Goal: Contribute content: Contribute content

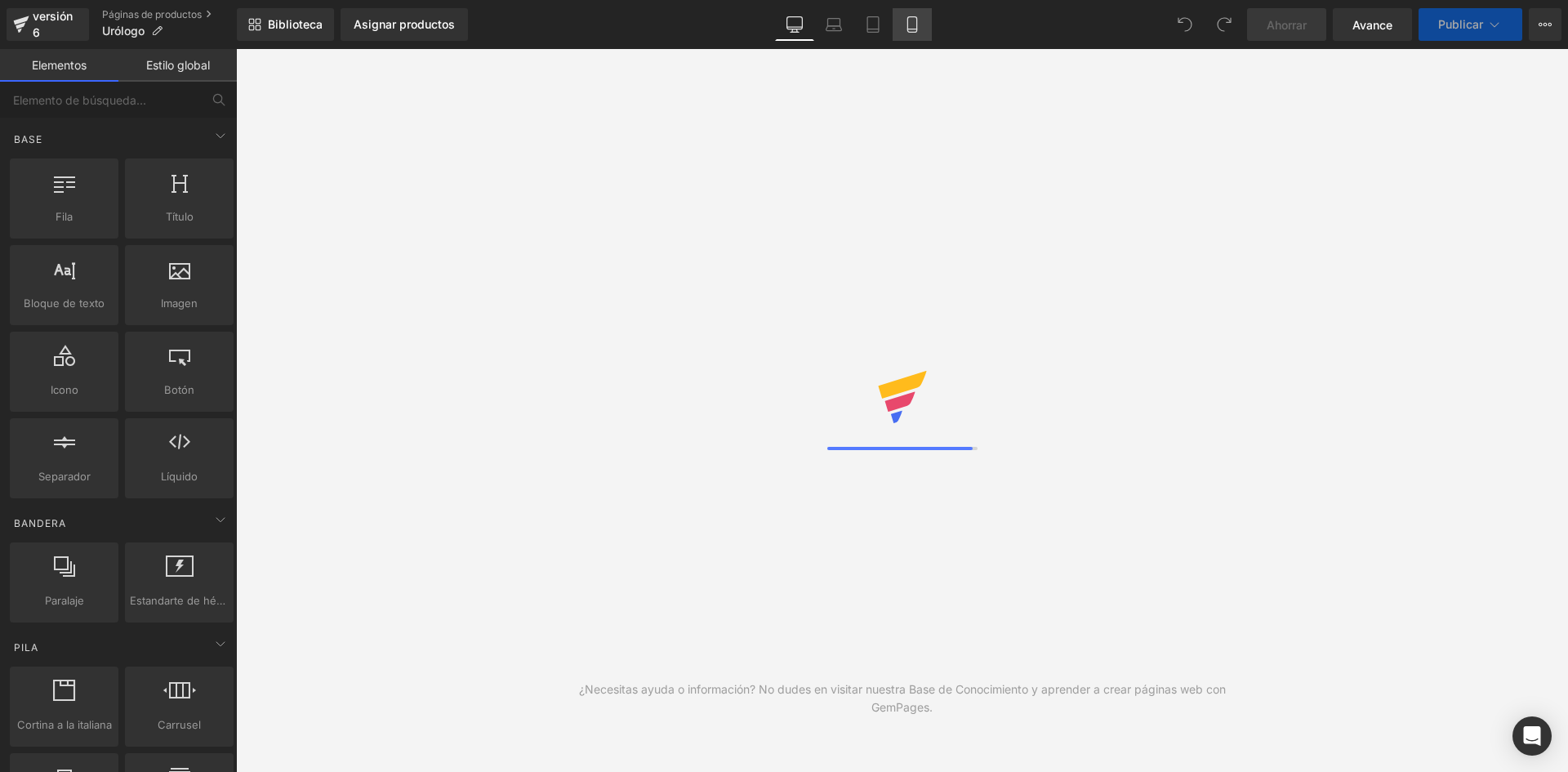
click at [907, 22] on icon at bounding box center [911, 25] width 9 height 15
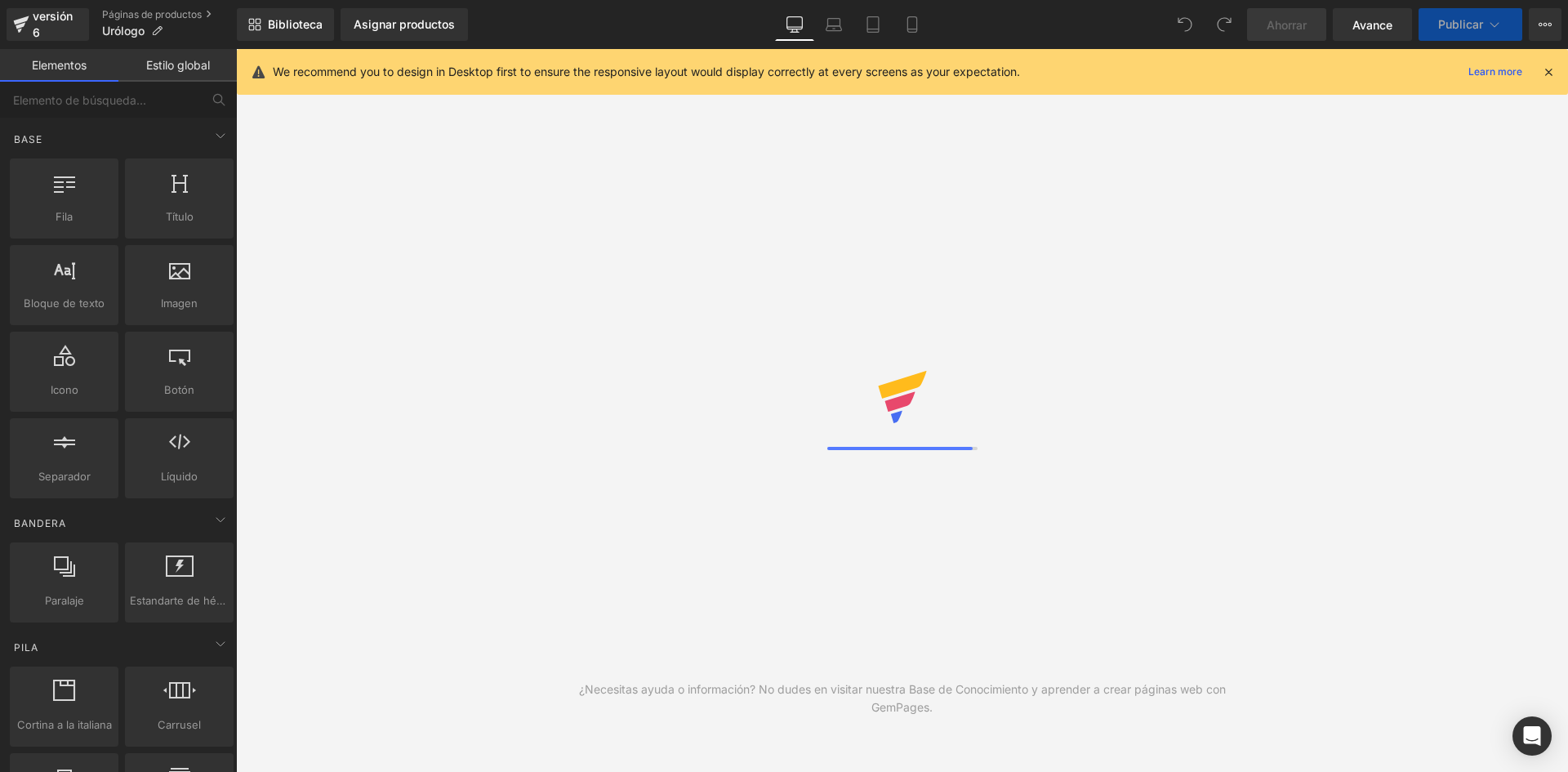
click at [1556, 68] on div "We recommend you to design in Desktop first to ensure the responsive layout wou…" at bounding box center [902, 72] width 1332 height 46
click at [1548, 68] on icon at bounding box center [1549, 72] width 15 height 15
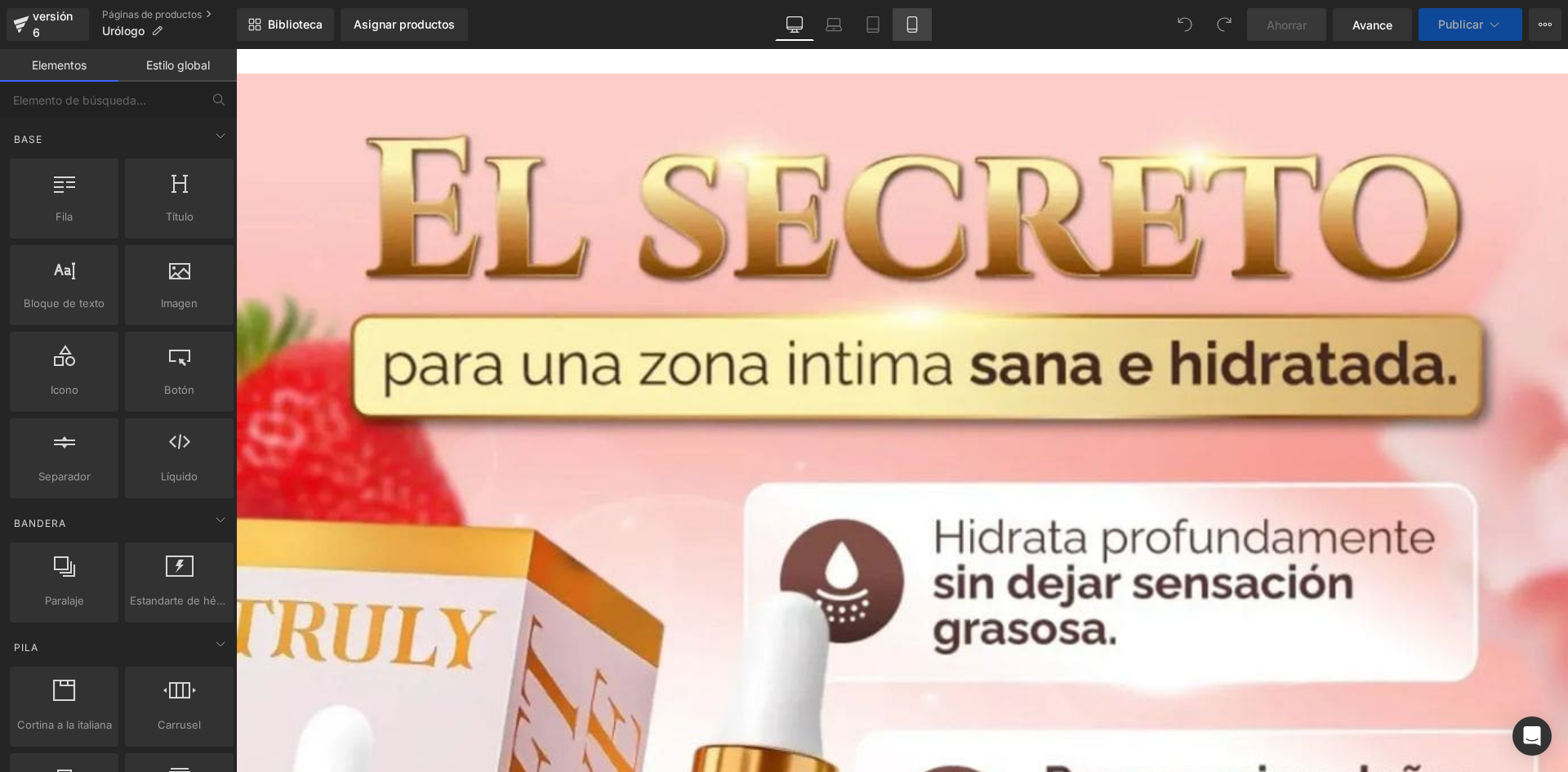
click at [909, 28] on icon at bounding box center [912, 24] width 16 height 16
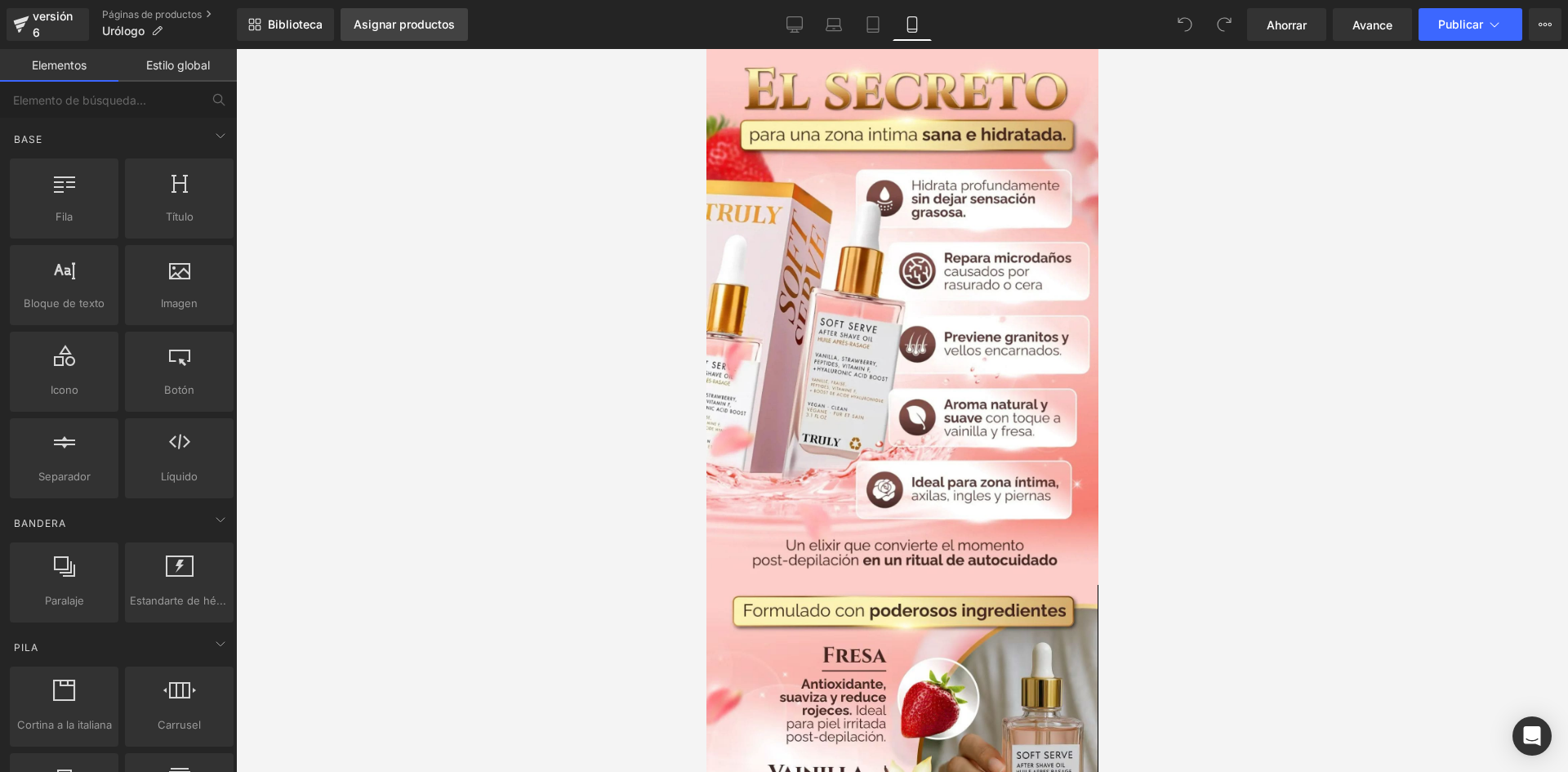
click at [417, 34] on link "Asignar productos" at bounding box center [404, 24] width 127 height 33
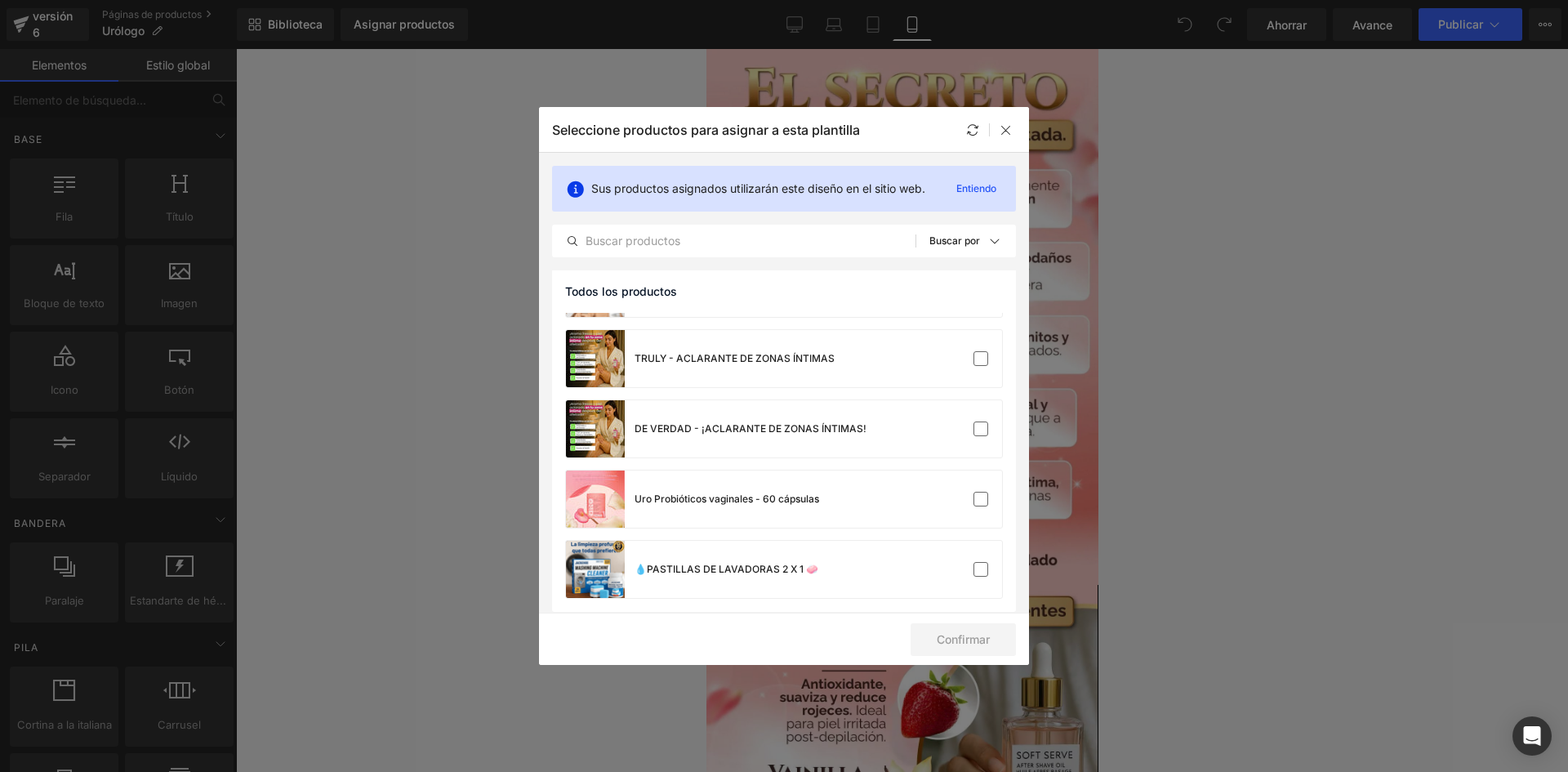
scroll to position [1110, 0]
click at [894, 502] on div "Uro Probióticos vaginales - 60 cápsulas" at bounding box center [784, 495] width 436 height 57
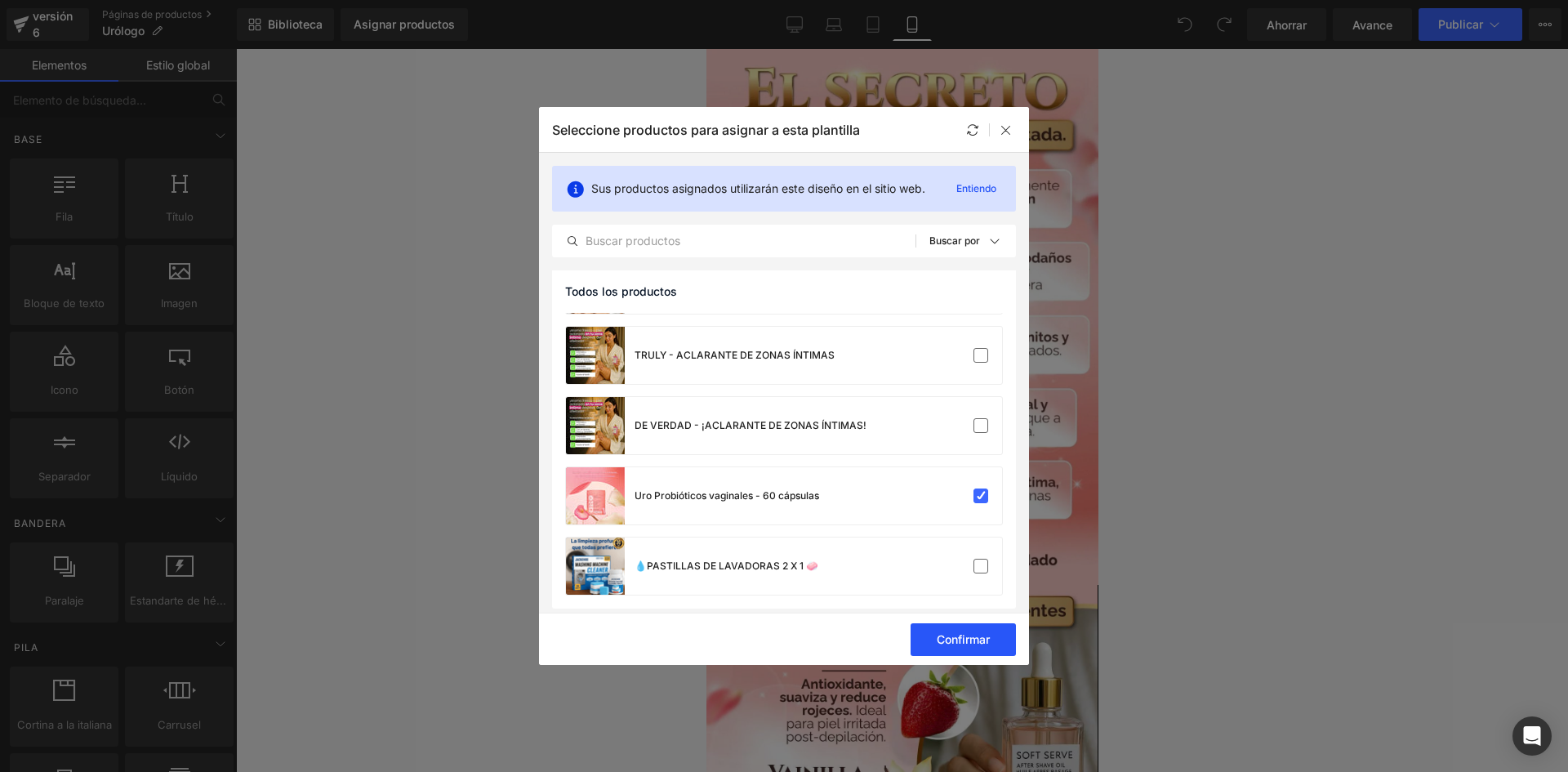
click at [958, 632] on font "Confirmar" at bounding box center [963, 638] width 53 height 14
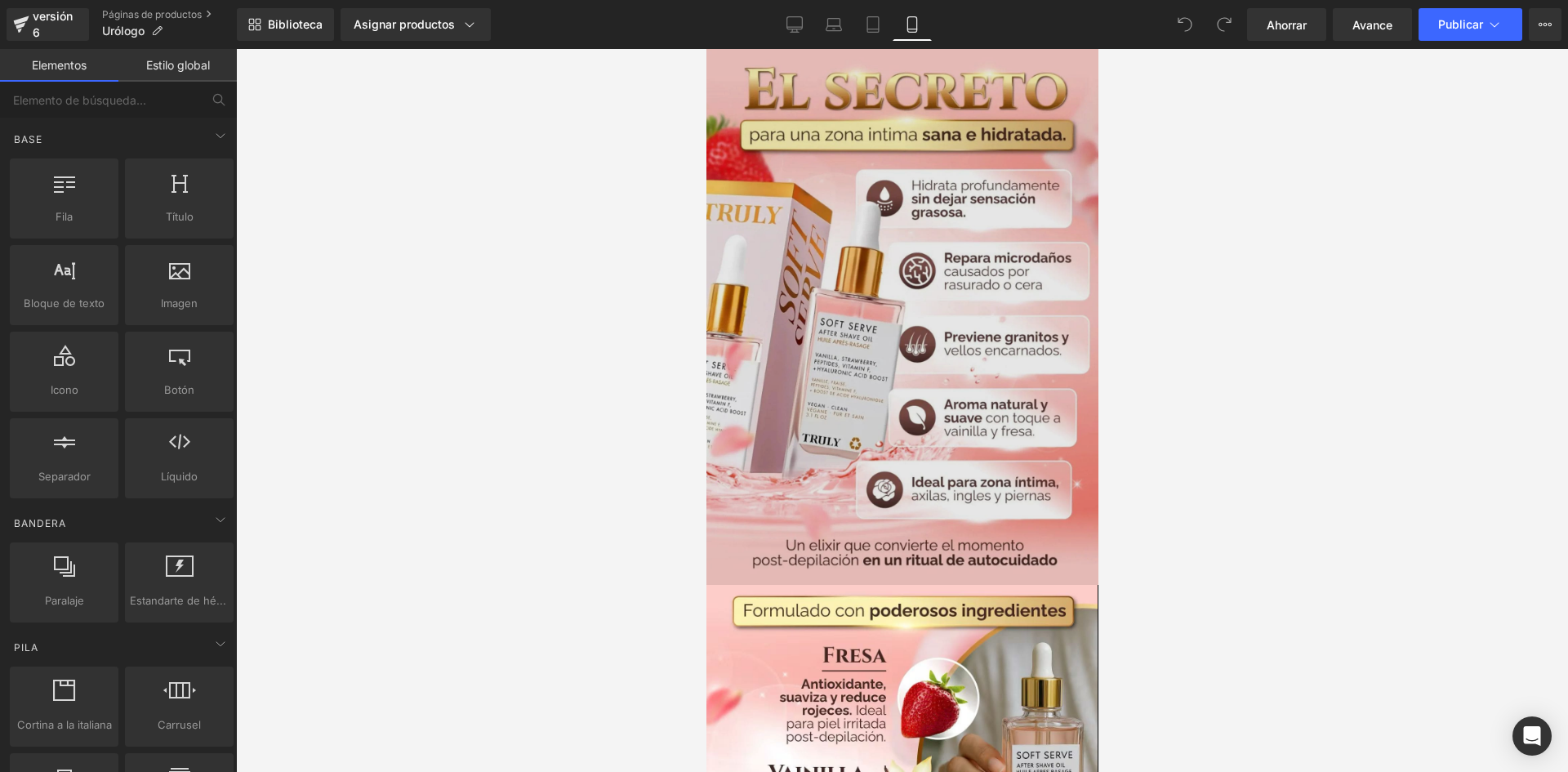
click at [764, 210] on img at bounding box center [901, 317] width 392 height 536
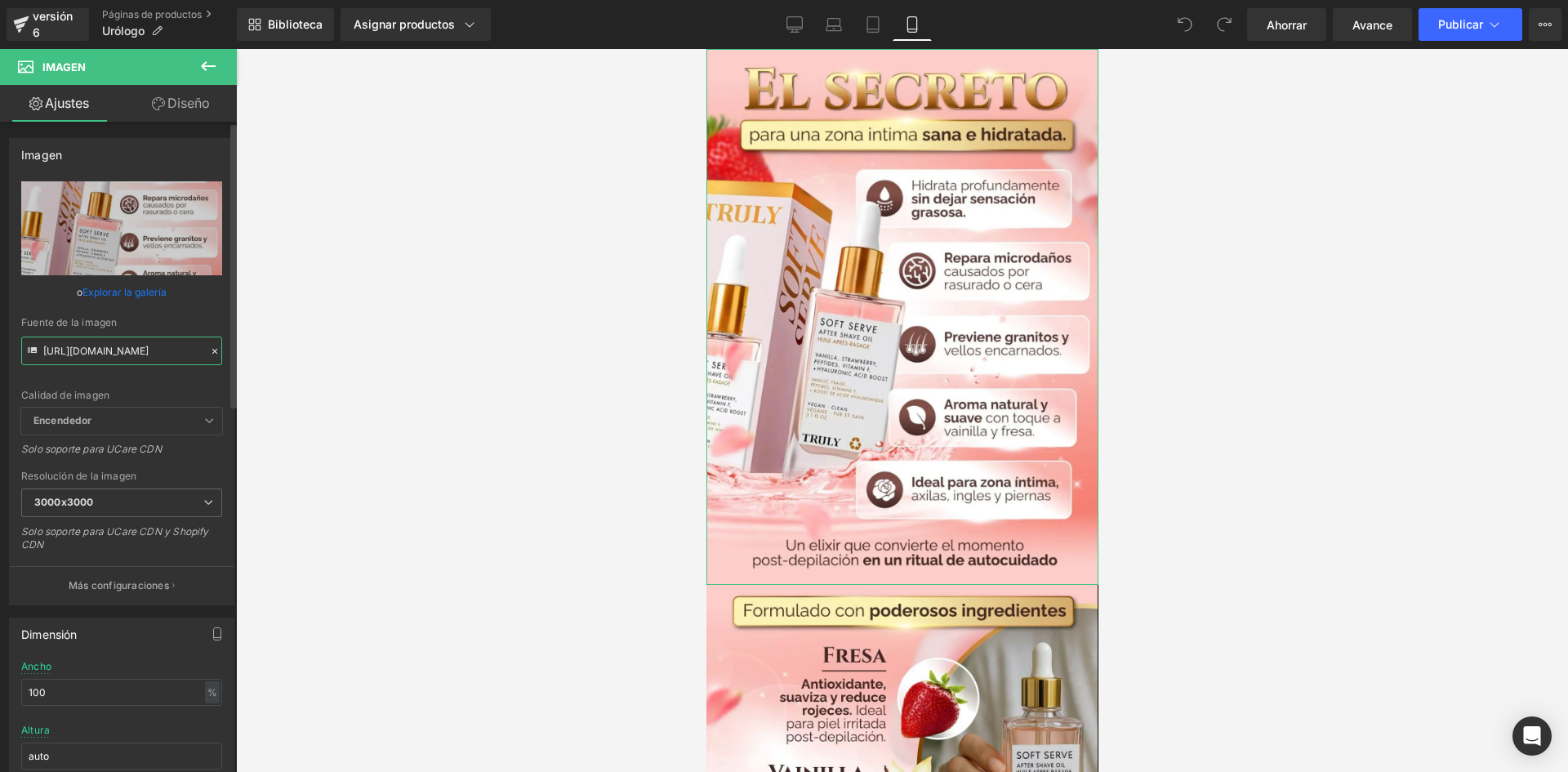
click at [86, 352] on input "[URL][DOMAIN_NAME]" at bounding box center [121, 351] width 201 height 29
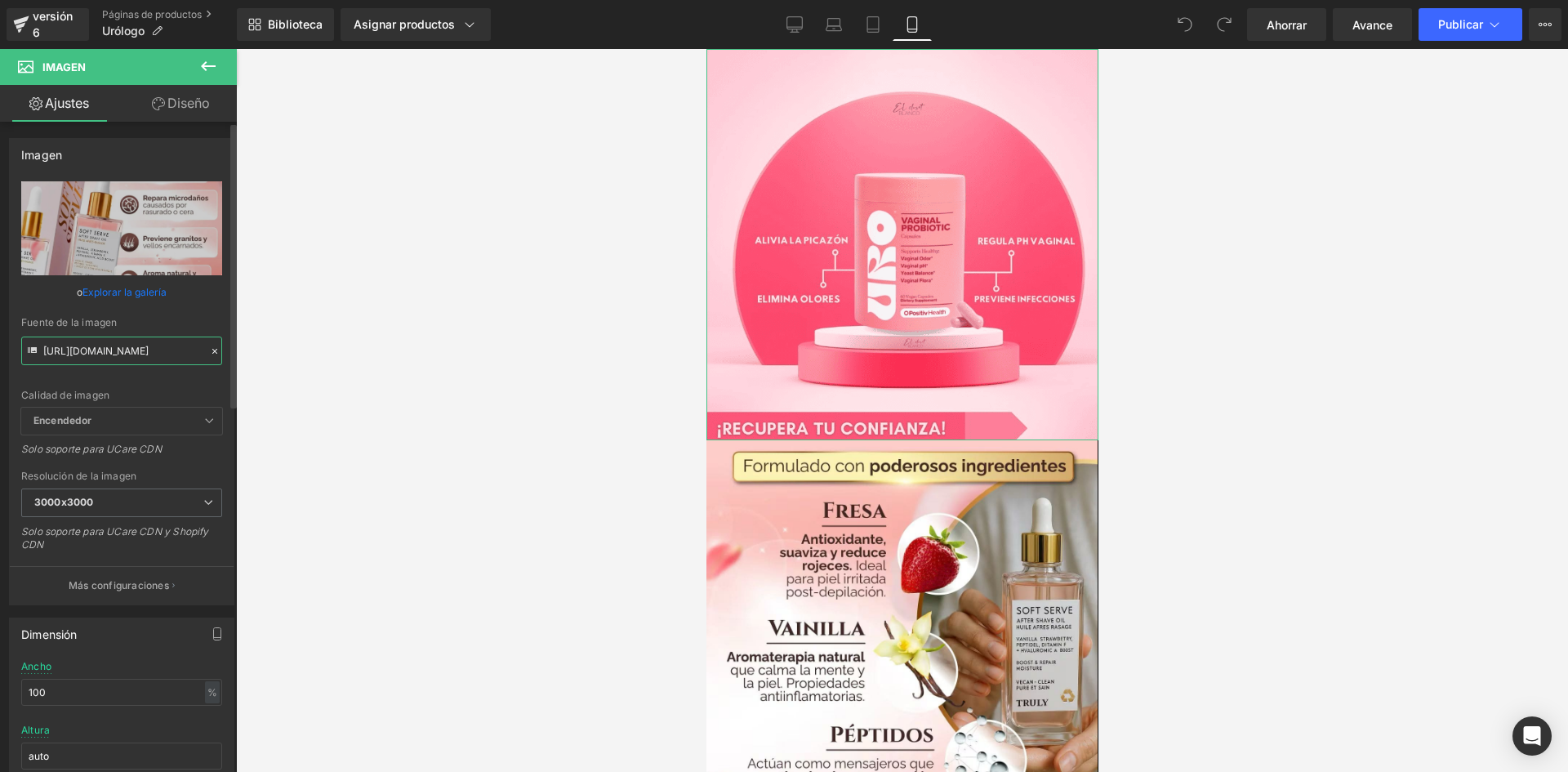
type input "[URL][DOMAIN_NAME]"
click at [215, 320] on div "Fuente de la imagen" at bounding box center [121, 323] width 201 height 12
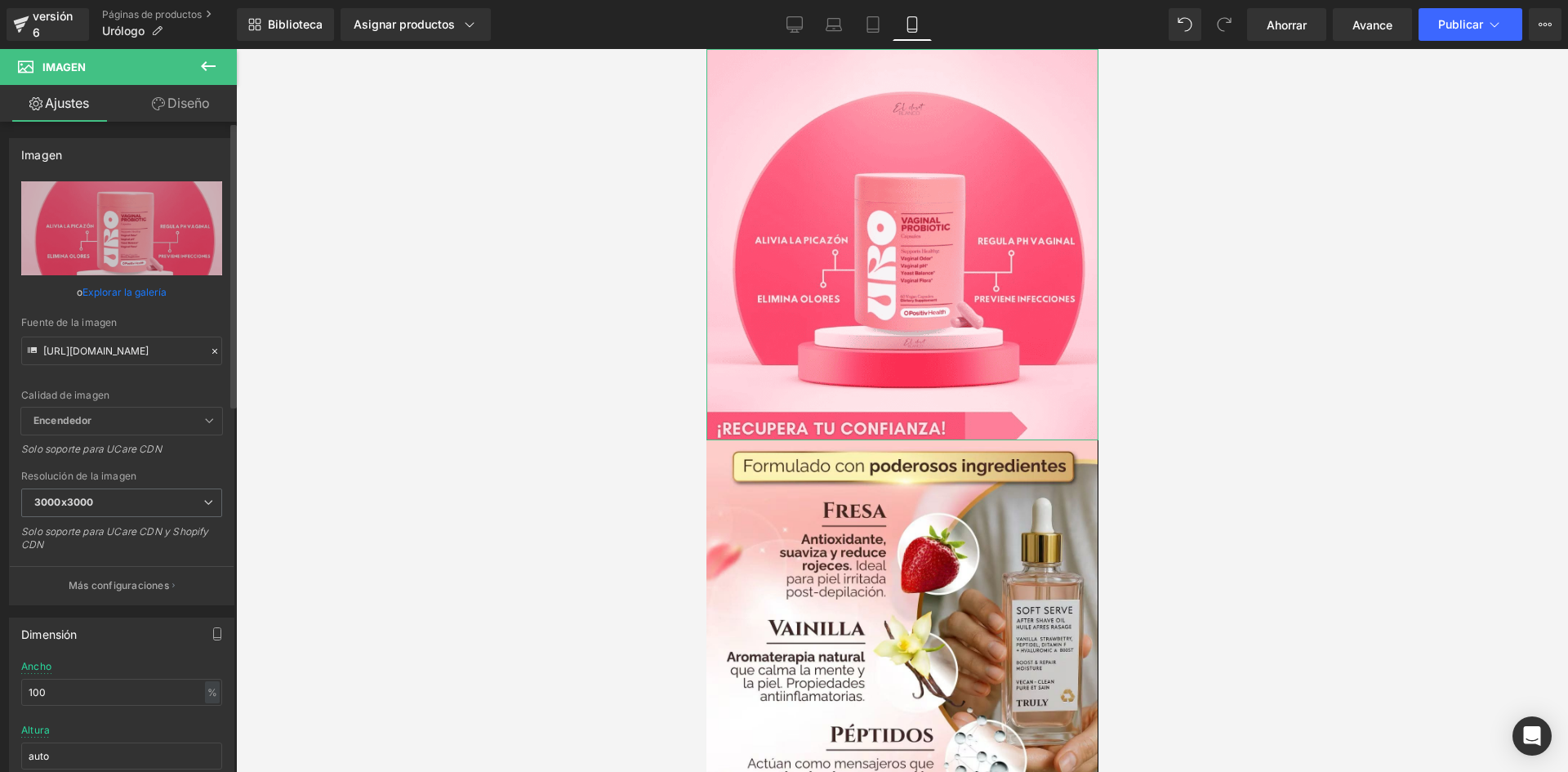
scroll to position [0, 0]
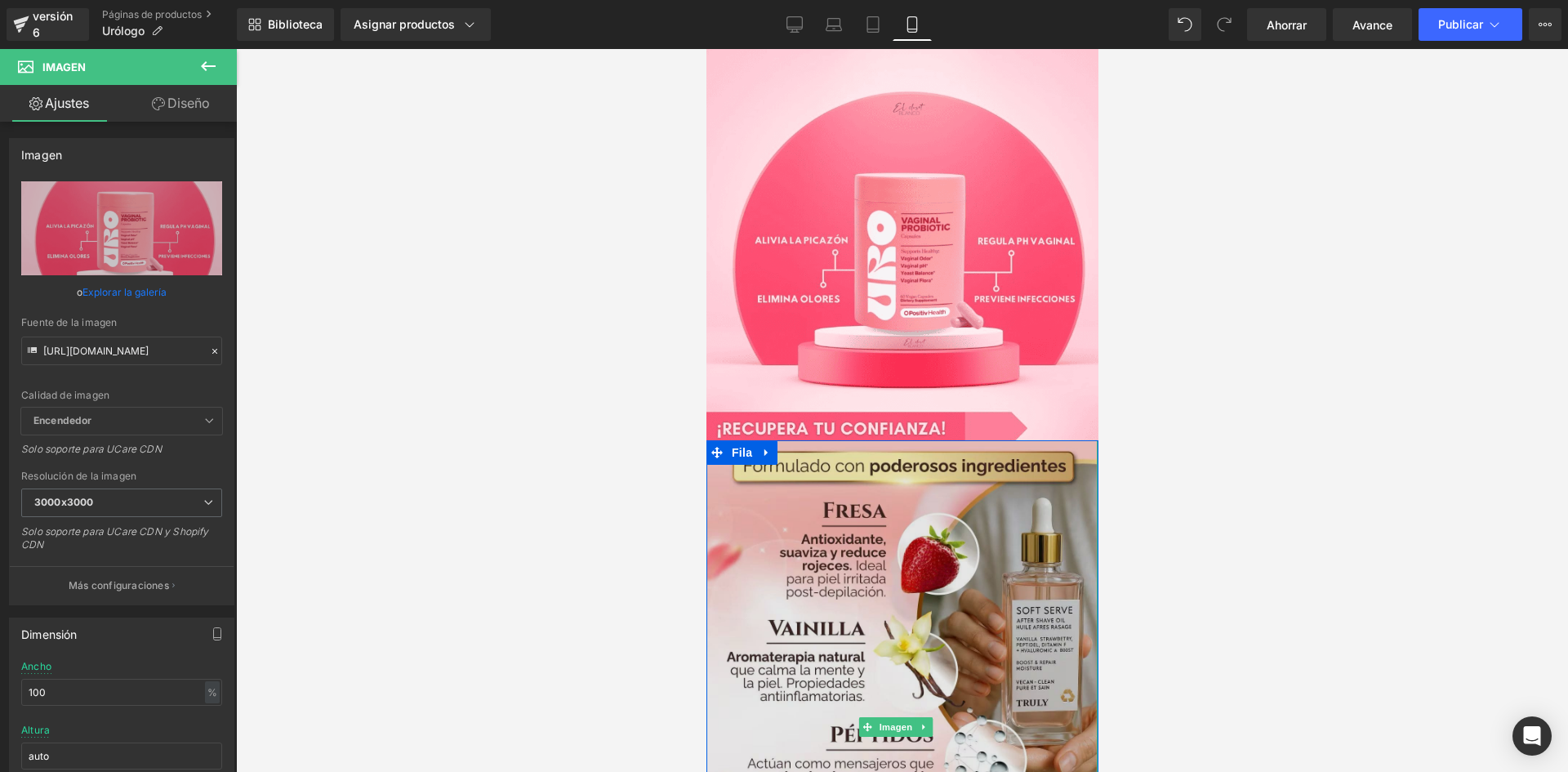
click at [826, 518] on img at bounding box center [901, 726] width 392 height 574
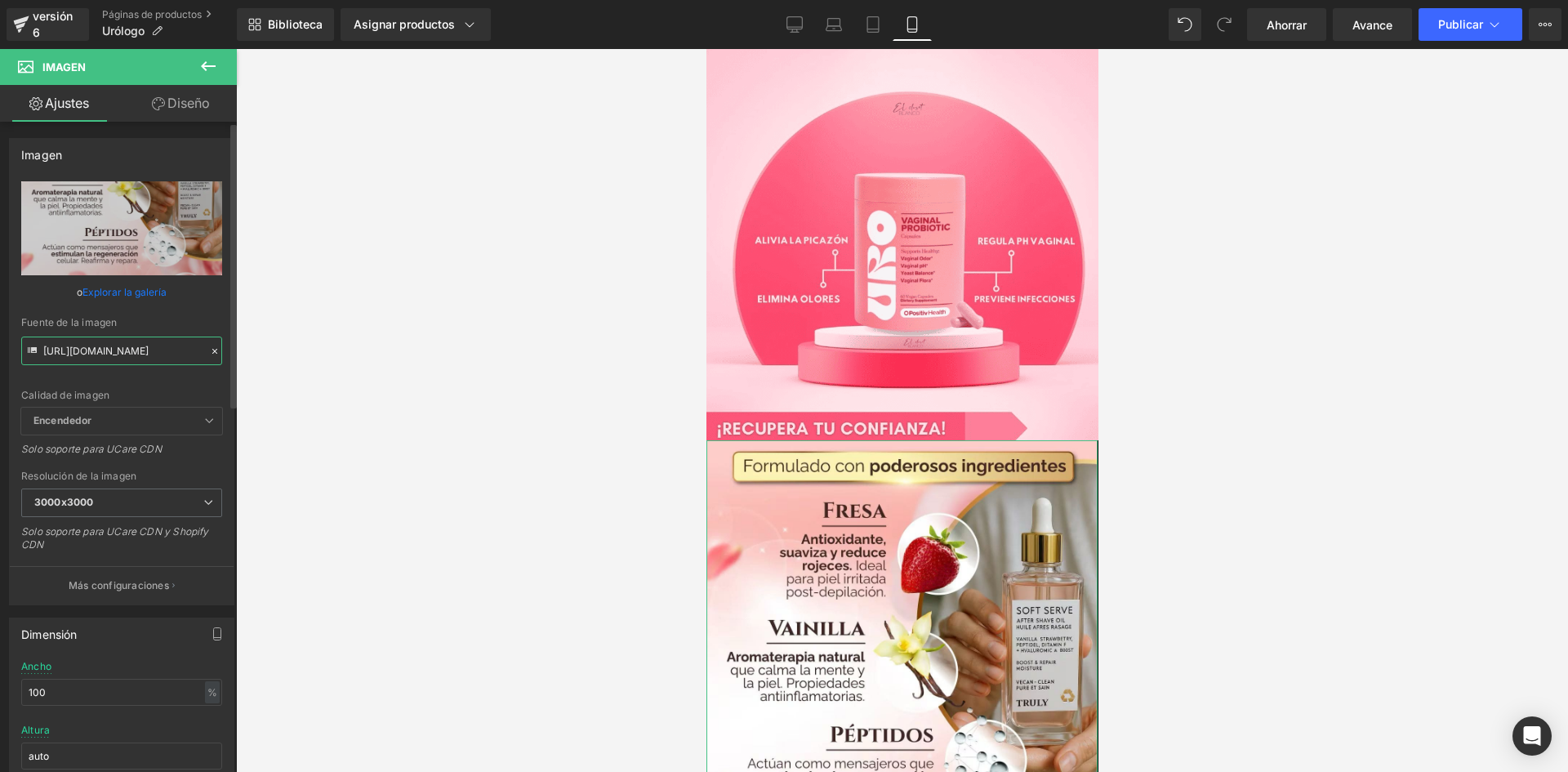
click at [120, 351] on input "[URL][DOMAIN_NAME]" at bounding box center [121, 351] width 201 height 29
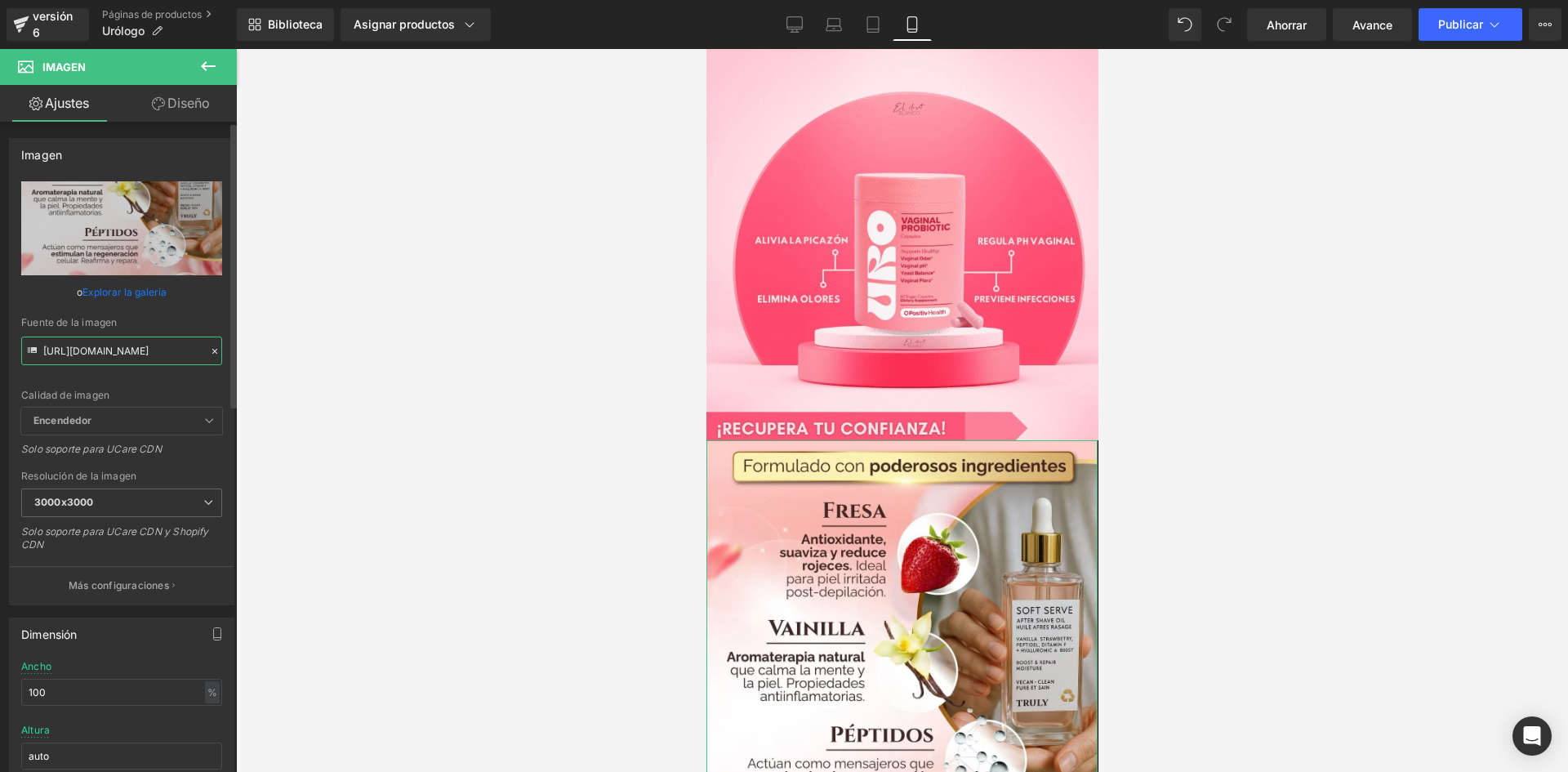
type input "[URL][DOMAIN_NAME]"
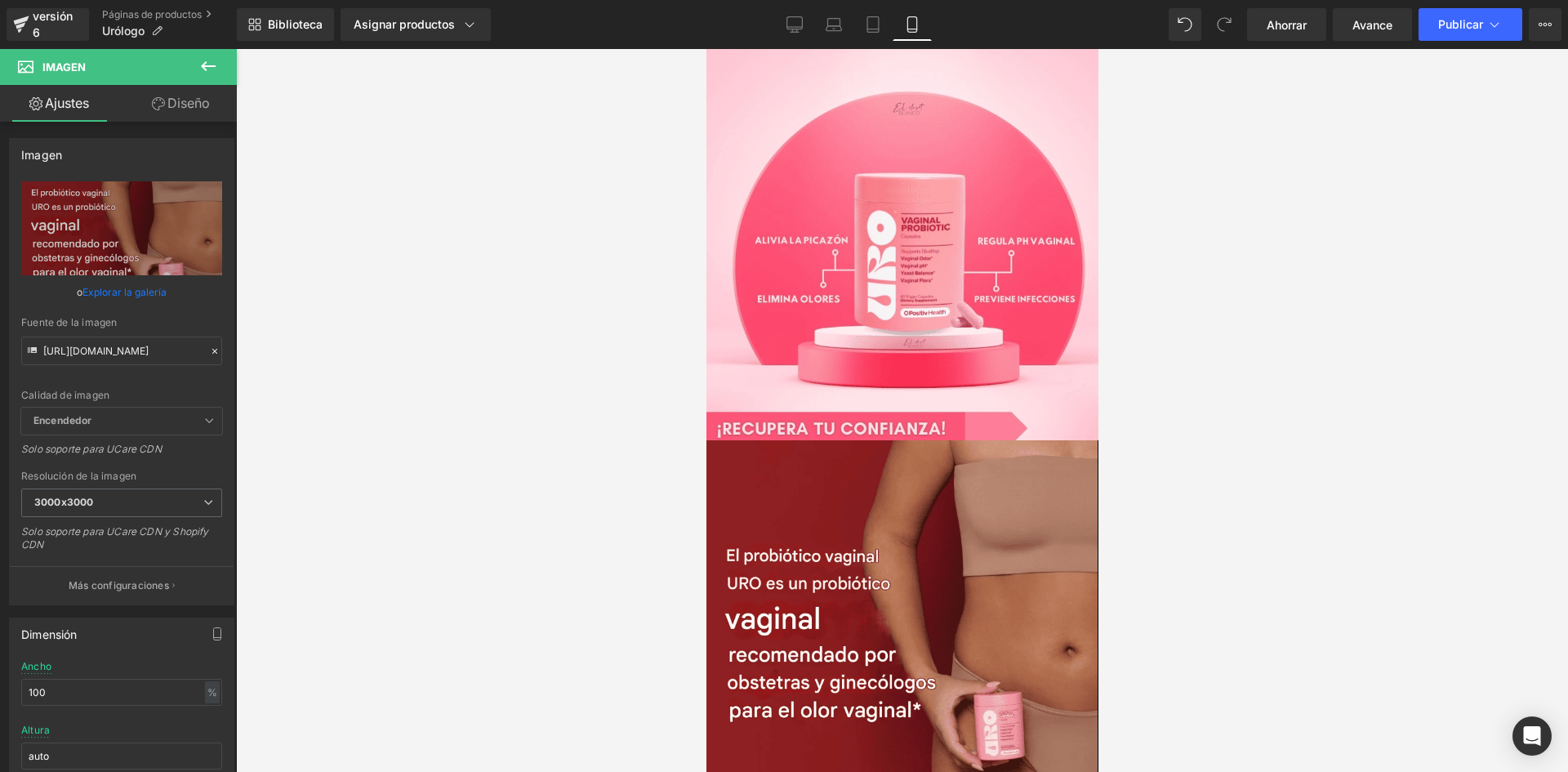
click at [323, 327] on div at bounding box center [902, 411] width 1333 height 723
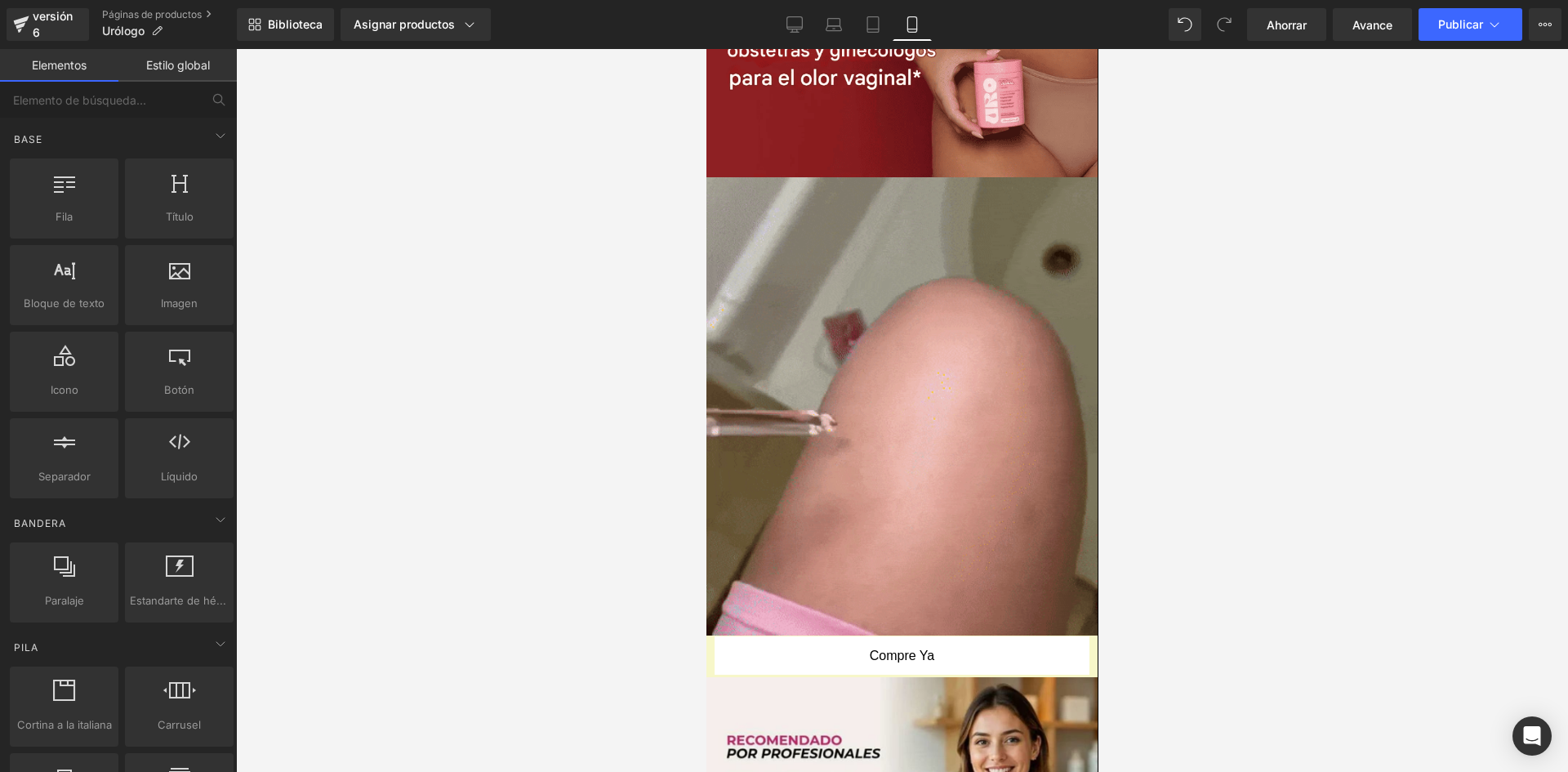
scroll to position [726, 0]
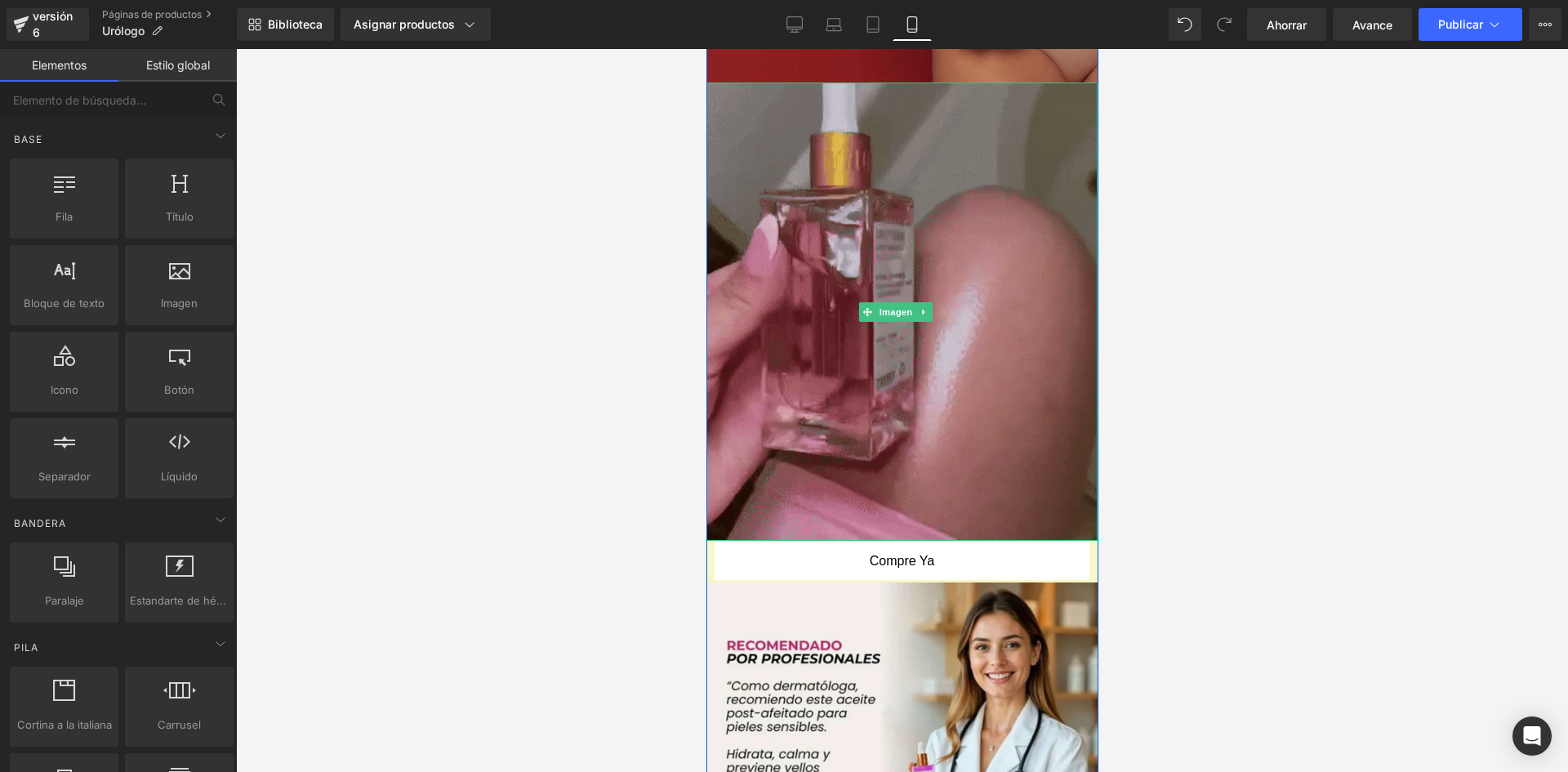
click at [1049, 203] on img at bounding box center [901, 311] width 392 height 458
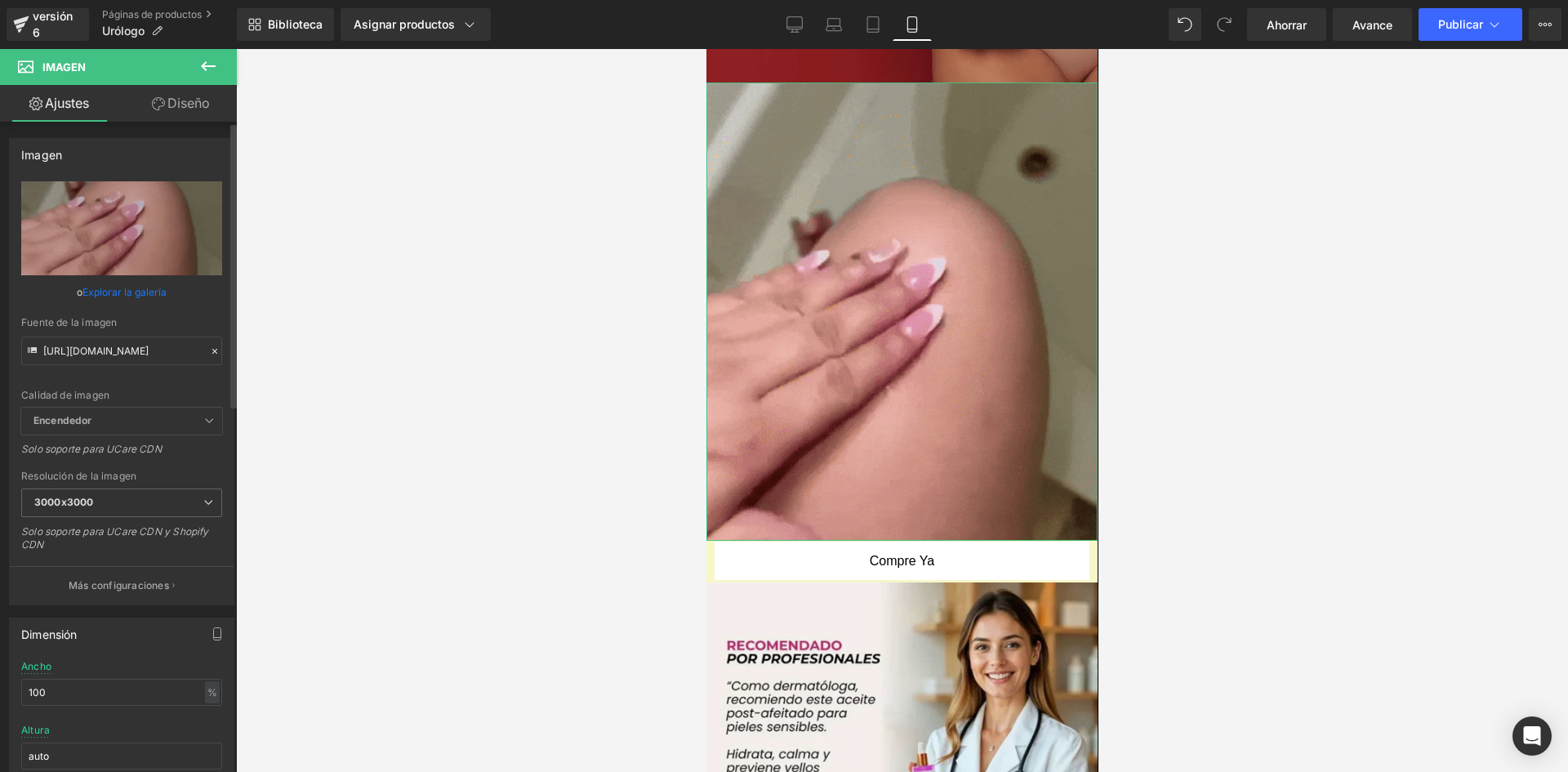
click at [209, 350] on icon at bounding box center [215, 352] width 12 height 12
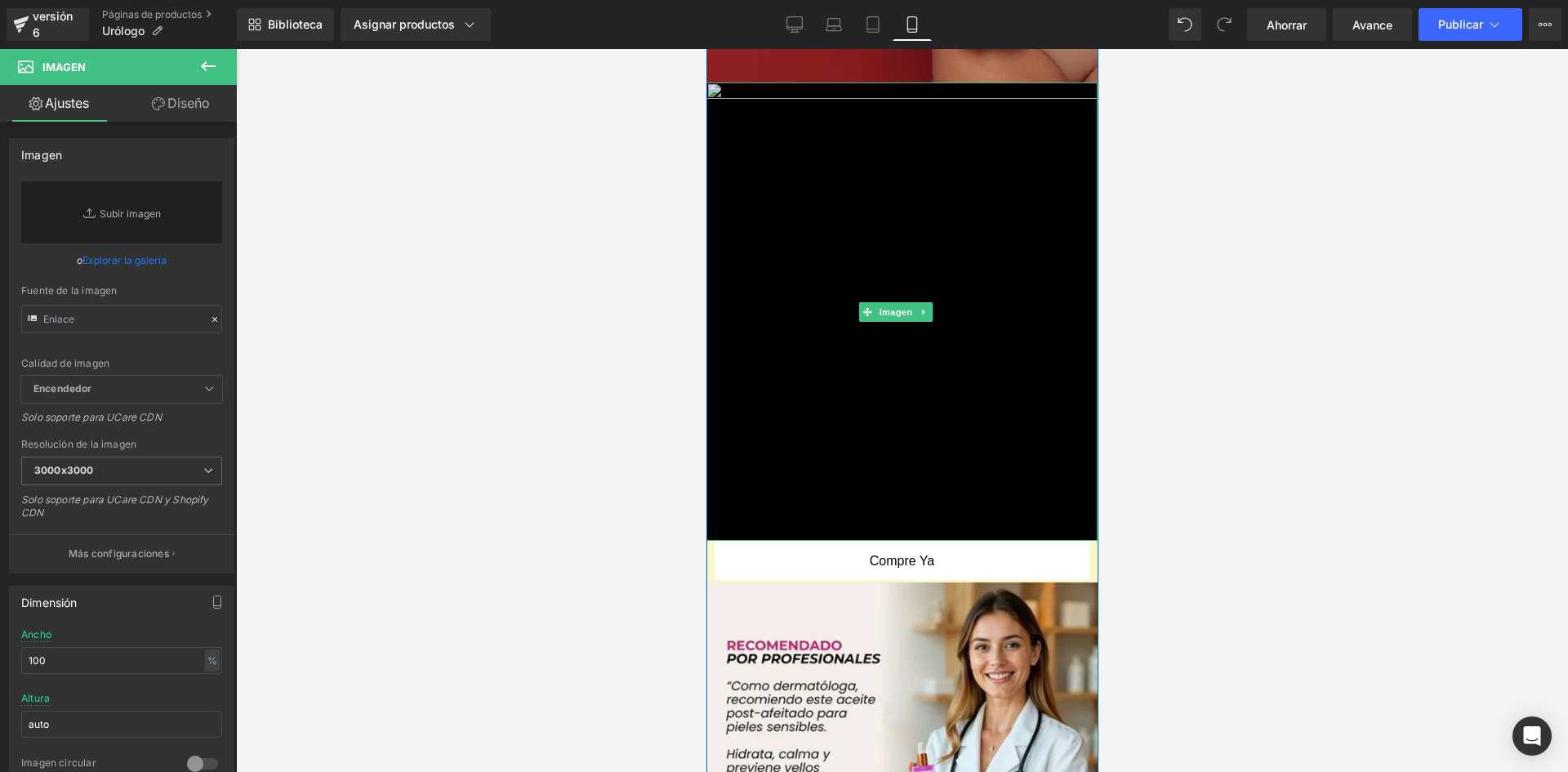
click at [978, 232] on img at bounding box center [901, 311] width 392 height 458
click at [924, 307] on icon at bounding box center [923, 312] width 9 height 10
click at [933, 307] on icon at bounding box center [932, 311] width 9 height 9
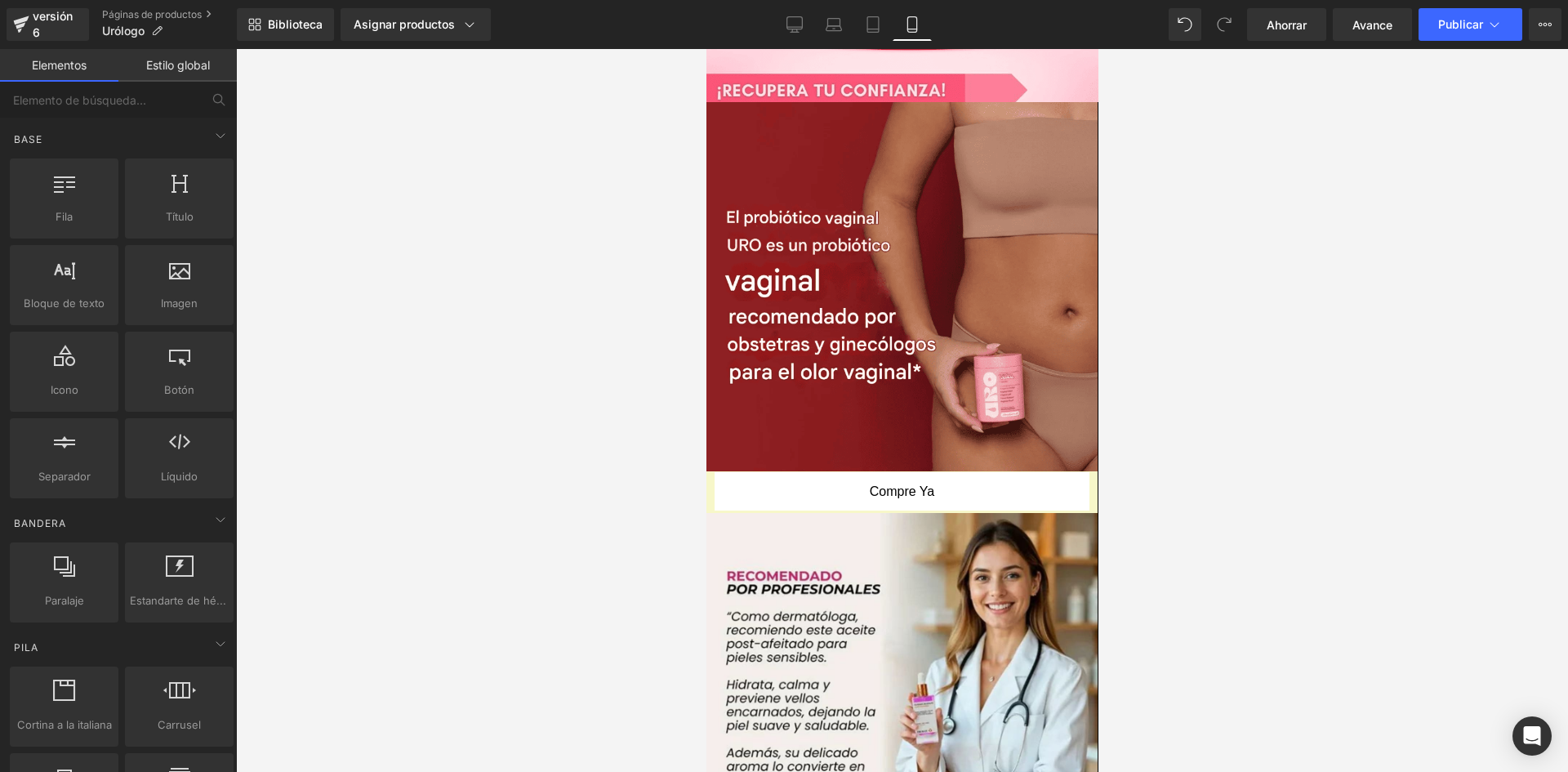
scroll to position [431, 0]
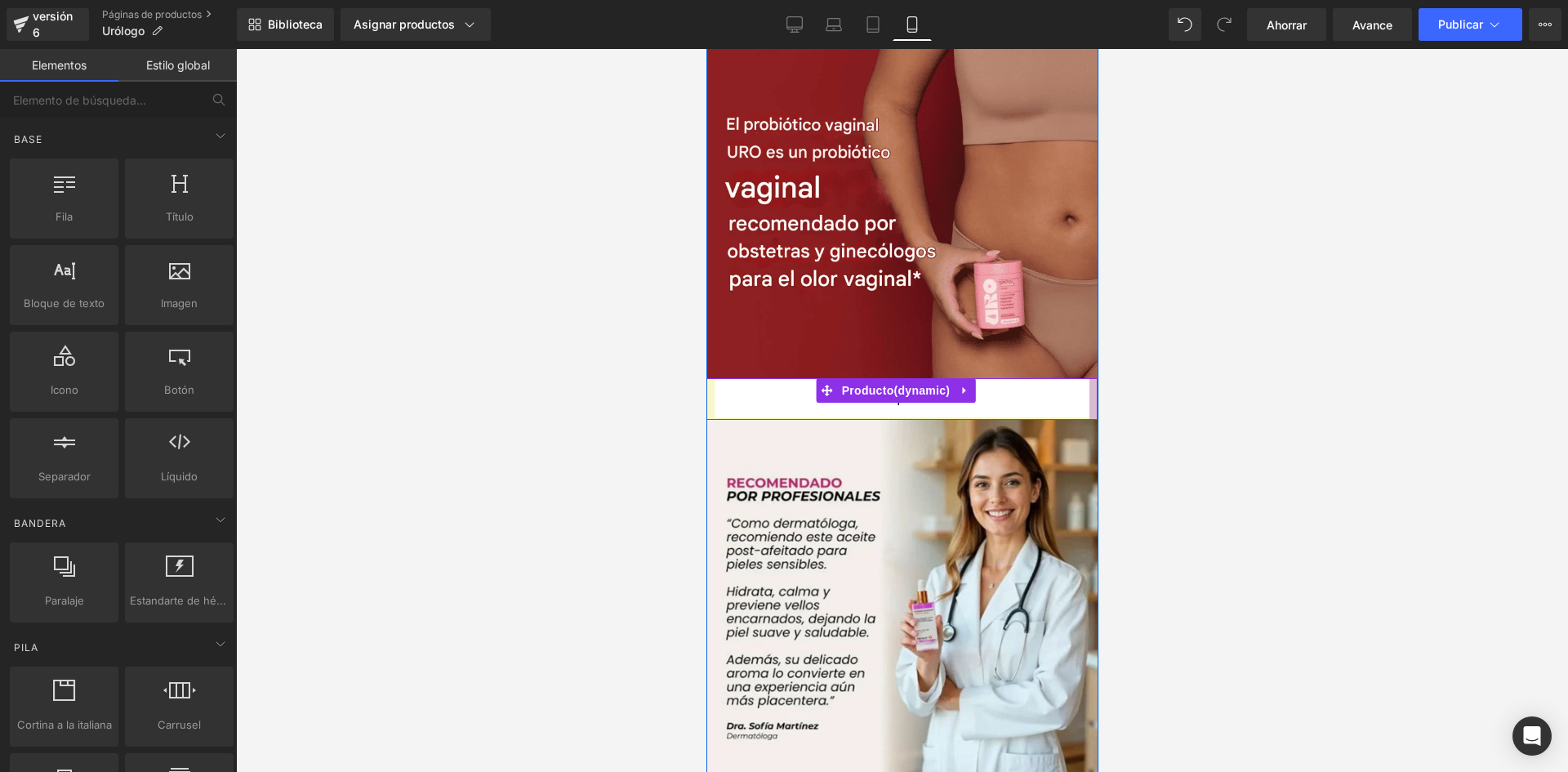
click at [1089, 388] on div at bounding box center [1093, 398] width 8 height 42
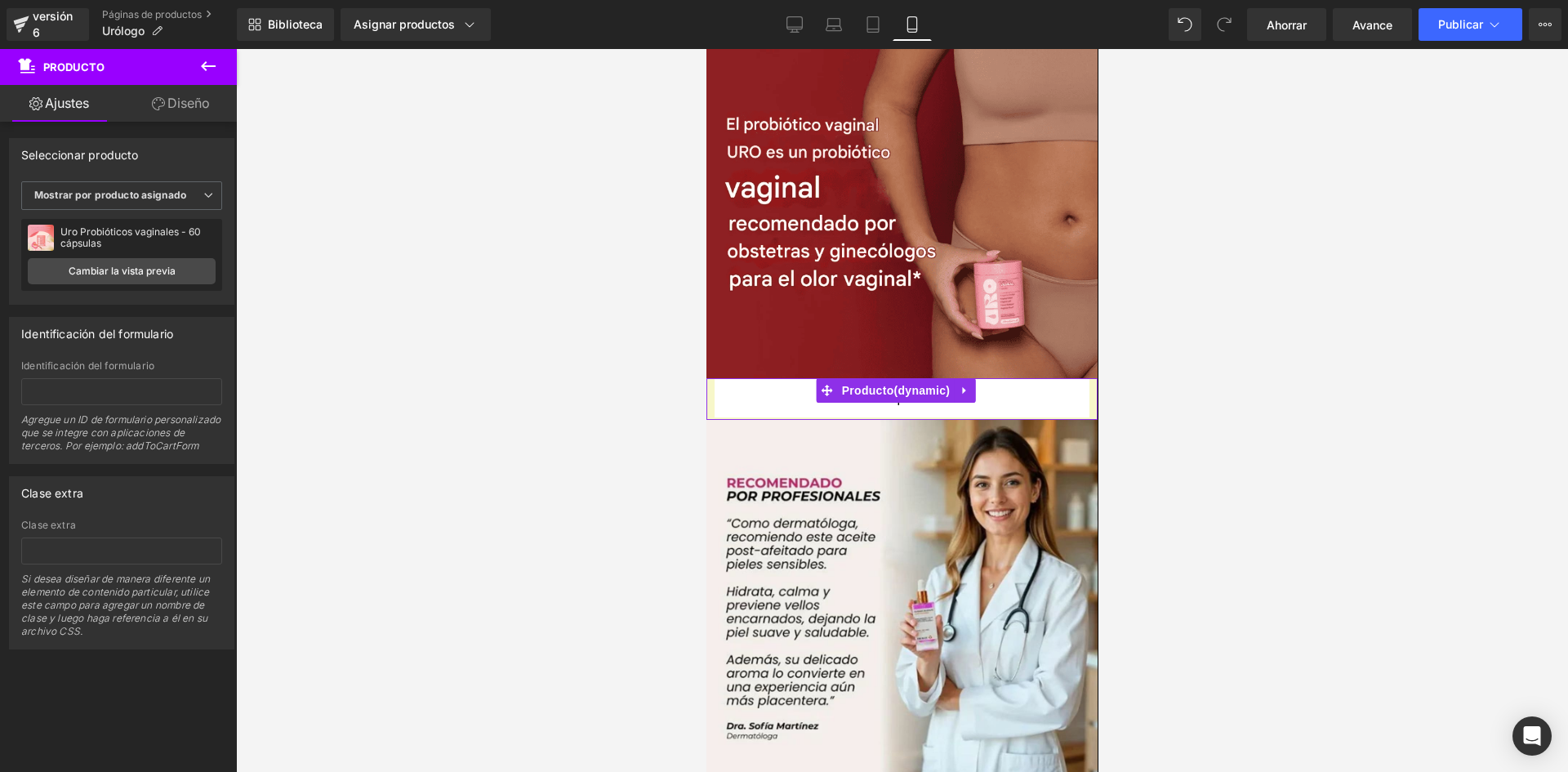
click at [207, 114] on link "Diseño" at bounding box center [181, 104] width 118 height 37
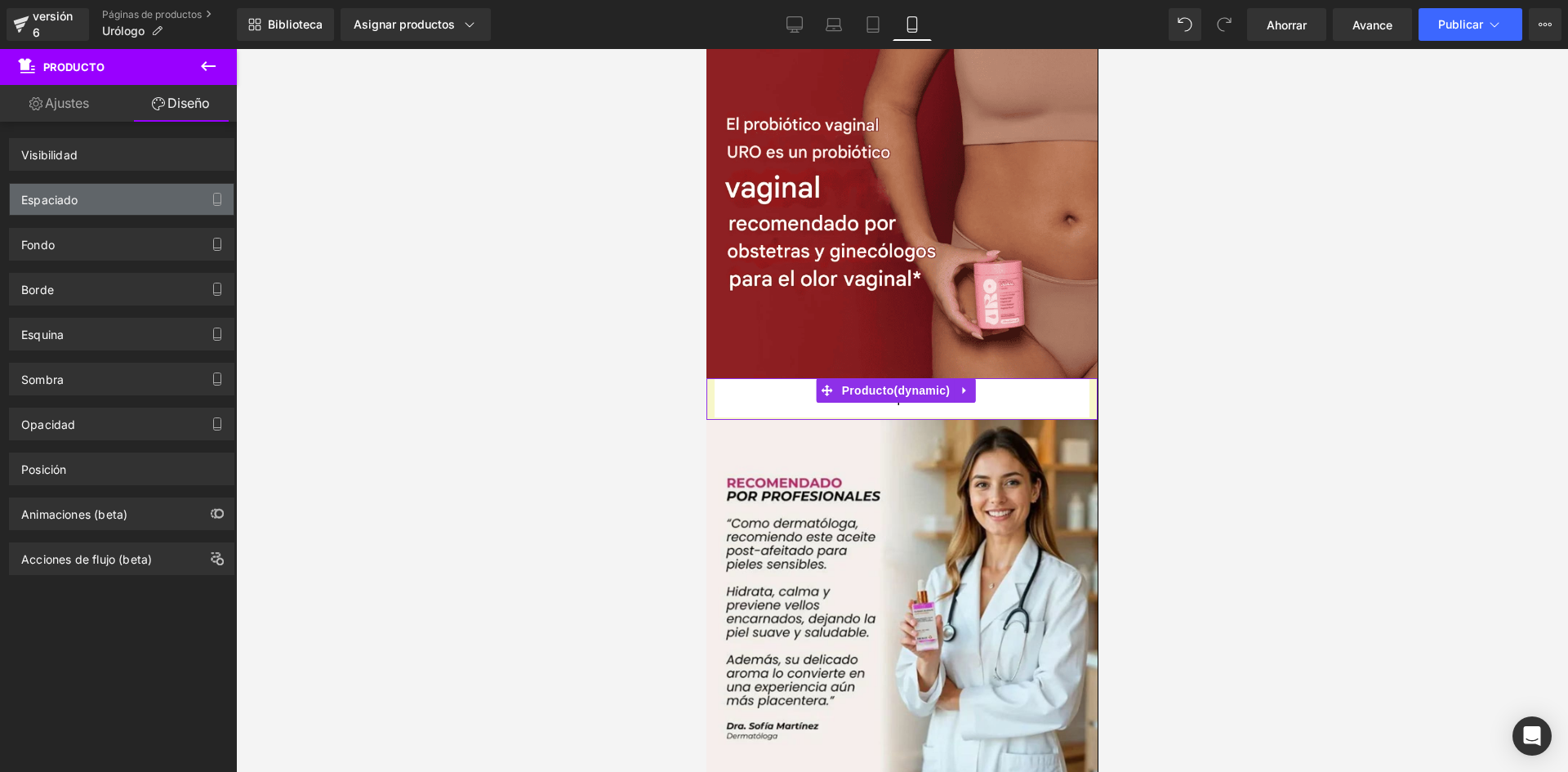
click at [119, 201] on div "Espaciado" at bounding box center [121, 200] width 224 height 31
click at [139, 205] on div "Espaciado" at bounding box center [121, 200] width 224 height 31
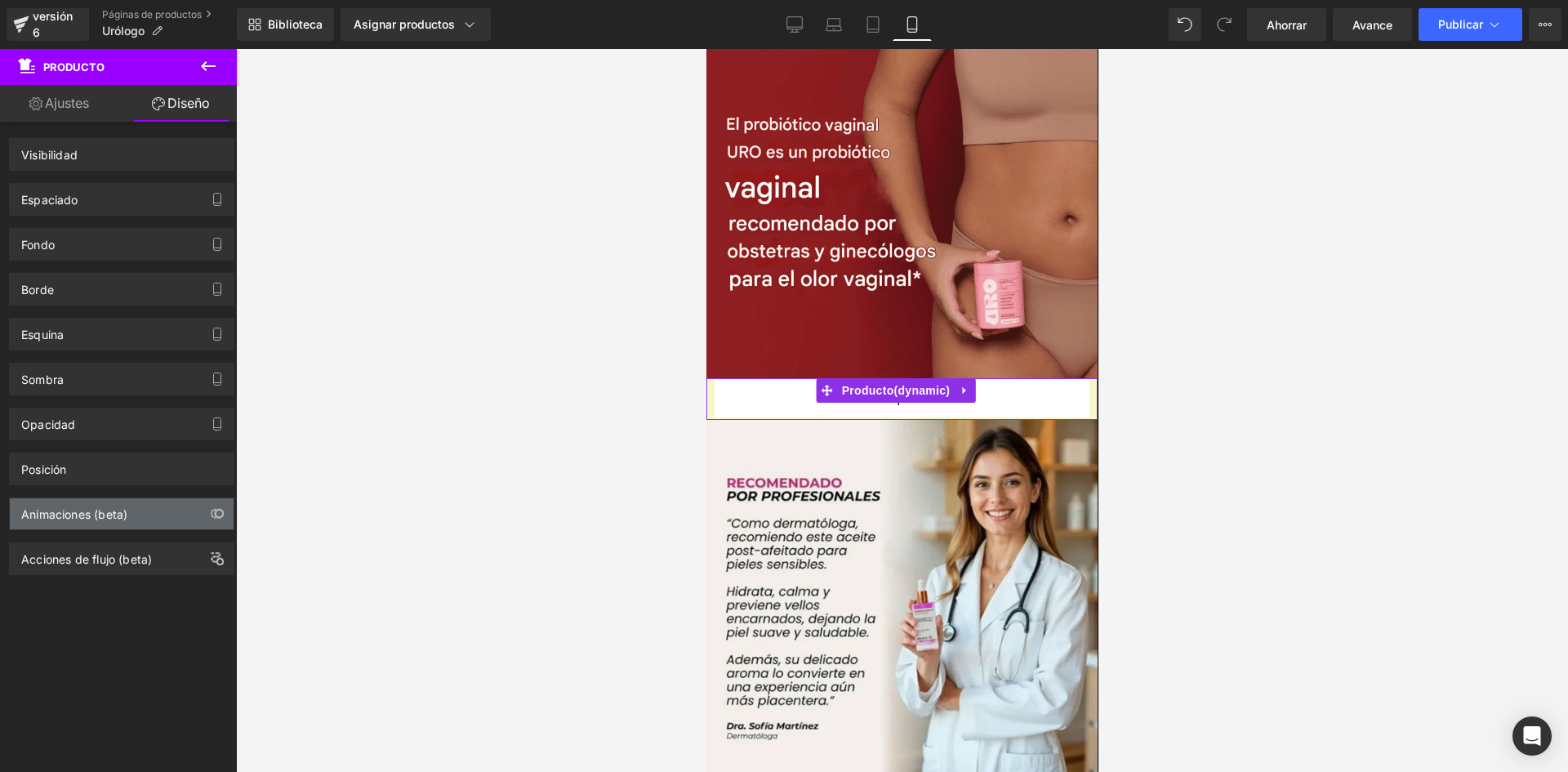
click at [114, 510] on font "Animaciones (beta)" at bounding box center [75, 513] width 107 height 14
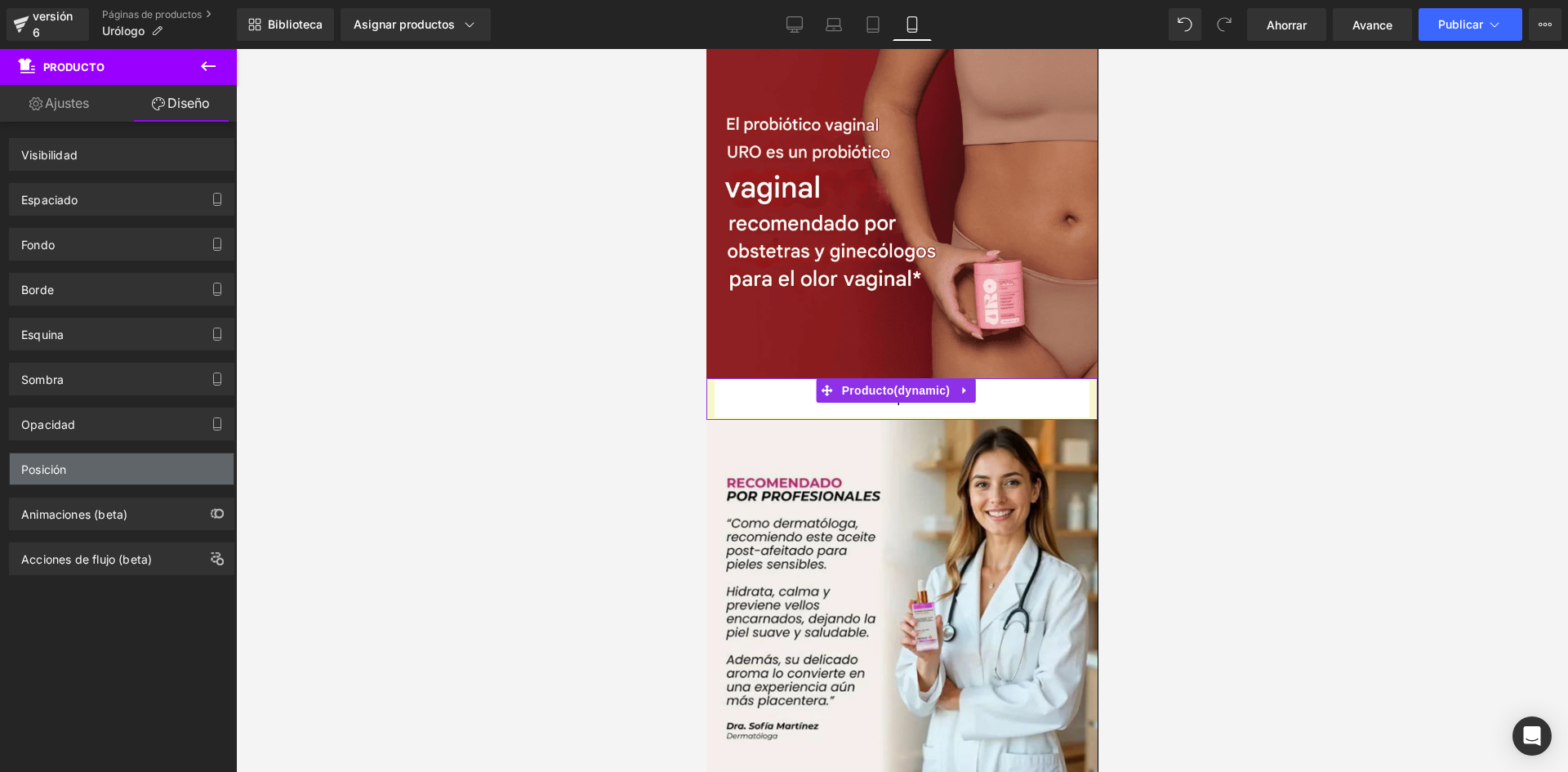
click at [138, 471] on div "Posición" at bounding box center [121, 469] width 224 height 31
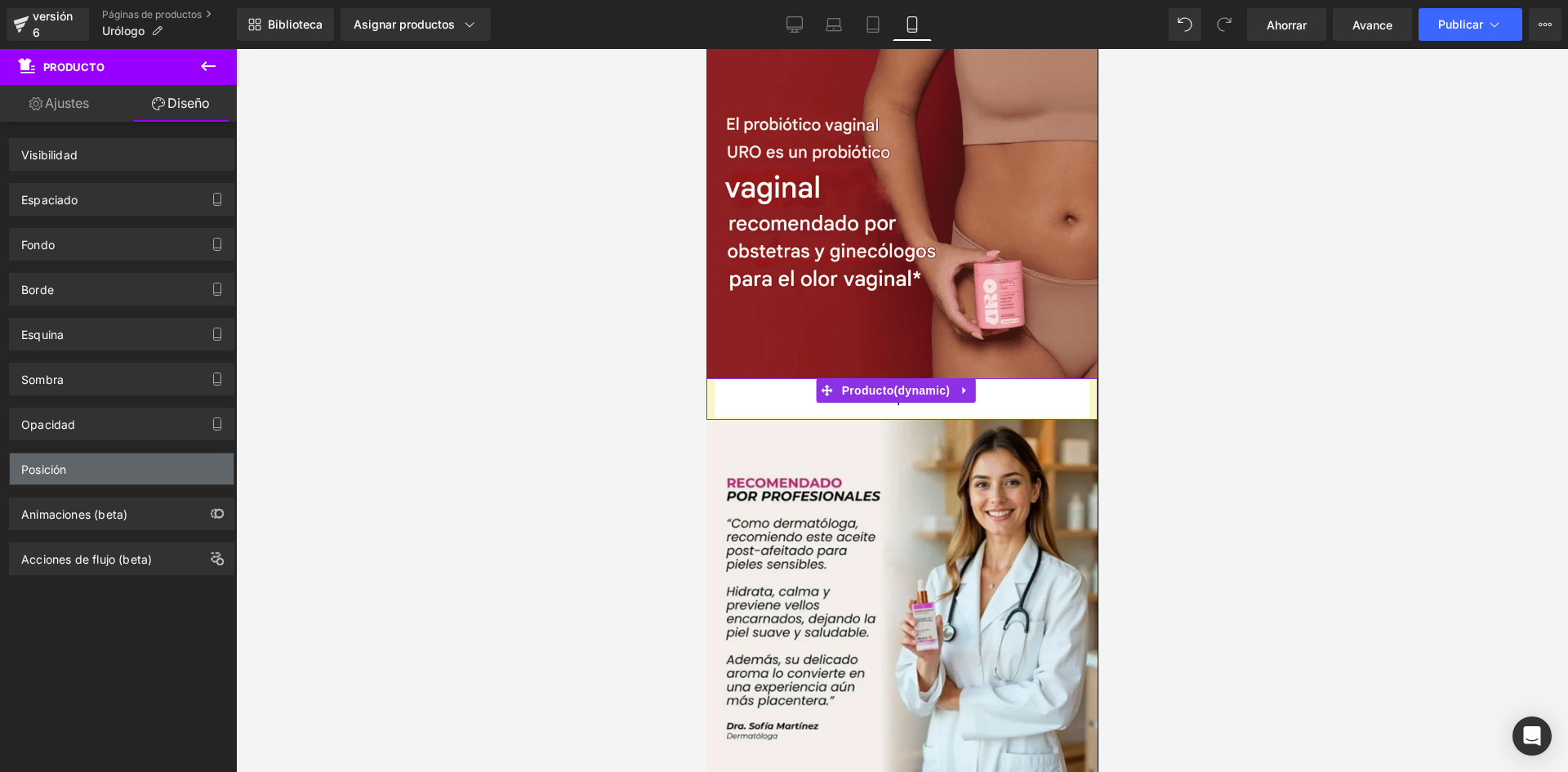
click at [138, 471] on div "Posición" at bounding box center [121, 469] width 224 height 31
click at [93, 106] on link "Ajustes" at bounding box center [59, 104] width 118 height 37
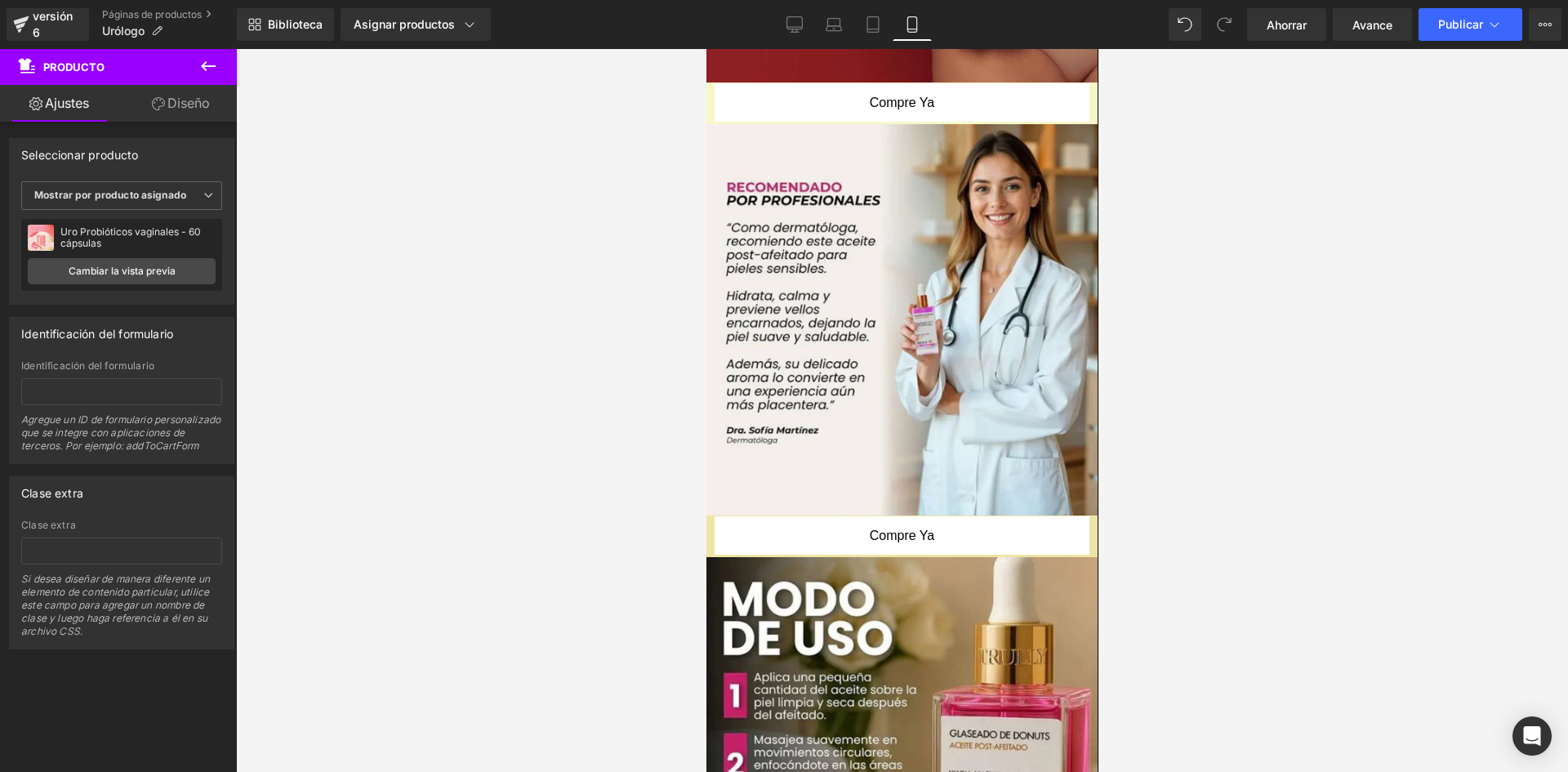
scroll to position [756, 0]
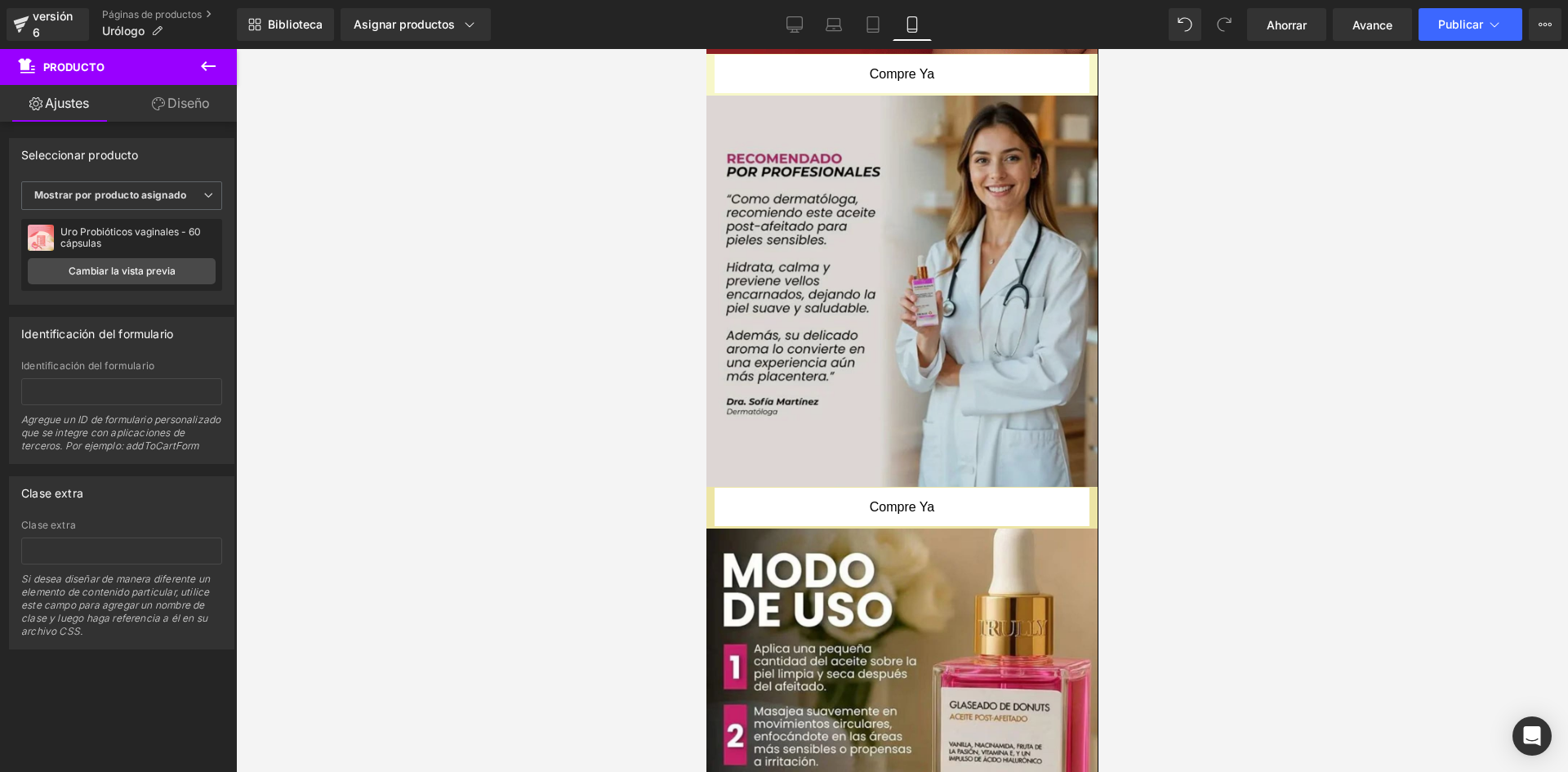
click at [977, 223] on img at bounding box center [901, 292] width 392 height 391
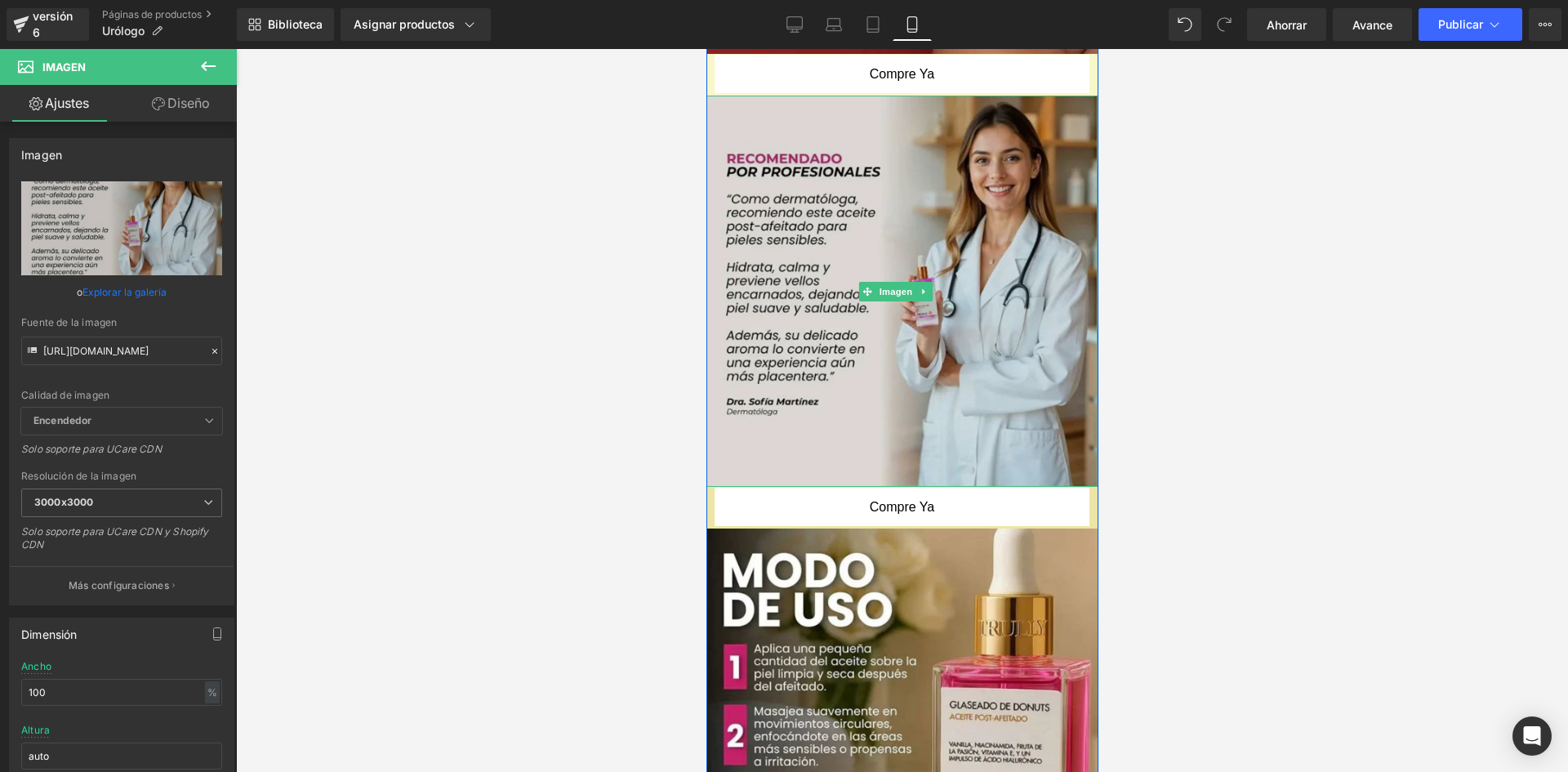
click at [1053, 265] on img at bounding box center [901, 292] width 392 height 391
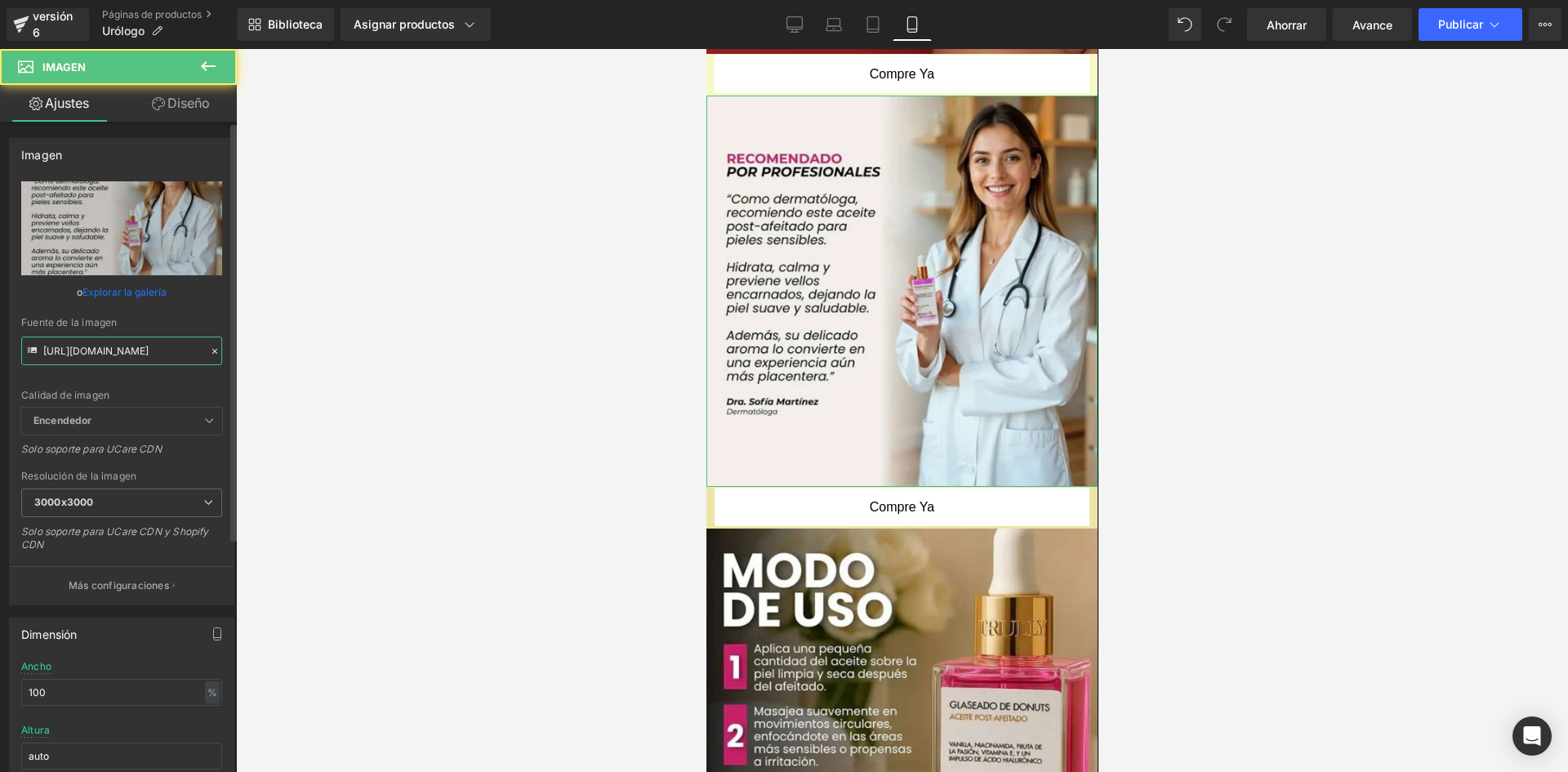
click at [151, 342] on input "[URL][DOMAIN_NAME]" at bounding box center [121, 351] width 201 height 29
type input "[URL][DOMAIN_NAME]"
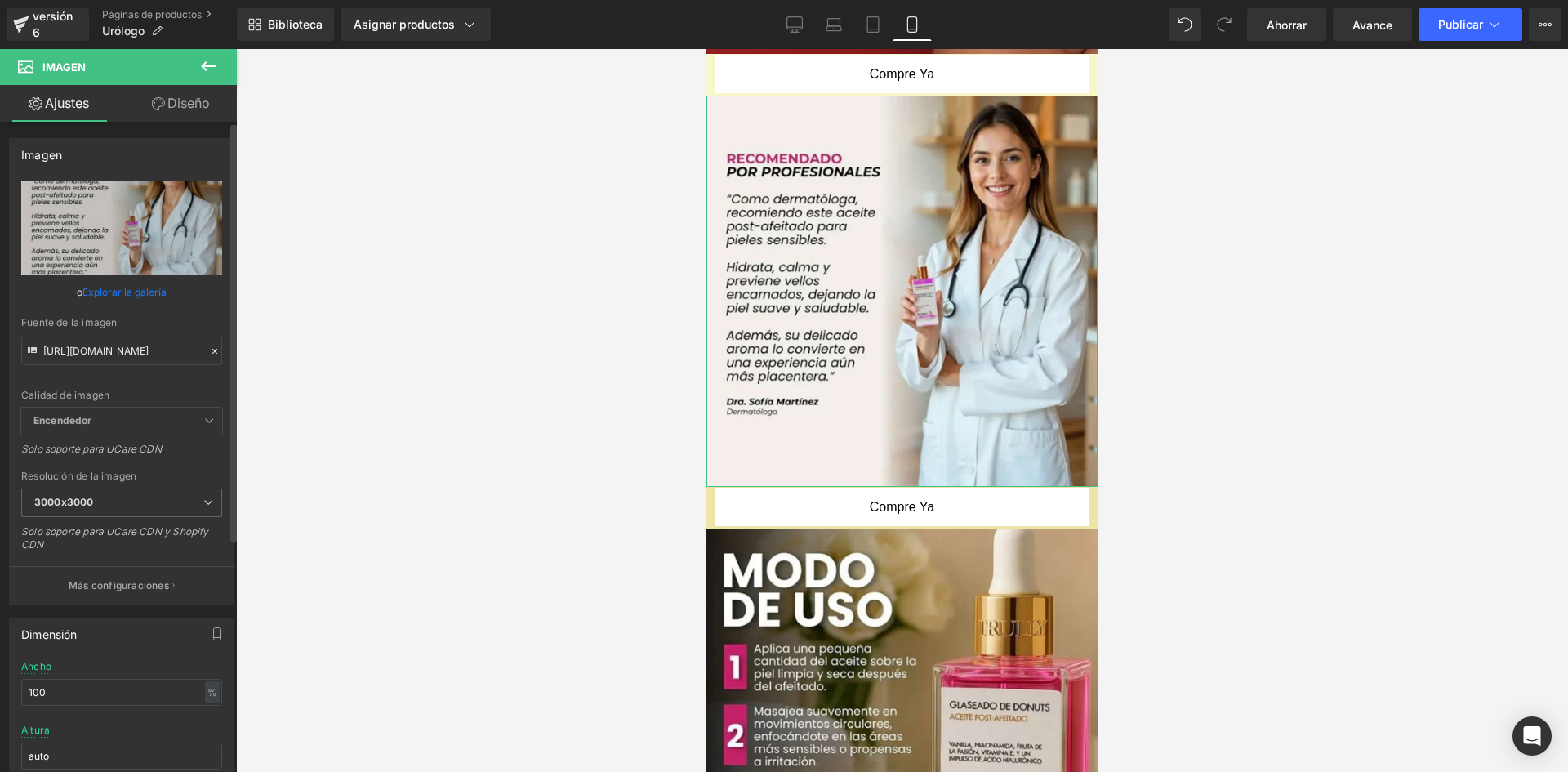
click at [196, 315] on div "Calidad de imagen Encendedor Más ligero Encendedor Encendedor Más ligero Solo s…" at bounding box center [121, 293] width 201 height 226
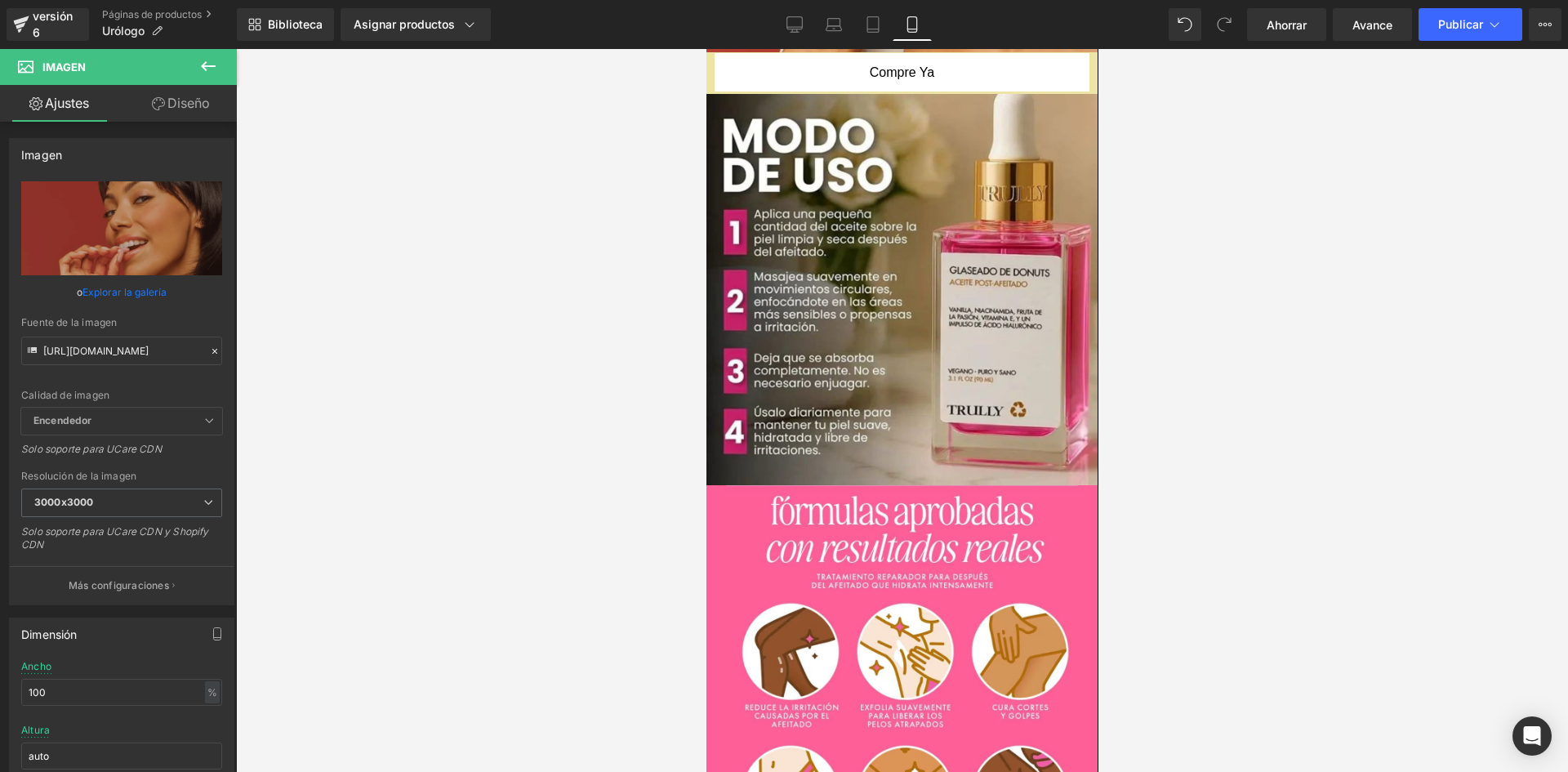
scroll to position [1371, 0]
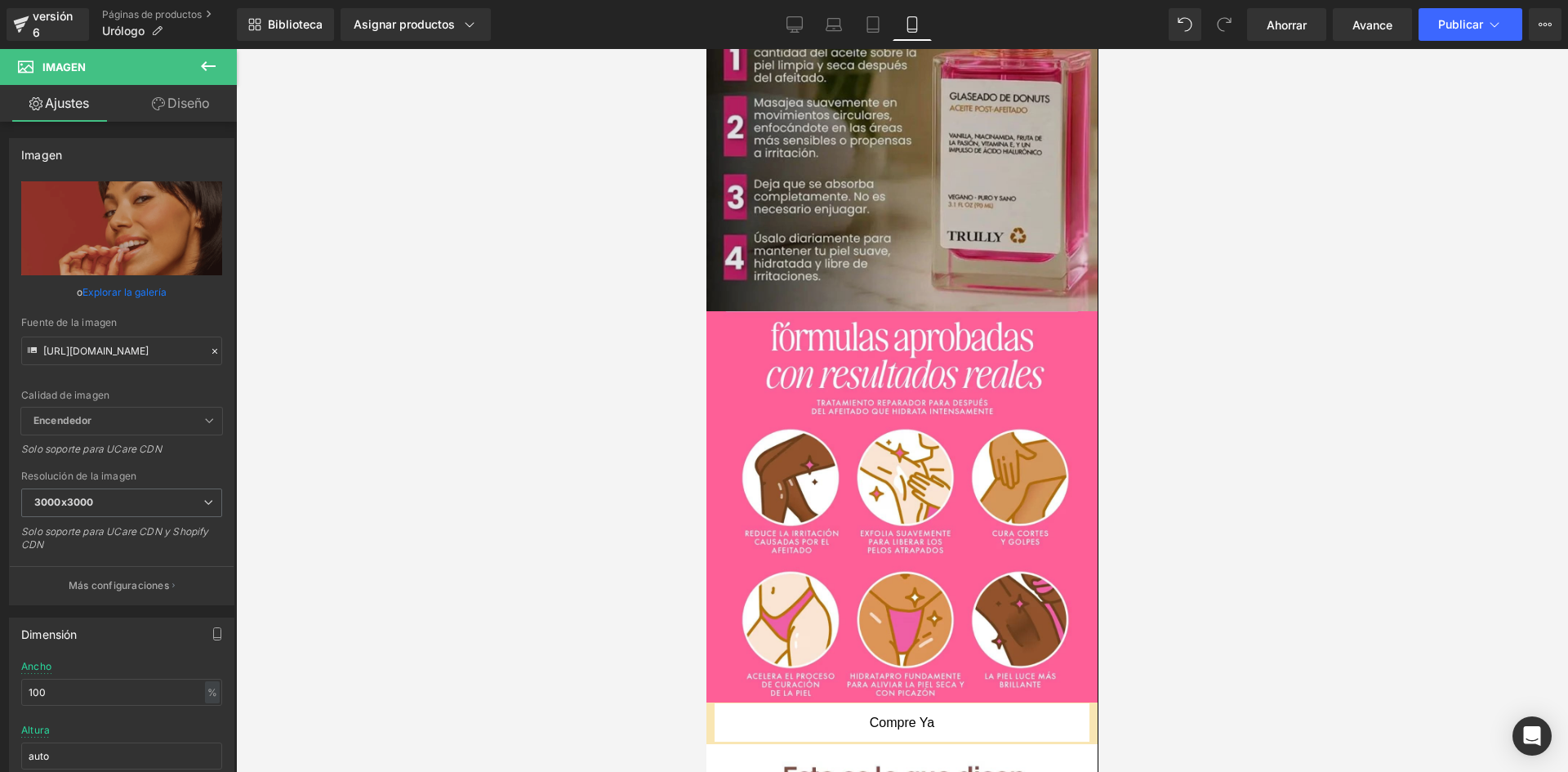
click at [923, 140] on img at bounding box center [901, 115] width 392 height 391
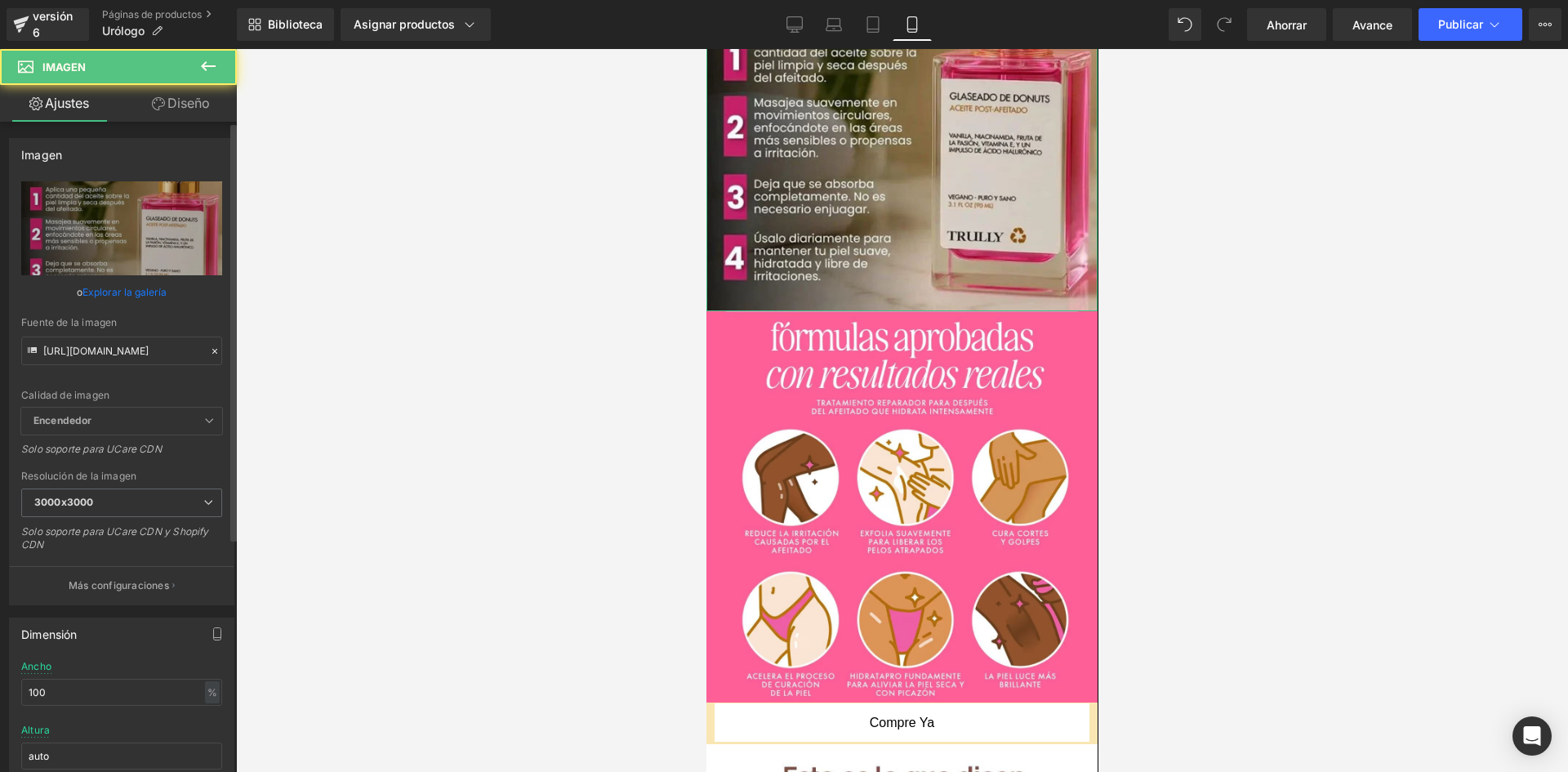
click at [168, 370] on div "Calidad de imagen Encendedor Más ligero Encendedor Encendedor Más ligero Solo s…" at bounding box center [121, 293] width 201 height 226
click at [159, 351] on input "[URL][DOMAIN_NAME]" at bounding box center [121, 351] width 201 height 29
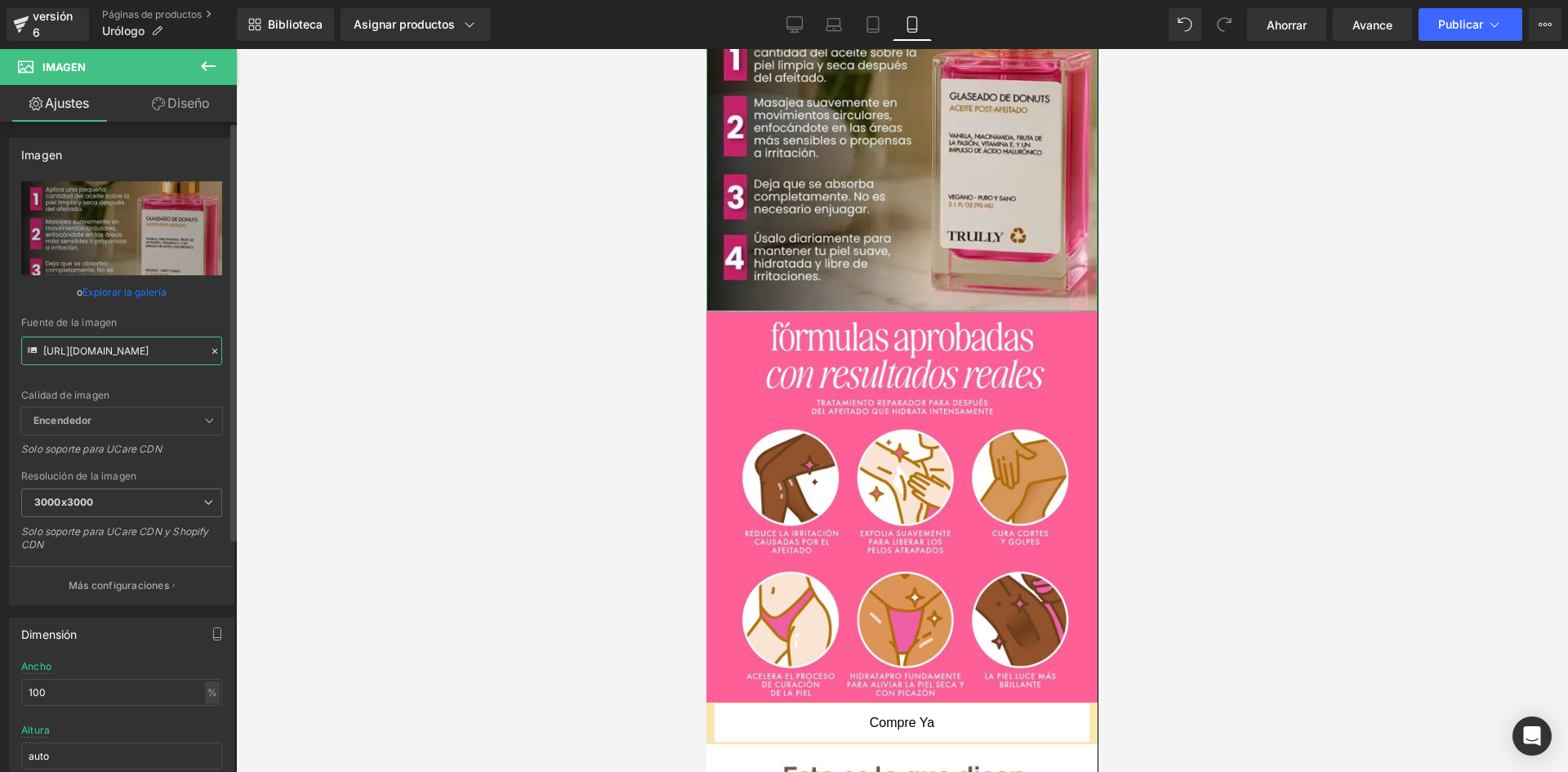
paste input "LdkfVGXr/[DOMAIN_NAME]"
type input "[URL][DOMAIN_NAME]"
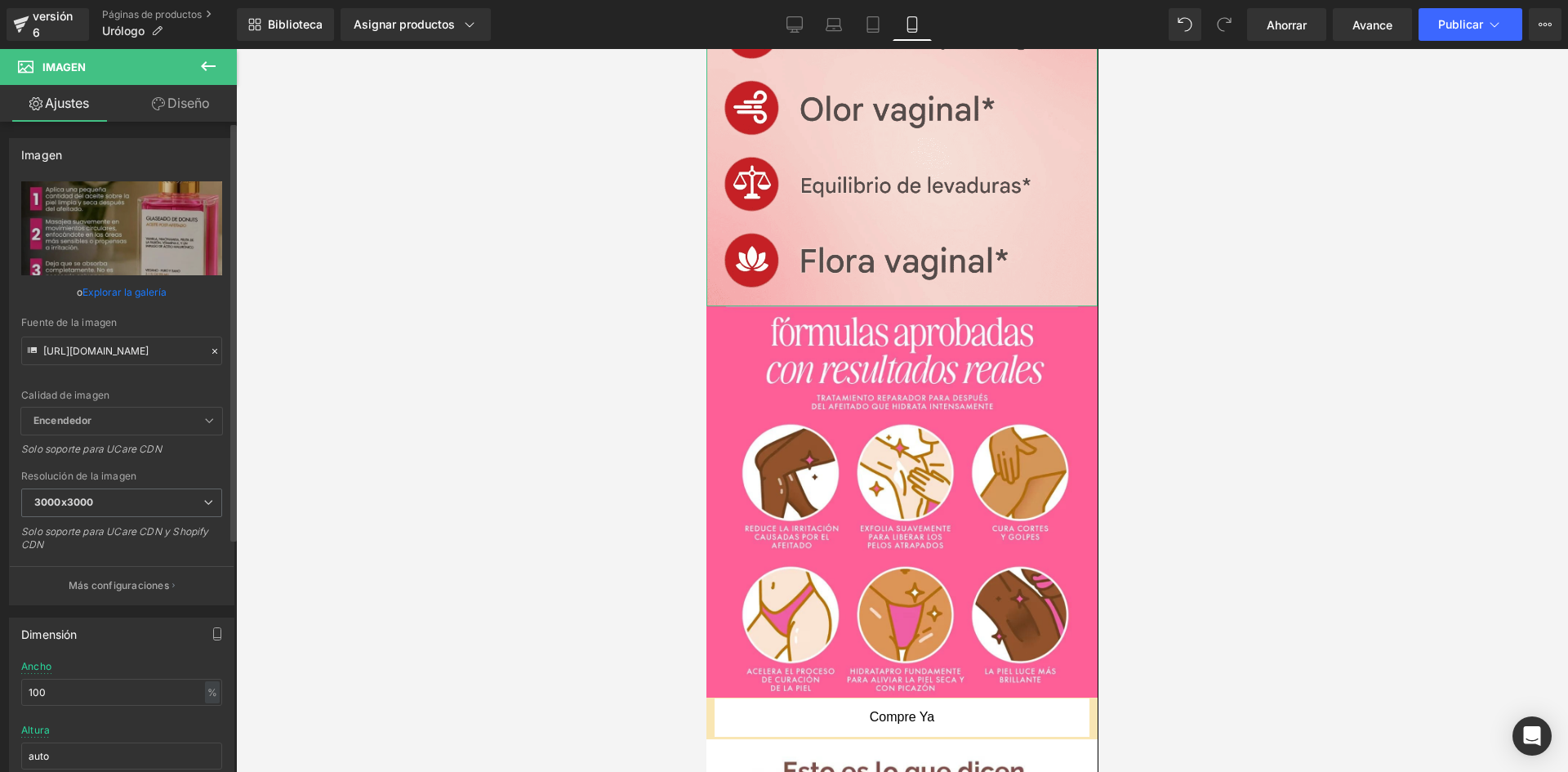
click at [205, 320] on div "Fuente de la imagen" at bounding box center [121, 323] width 201 height 12
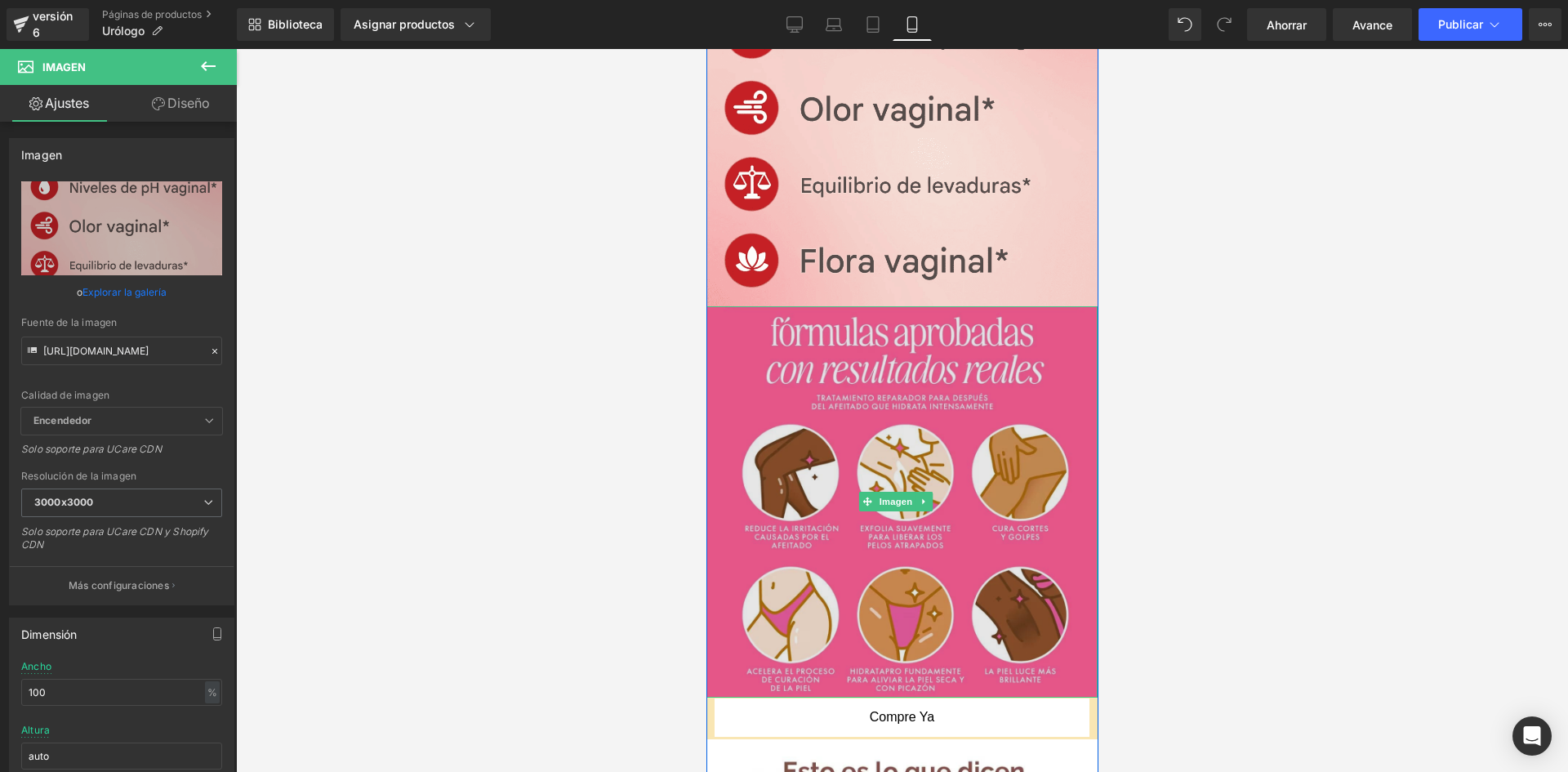
click at [1027, 363] on img at bounding box center [901, 502] width 392 height 391
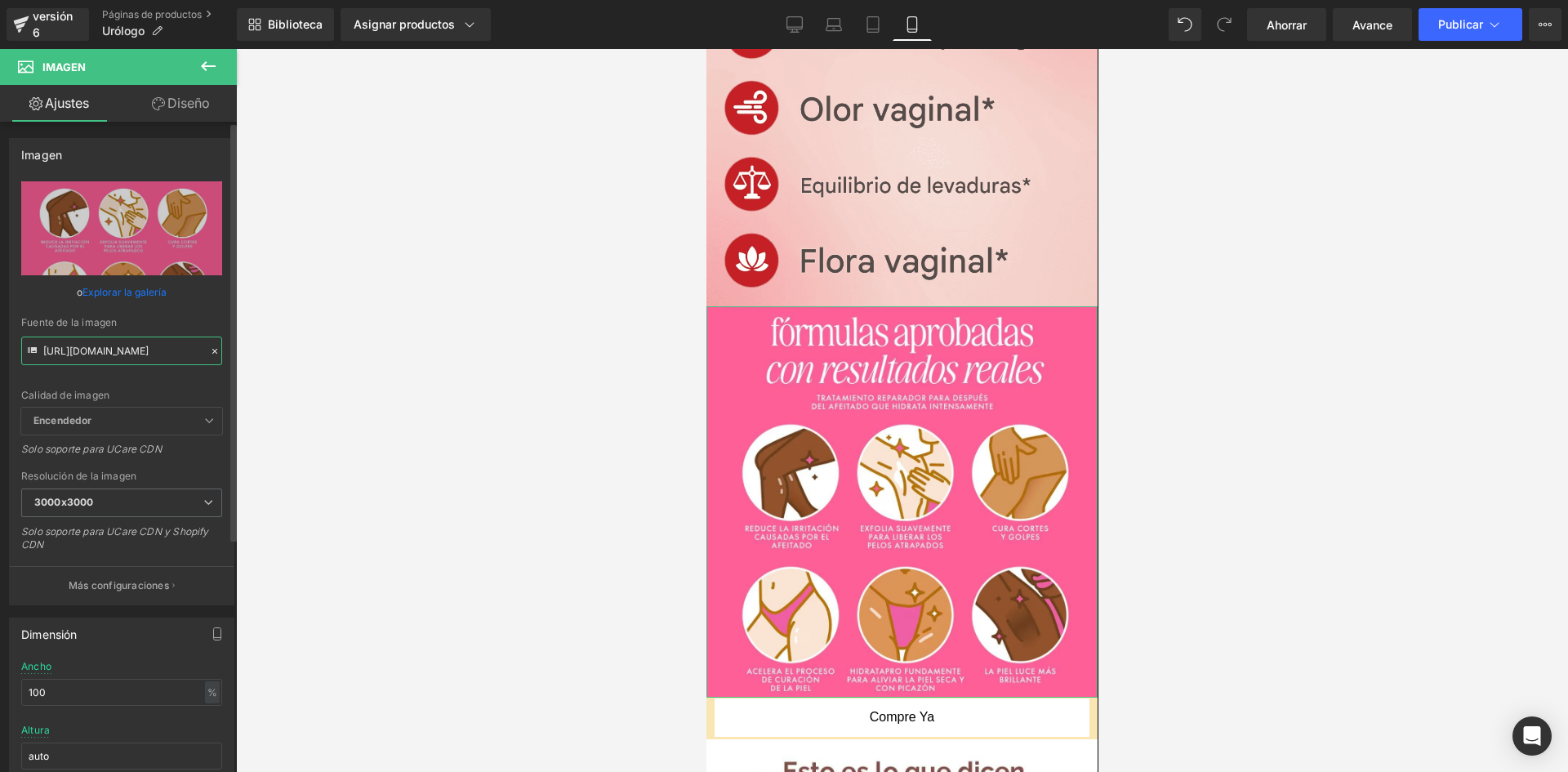
click at [137, 356] on input "[URL][DOMAIN_NAME]" at bounding box center [121, 351] width 201 height 29
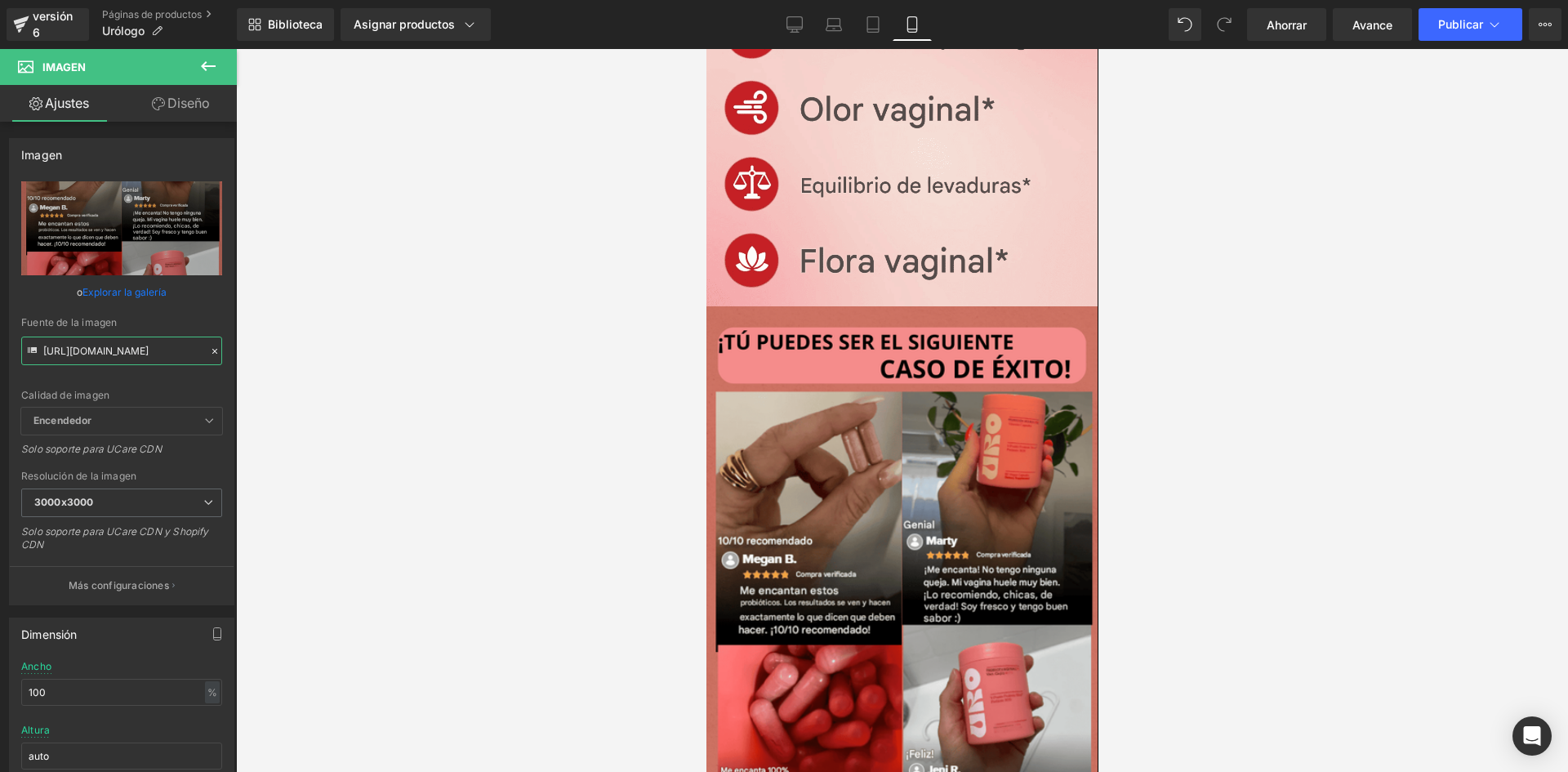
type input "[URL][DOMAIN_NAME]"
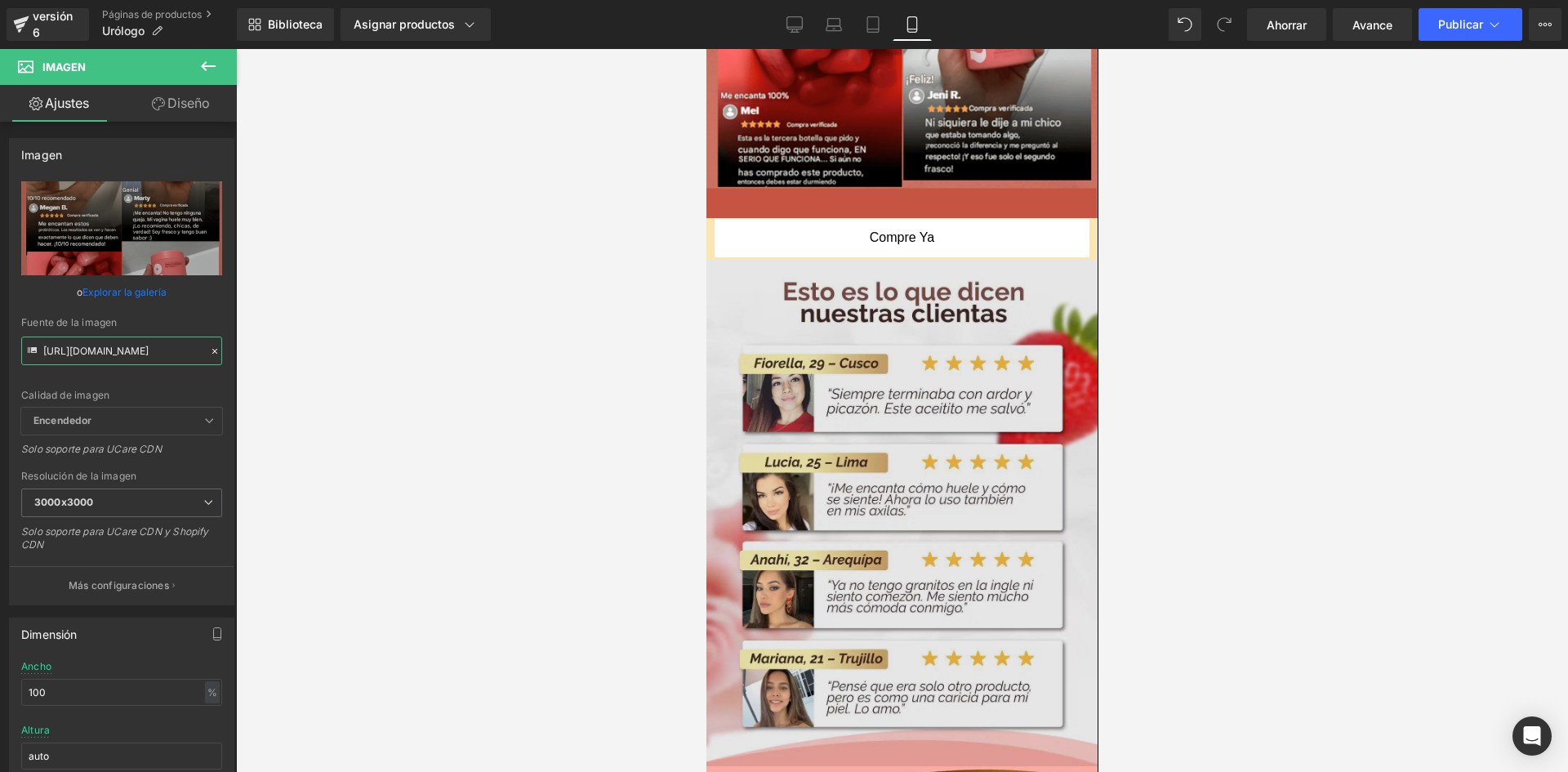
scroll to position [2052, 0]
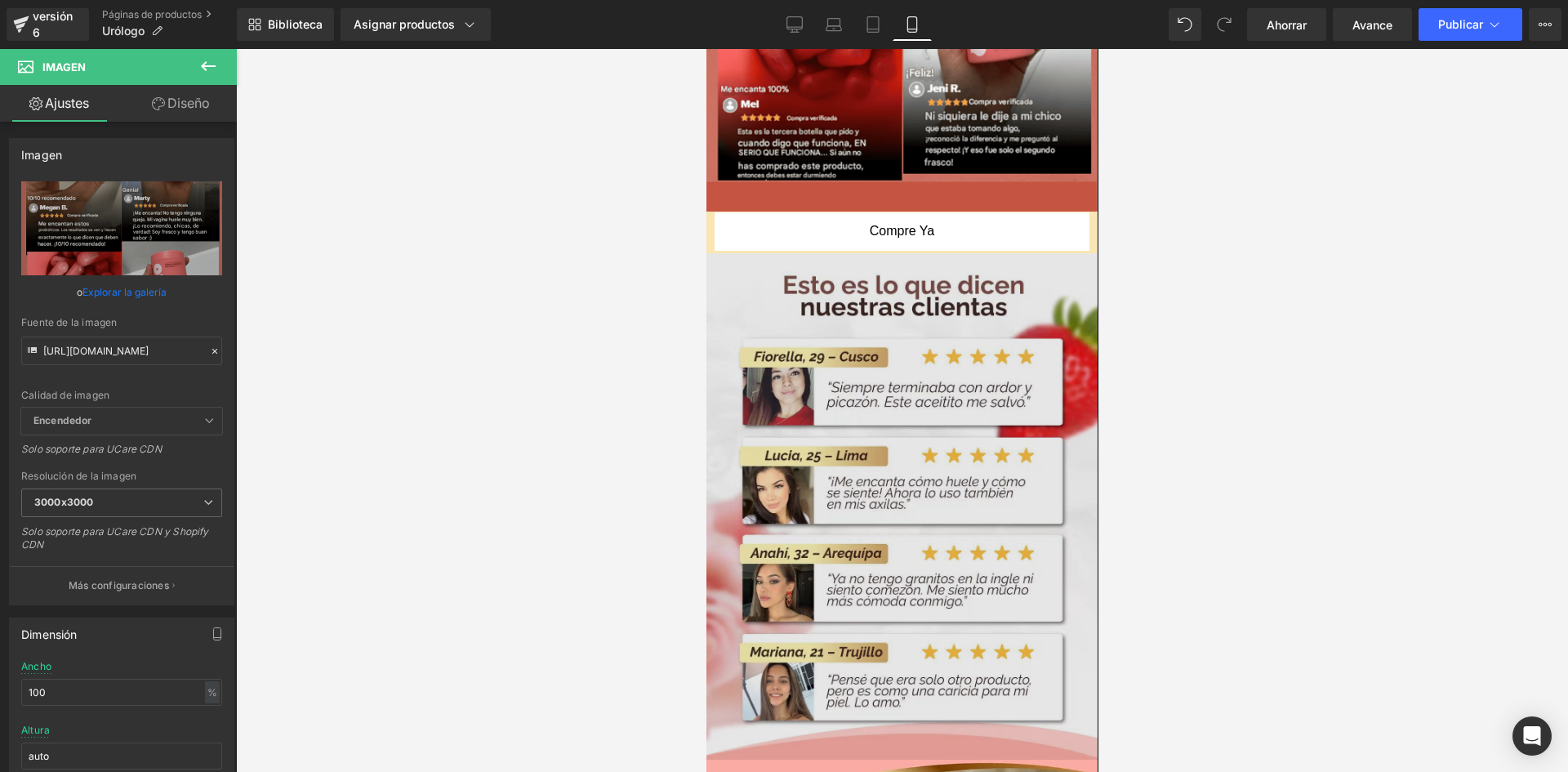
click at [957, 308] on img at bounding box center [901, 506] width 392 height 507
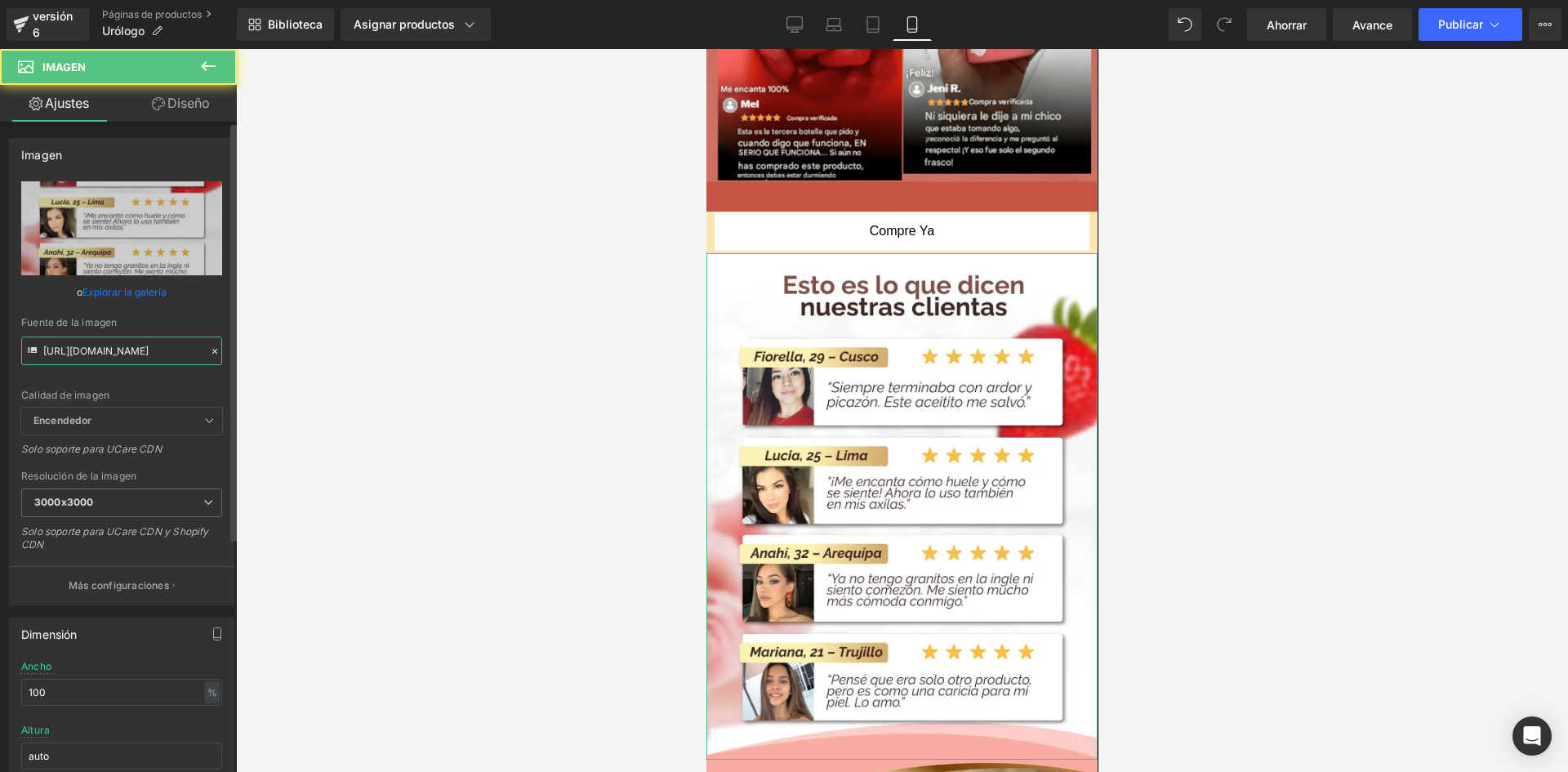
click at [92, 346] on input "[URL][DOMAIN_NAME]" at bounding box center [121, 351] width 201 height 29
paste input "CKLGr9gW/[DOMAIN_NAME]"
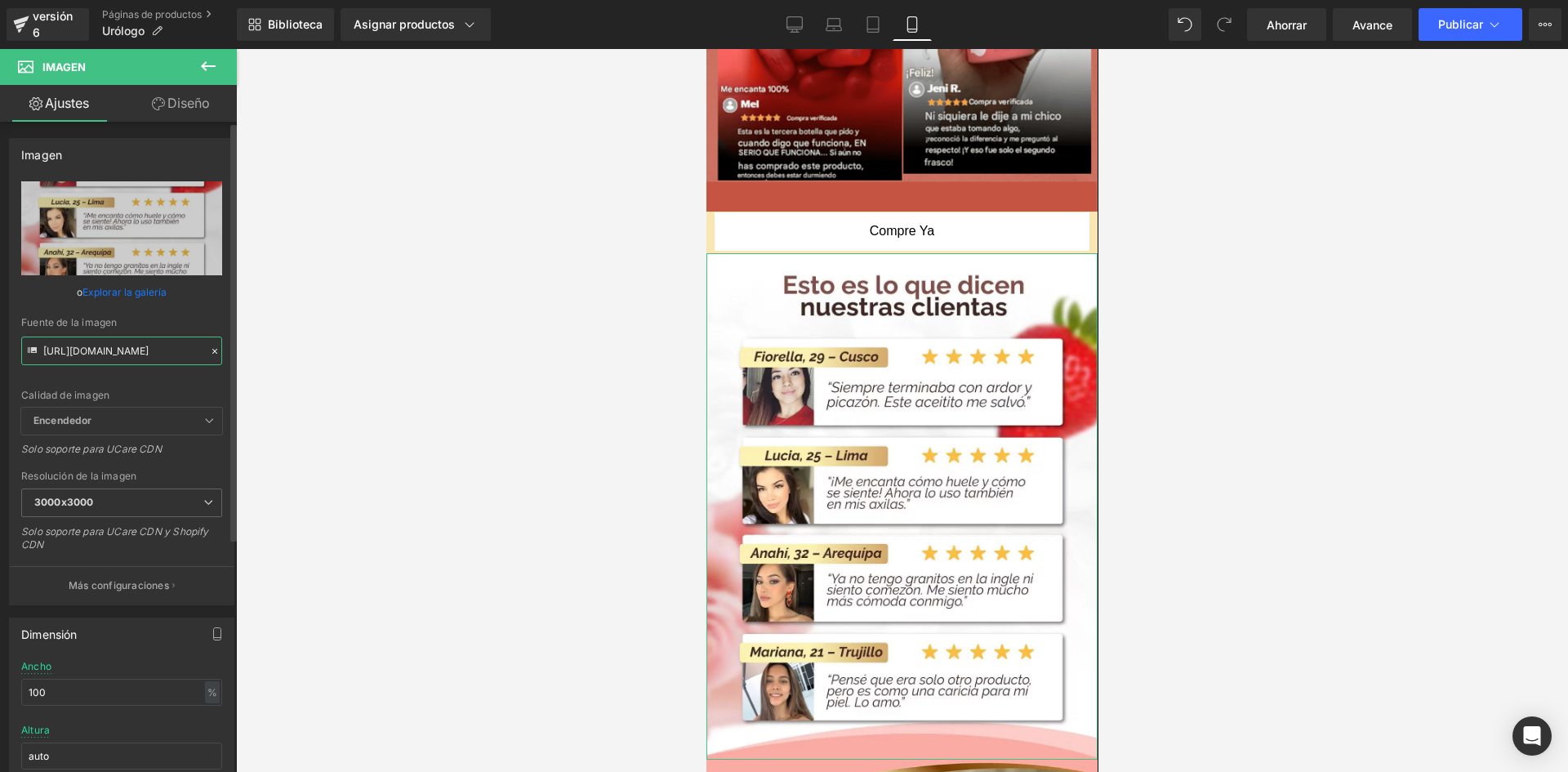
type input "[URL][DOMAIN_NAME]"
click at [191, 312] on div "Calidad de imagen Encendedor Más ligero Encendedor Encendedor Más ligero Solo s…" at bounding box center [121, 293] width 201 height 226
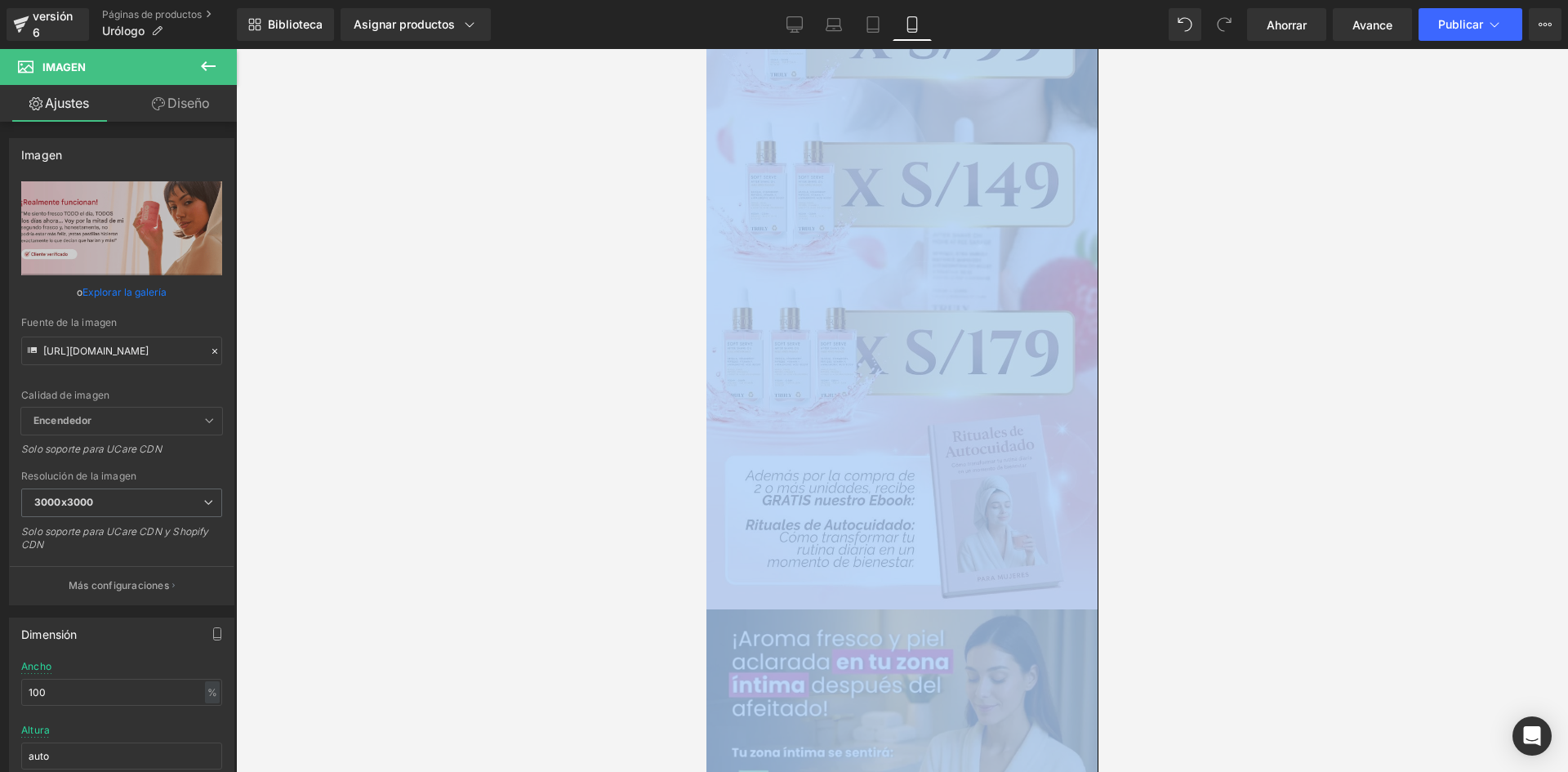
scroll to position [3362, 0]
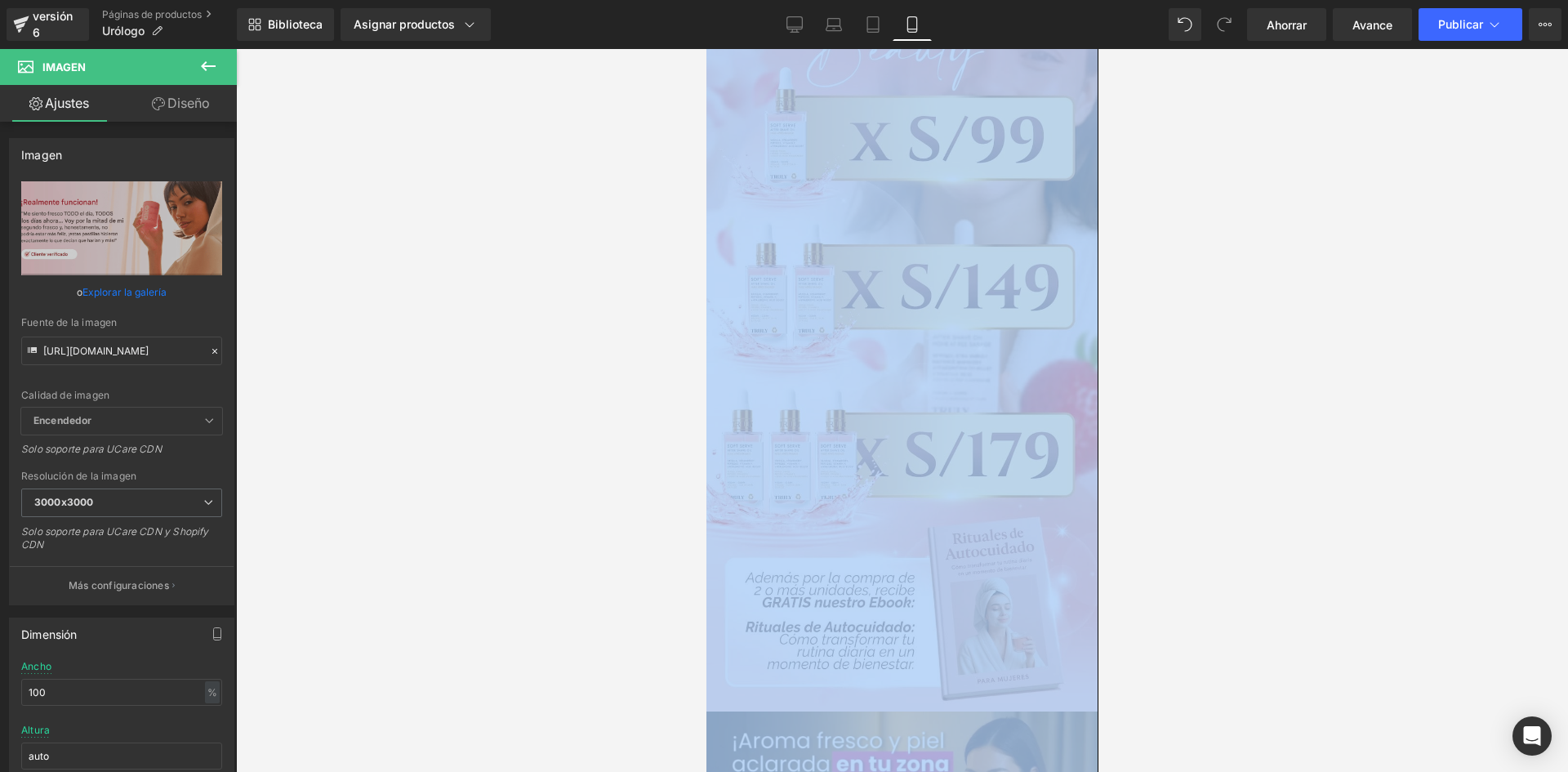
drag, startPoint x: 1097, startPoint y: 414, endPoint x: 1135, endPoint y: 602, distance: 191.8
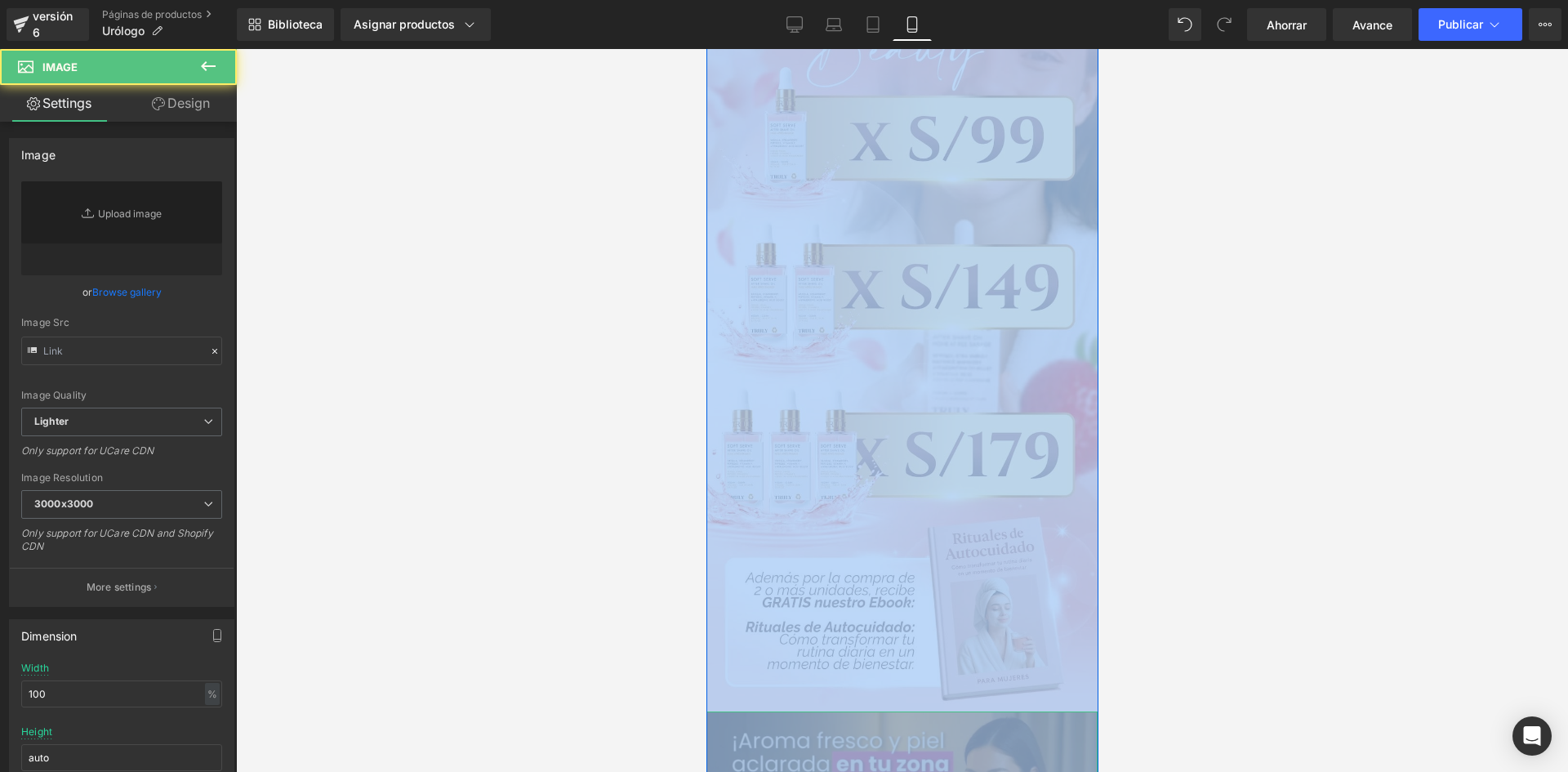
type input "[URL][DOMAIN_NAME]"
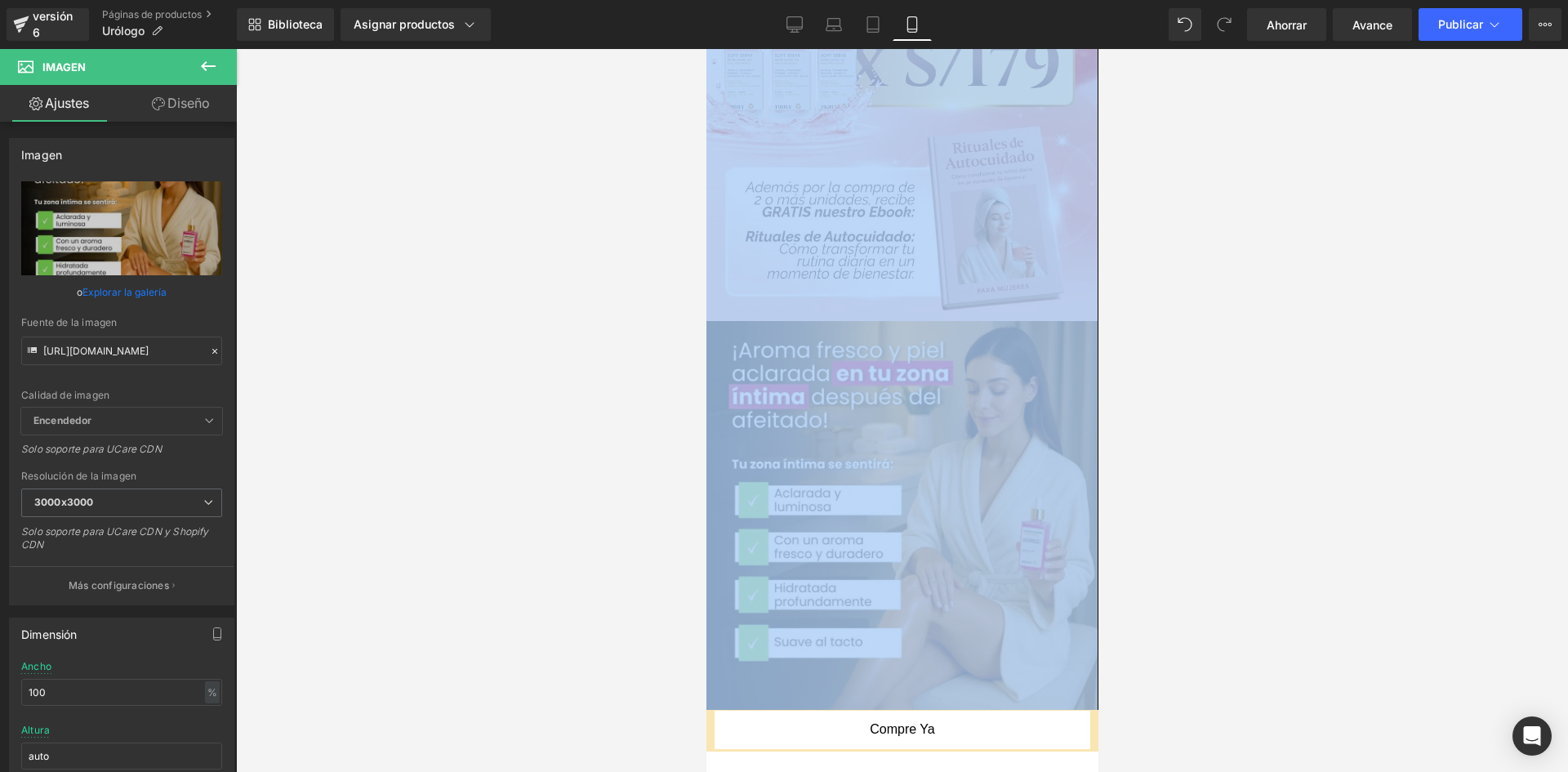
scroll to position [3865, 0]
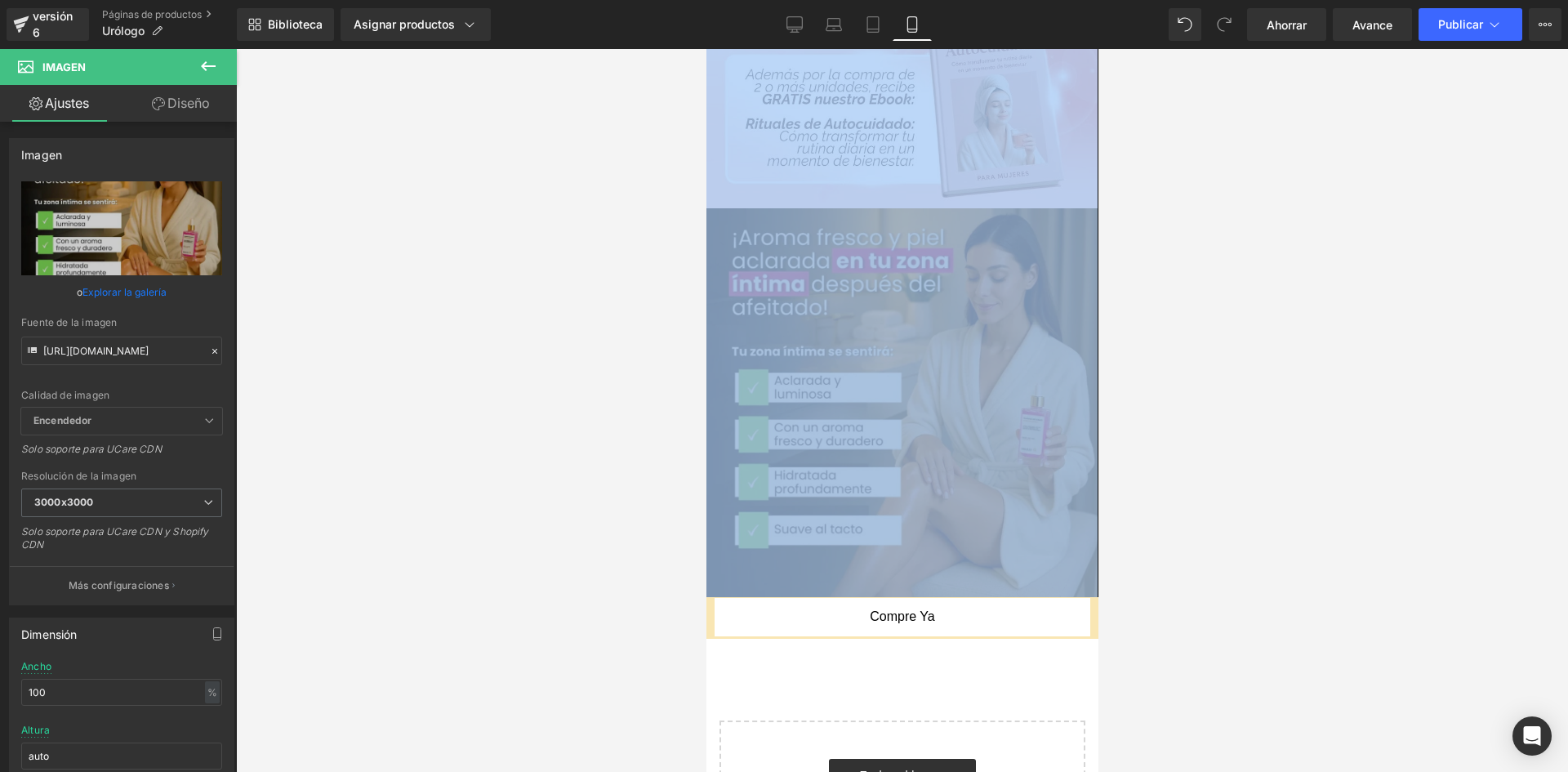
click at [979, 368] on img at bounding box center [901, 402] width 392 height 388
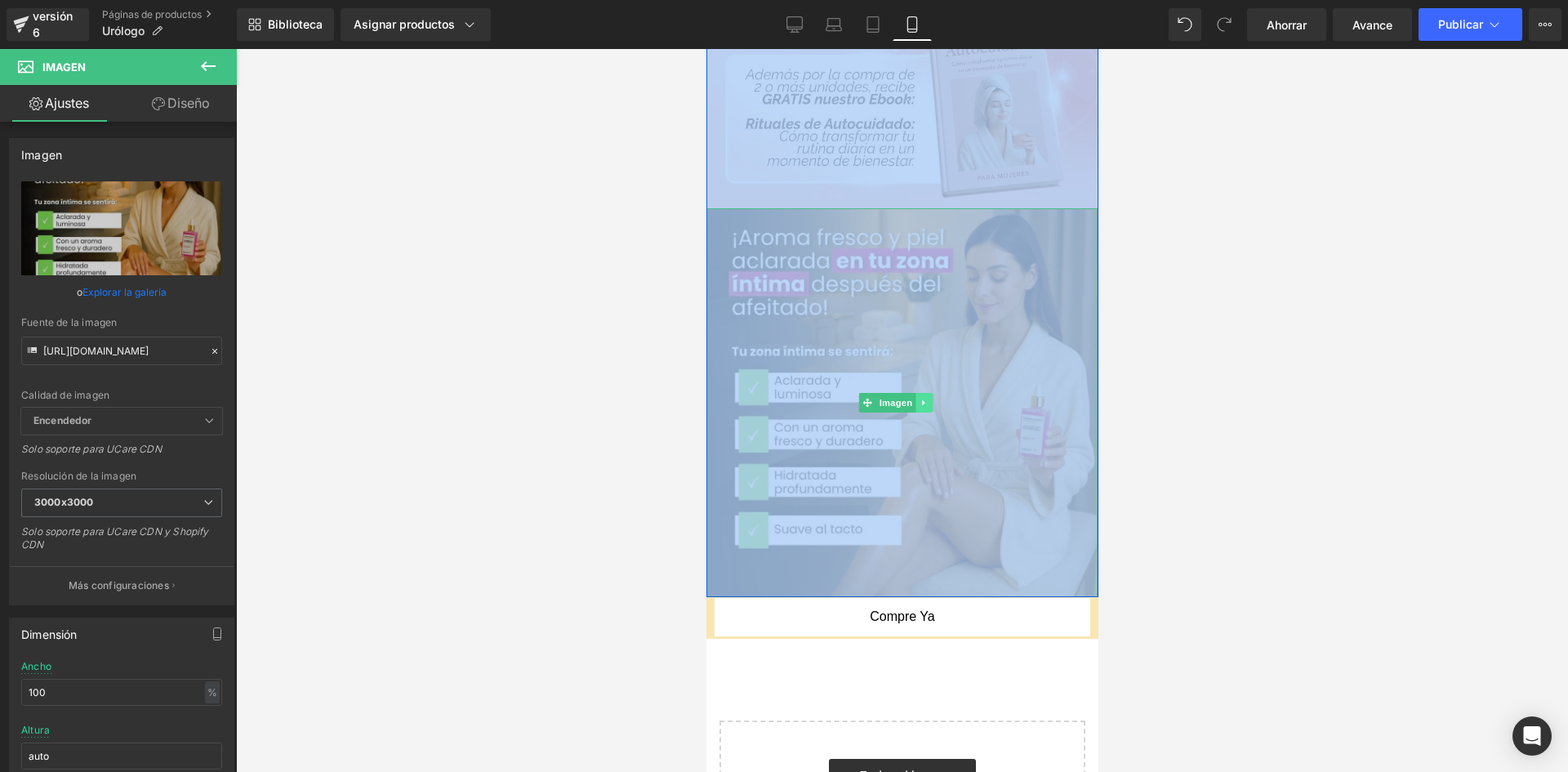
click at [924, 399] on icon at bounding box center [923, 402] width 3 height 6
click at [924, 392] on link at bounding box center [932, 402] width 17 height 19
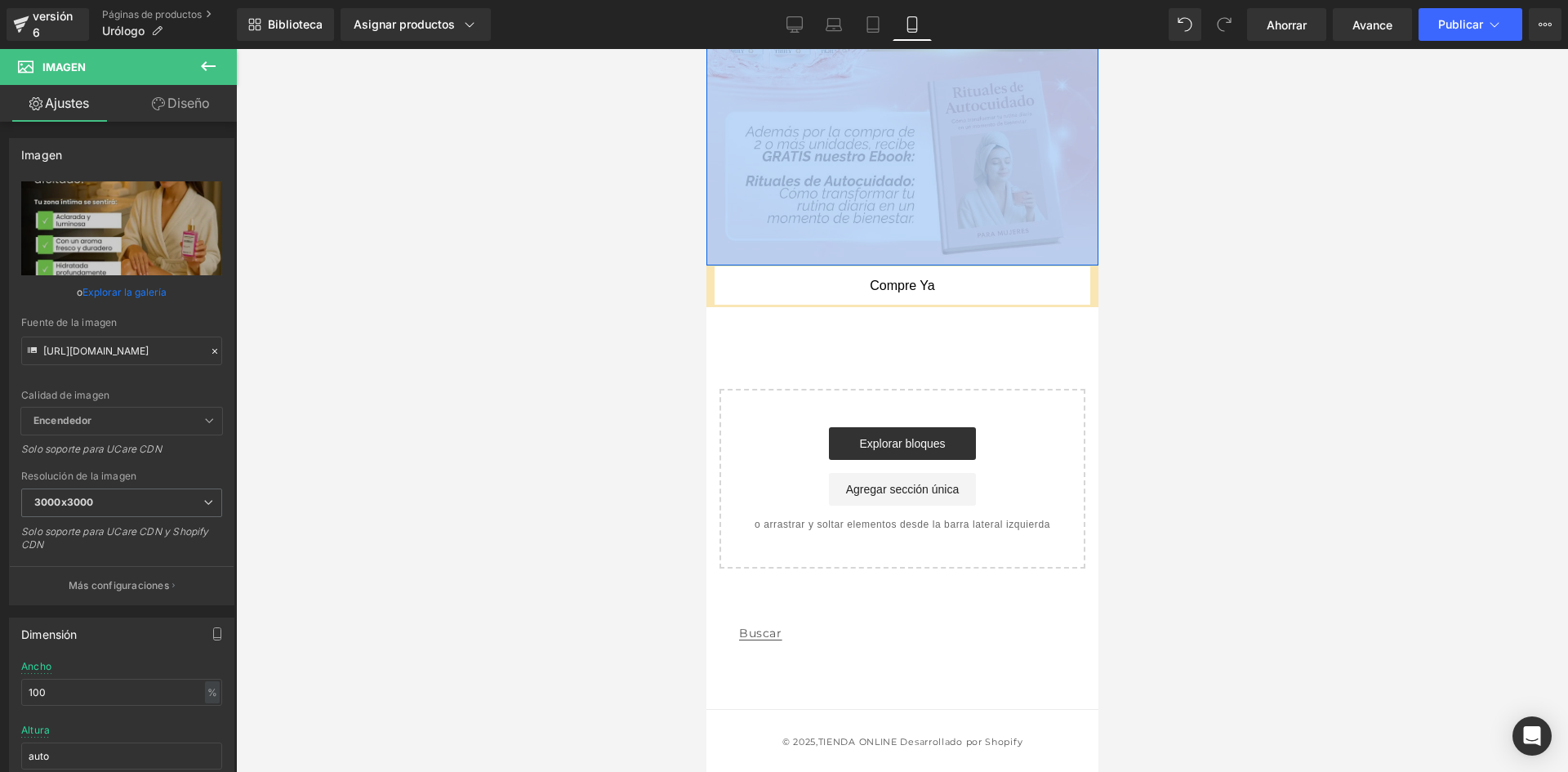
scroll to position [3690, 0]
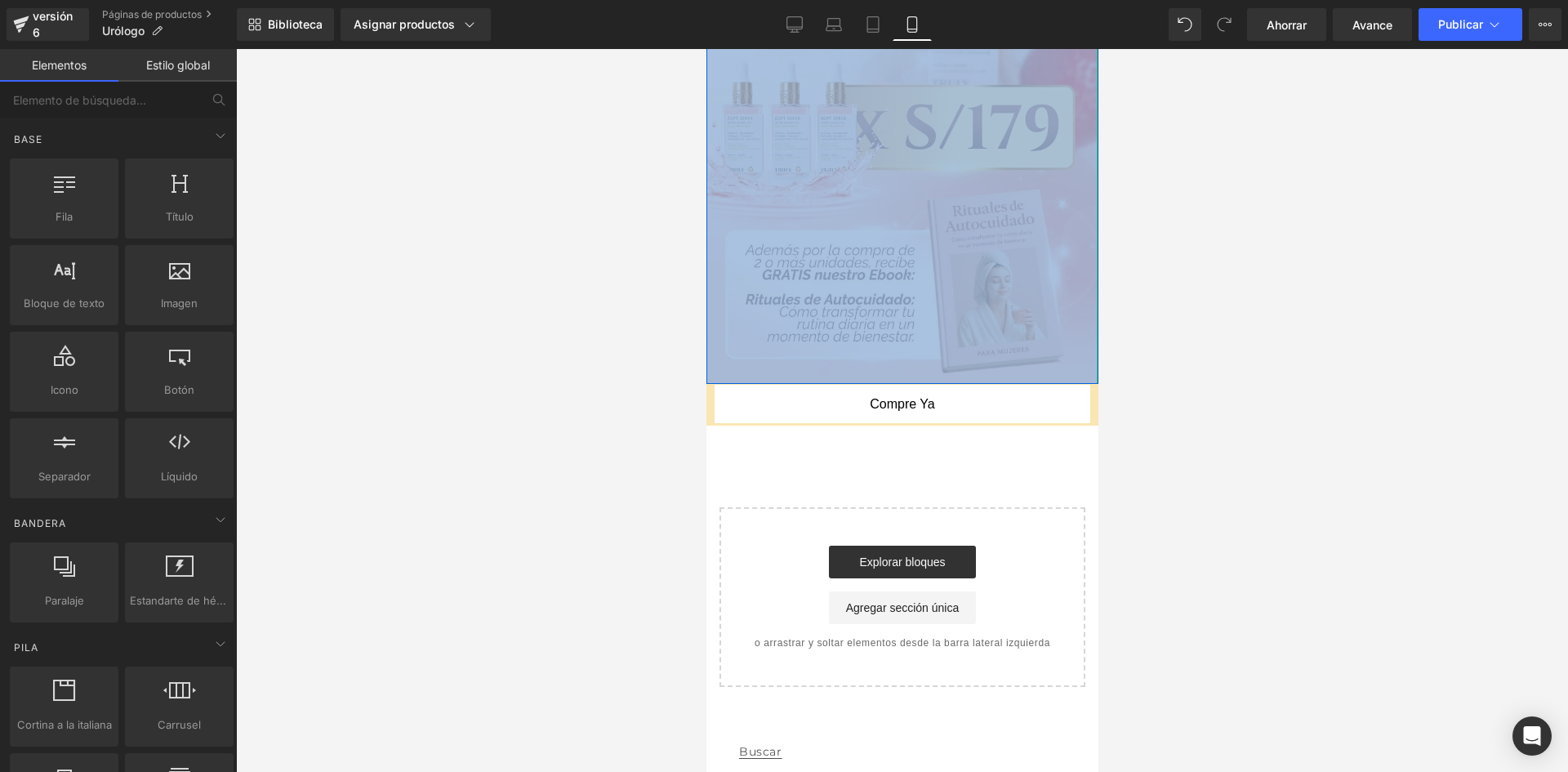
click at [965, 144] on img at bounding box center [901, 1] width 392 height 767
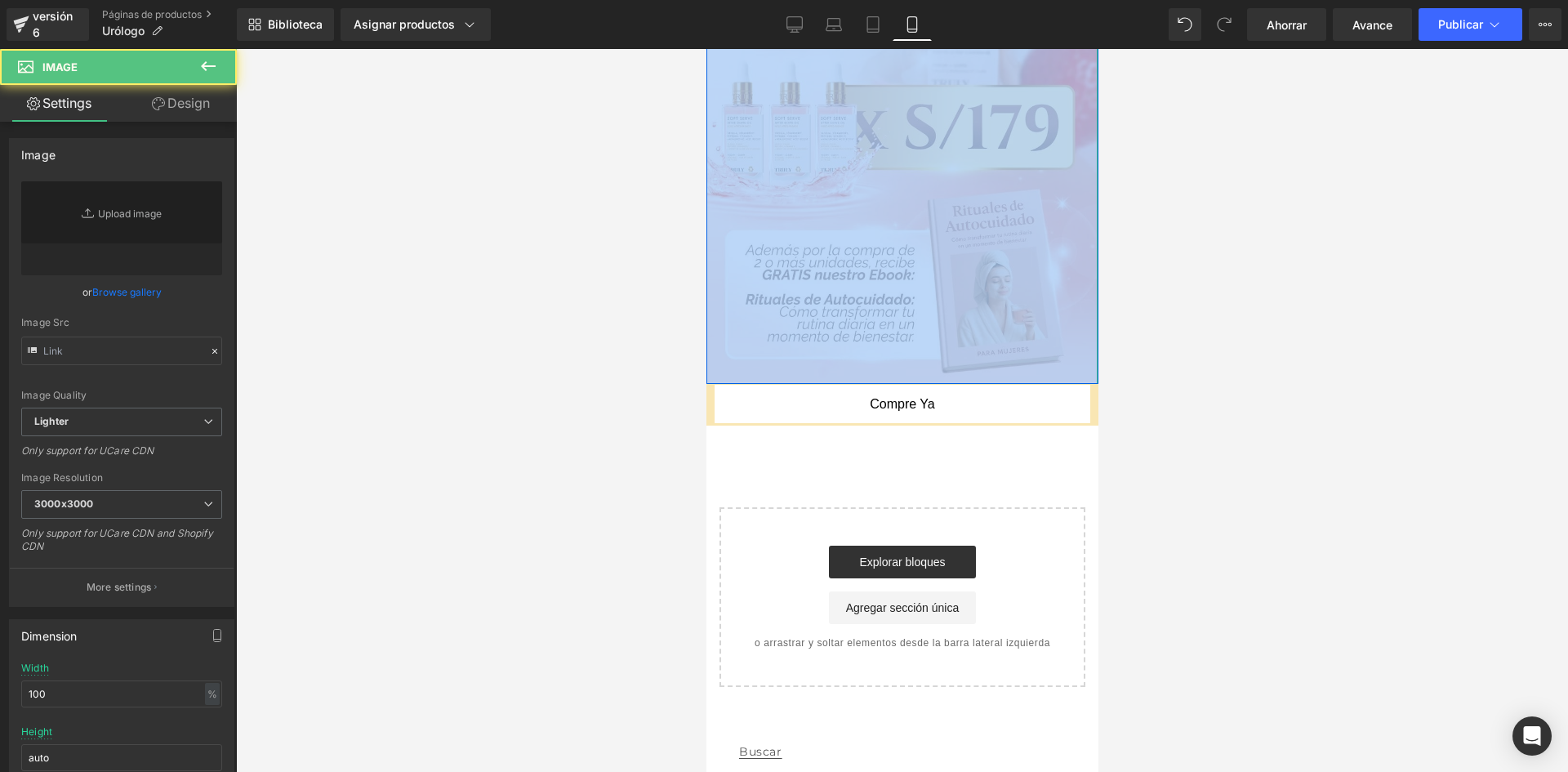
type input "[URL][DOMAIN_NAME]"
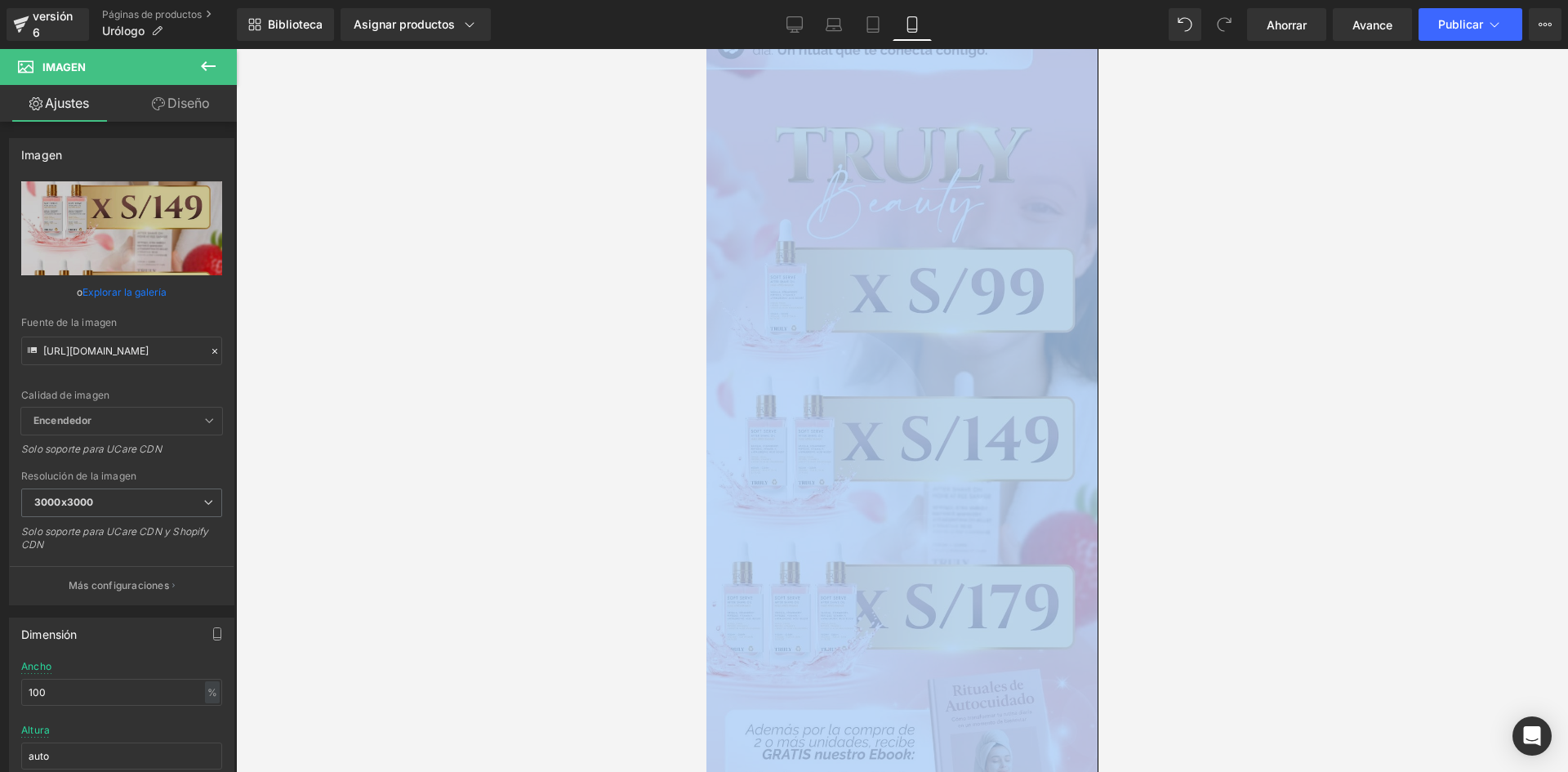
scroll to position [3085, 0]
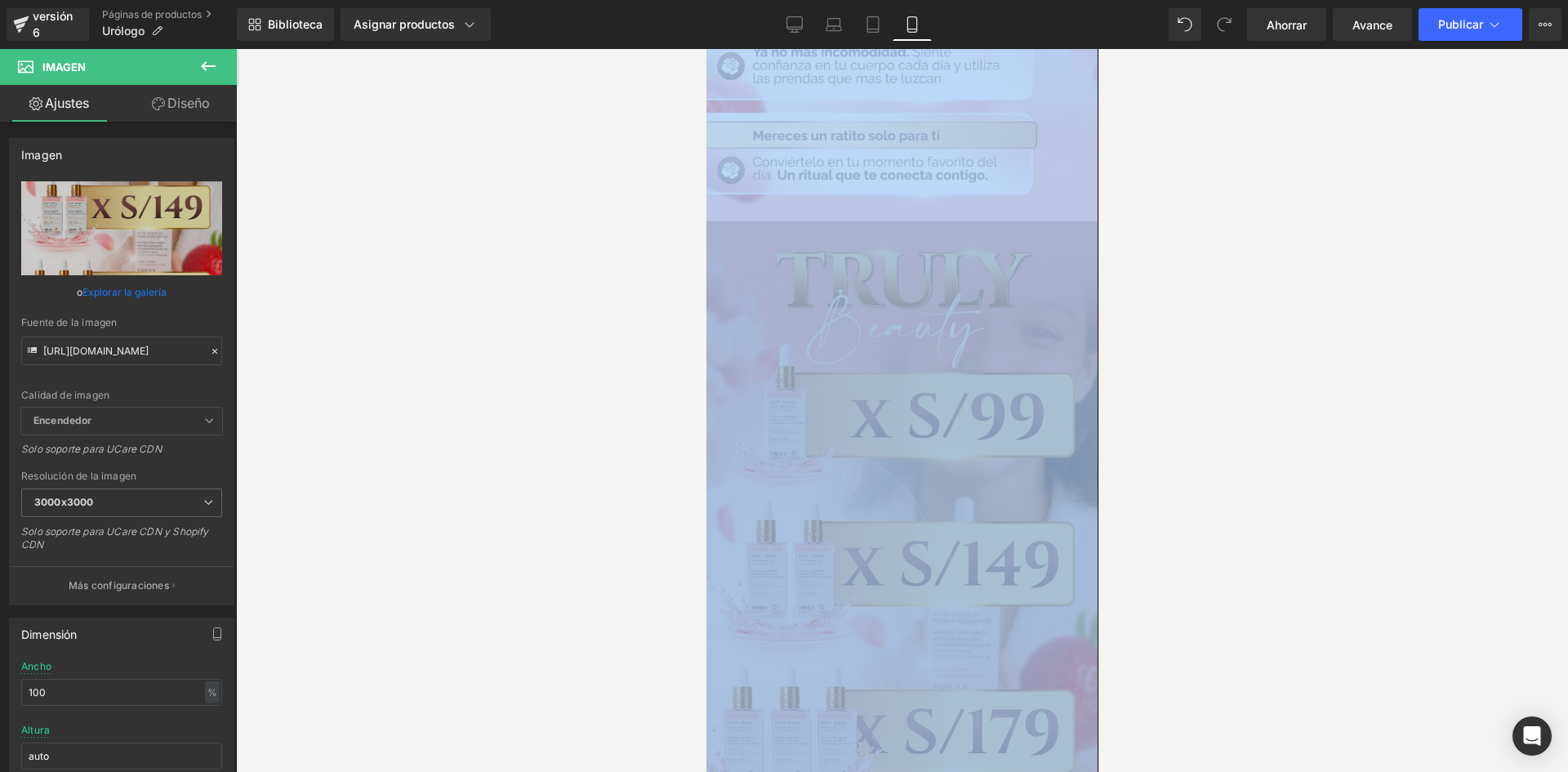
click at [986, 506] on img at bounding box center [901, 604] width 392 height 767
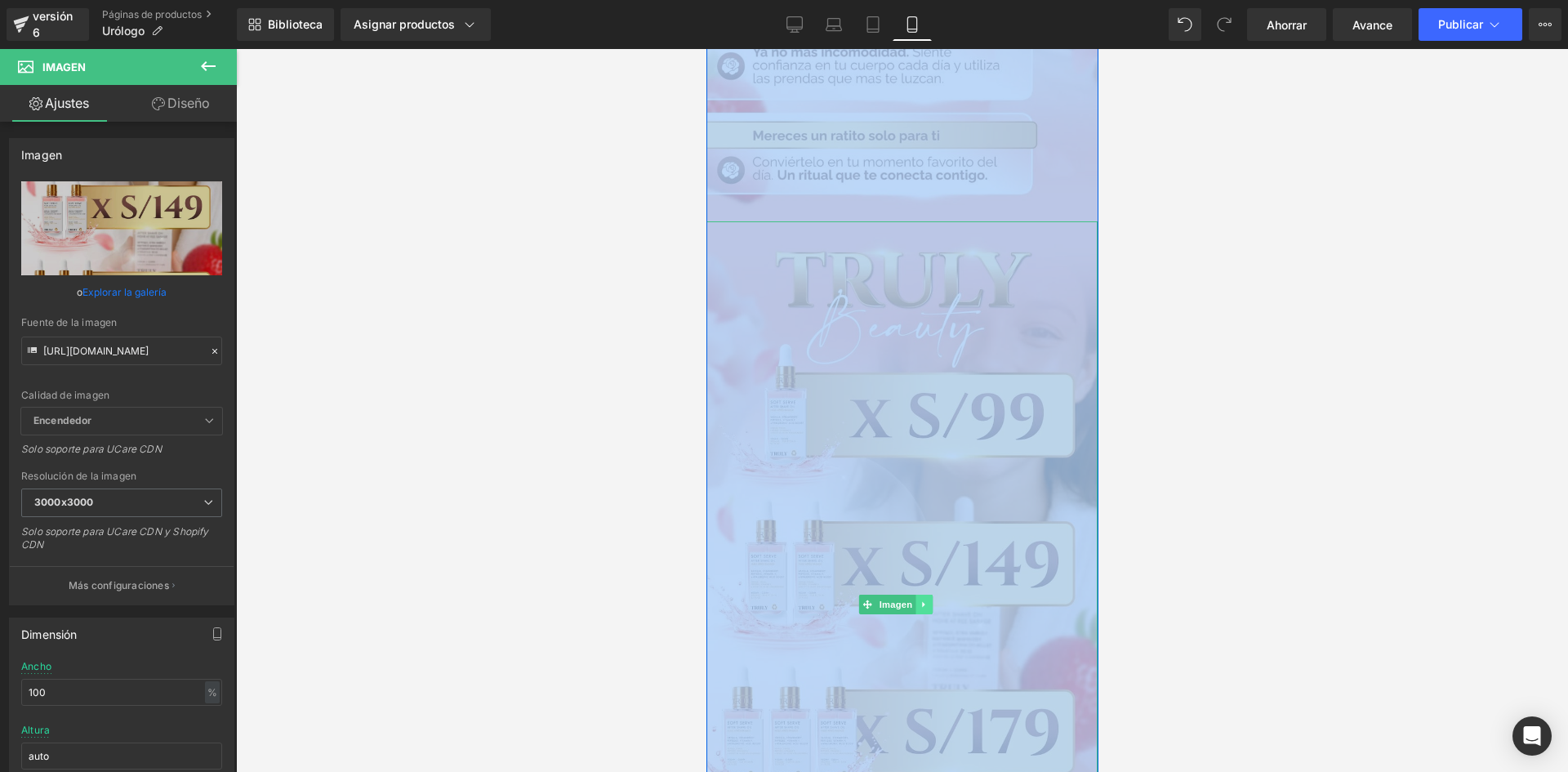
click at [925, 600] on icon at bounding box center [923, 604] width 9 height 10
click at [941, 595] on link at bounding box center [950, 604] width 17 height 19
click at [929, 595] on link at bounding box center [924, 604] width 17 height 19
click at [932, 601] on icon at bounding box center [932, 604] width 9 height 9
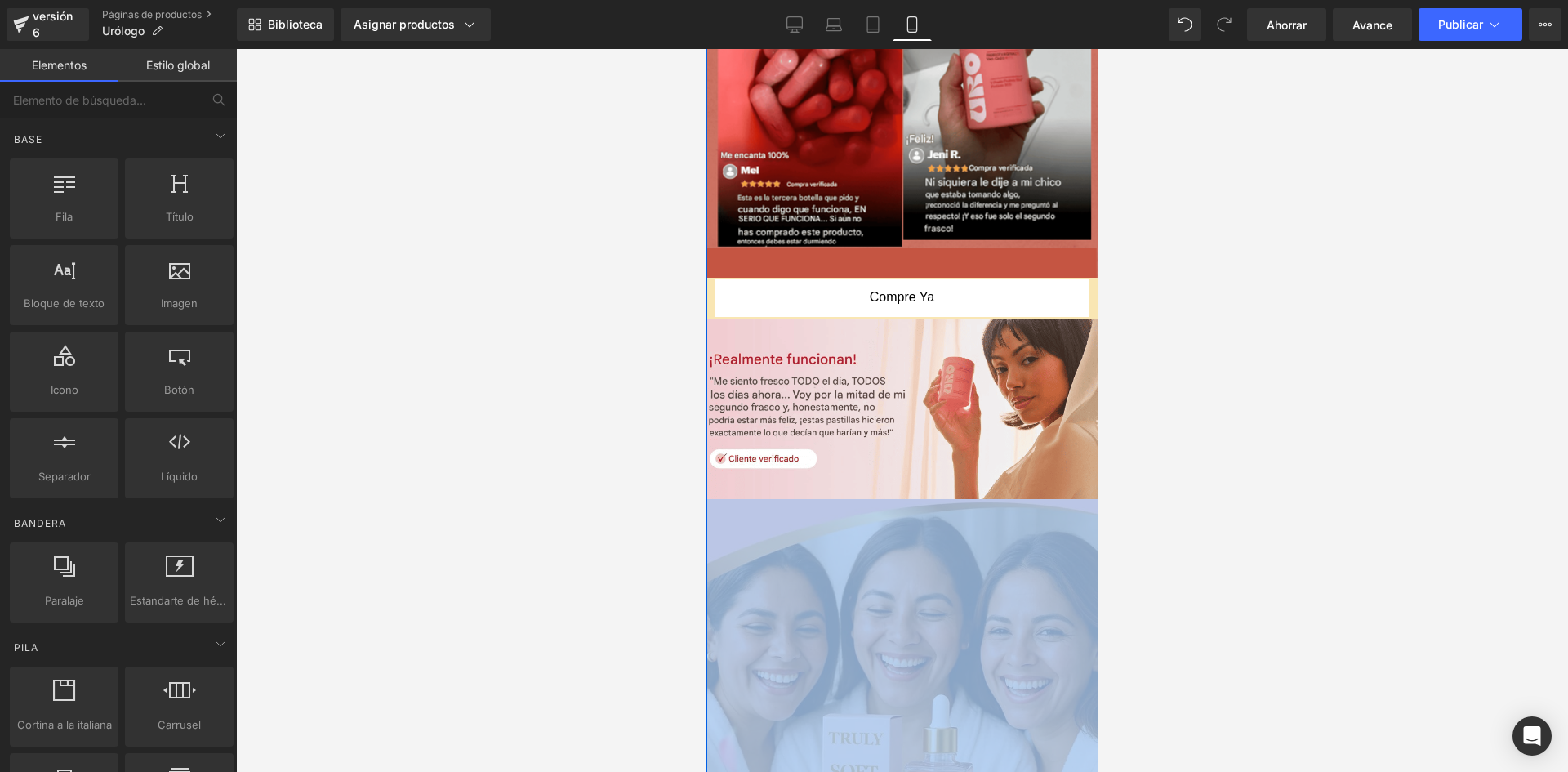
scroll to position [2172, 0]
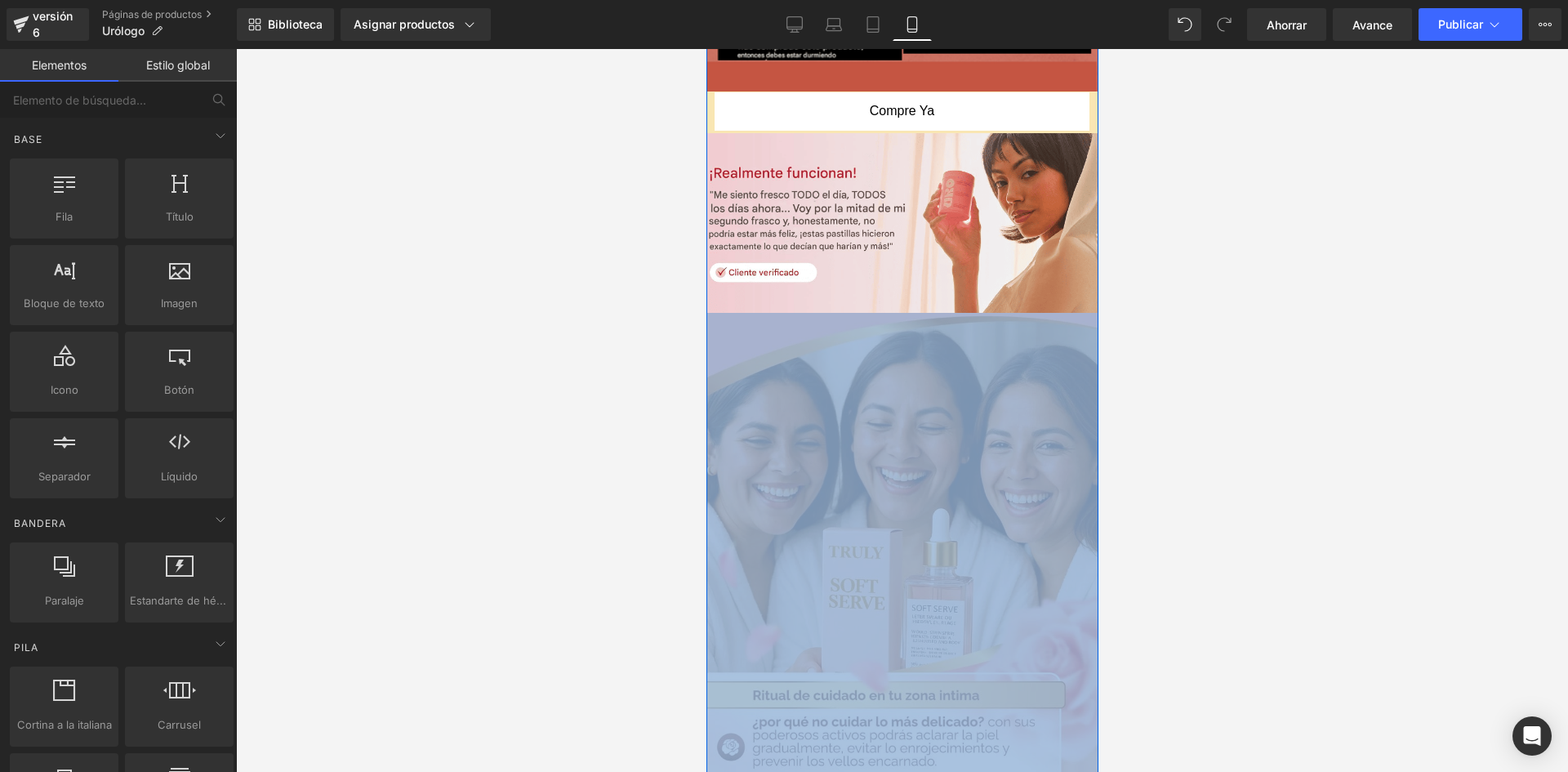
click at [939, 461] on img at bounding box center [901, 724] width 392 height 822
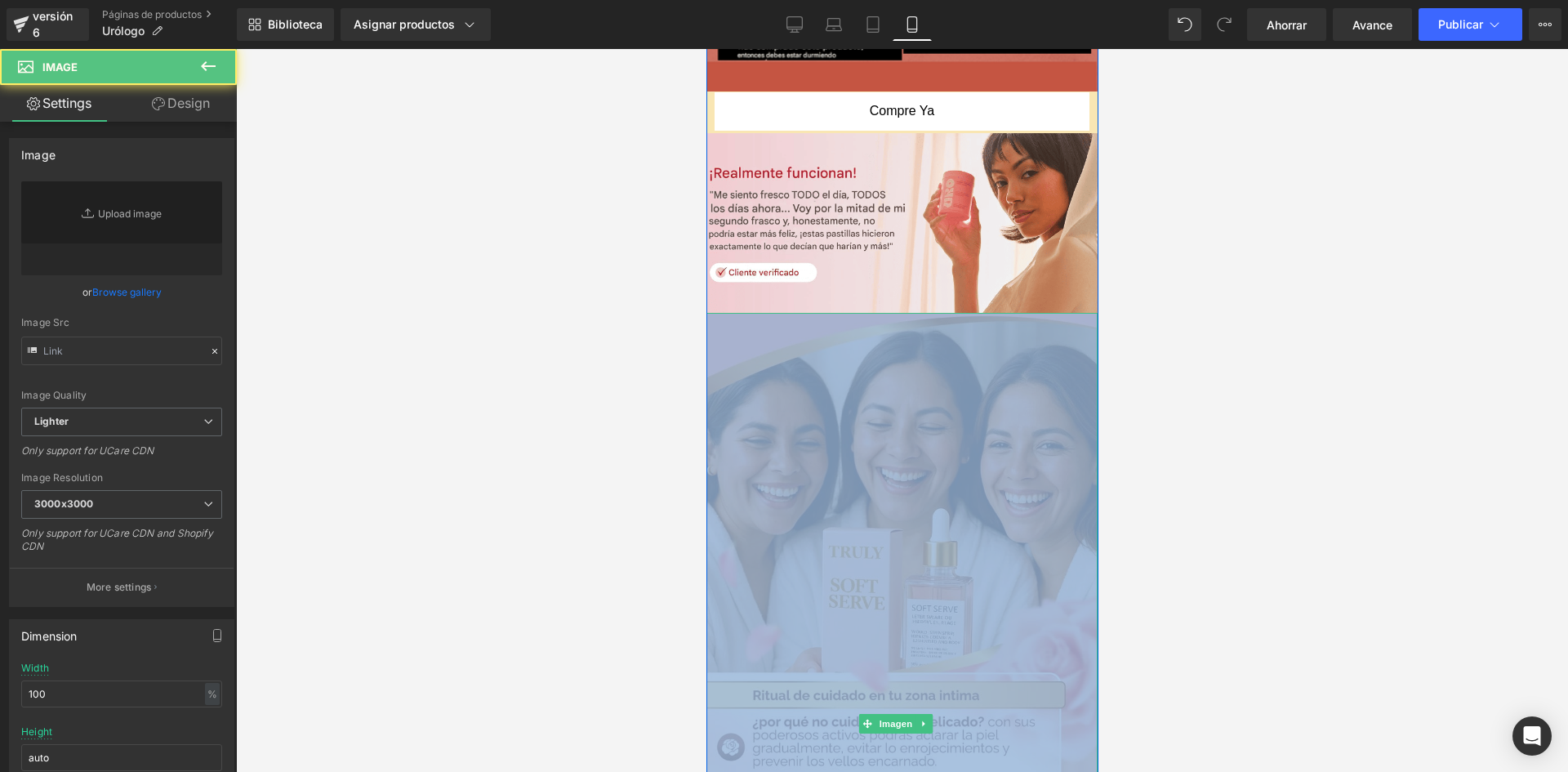
type input "[URL][DOMAIN_NAME]"
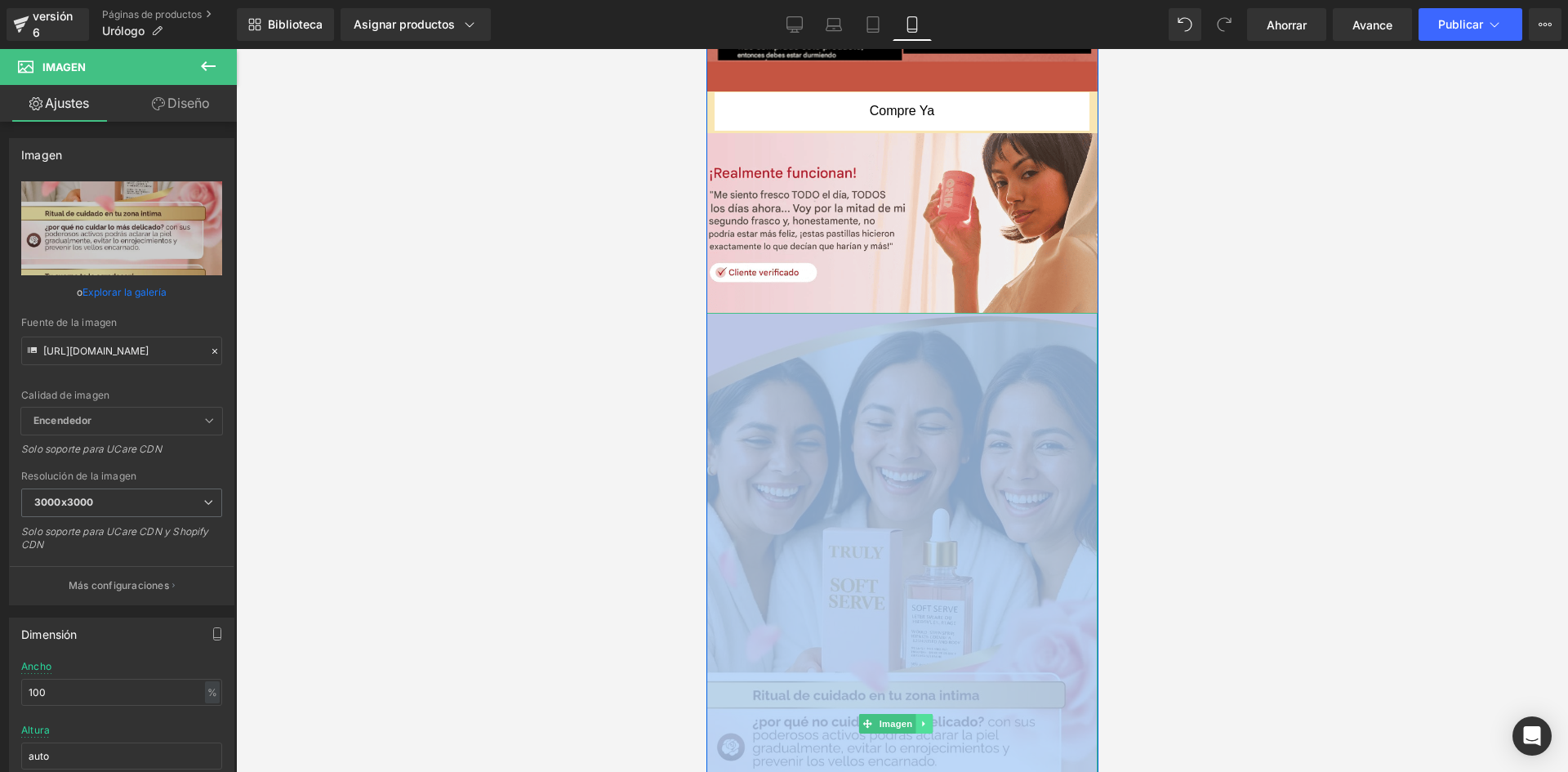
click at [926, 714] on link at bounding box center [924, 724] width 17 height 19
click at [930, 720] on icon at bounding box center [932, 724] width 9 height 9
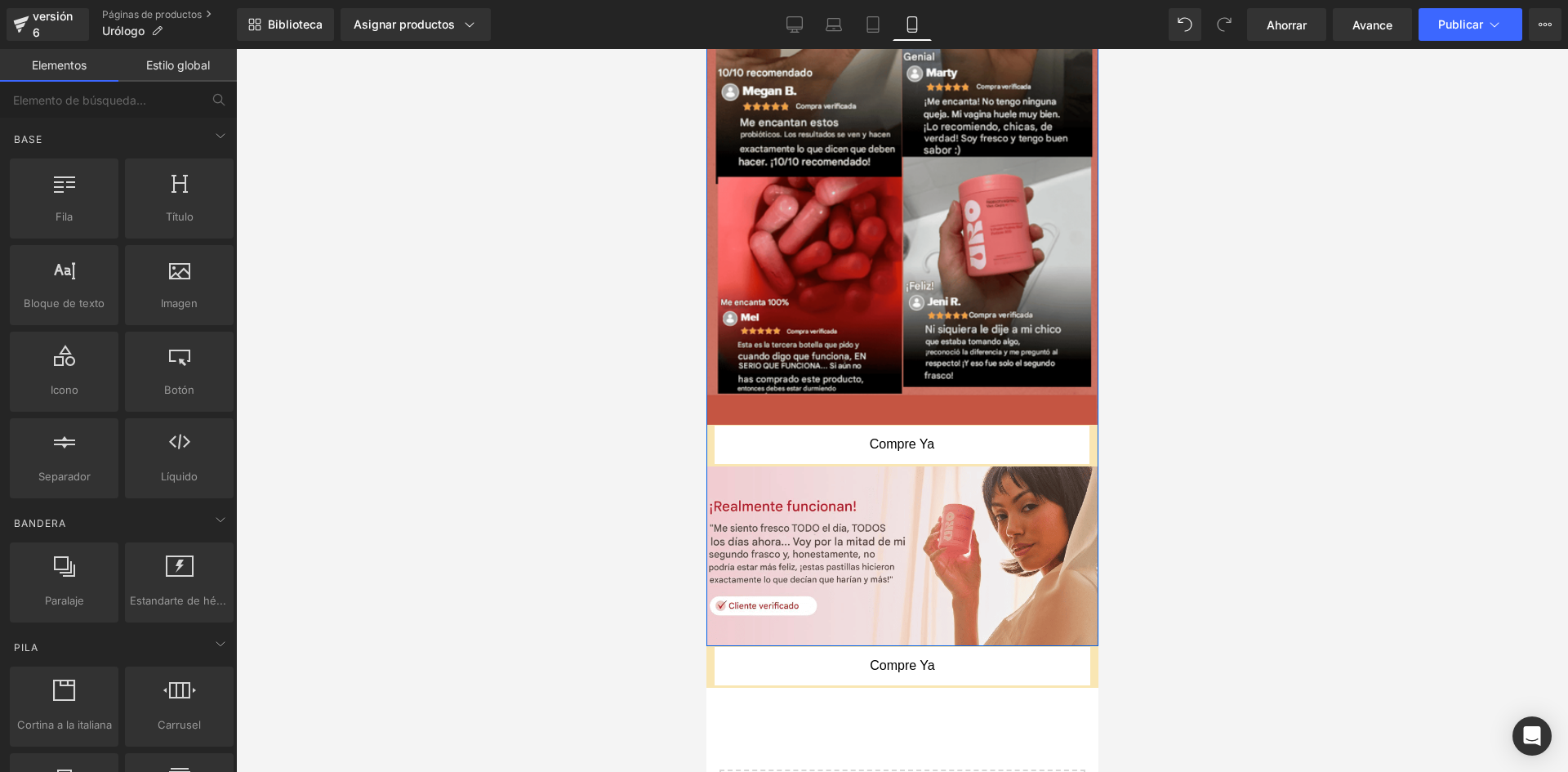
scroll to position [1787, 0]
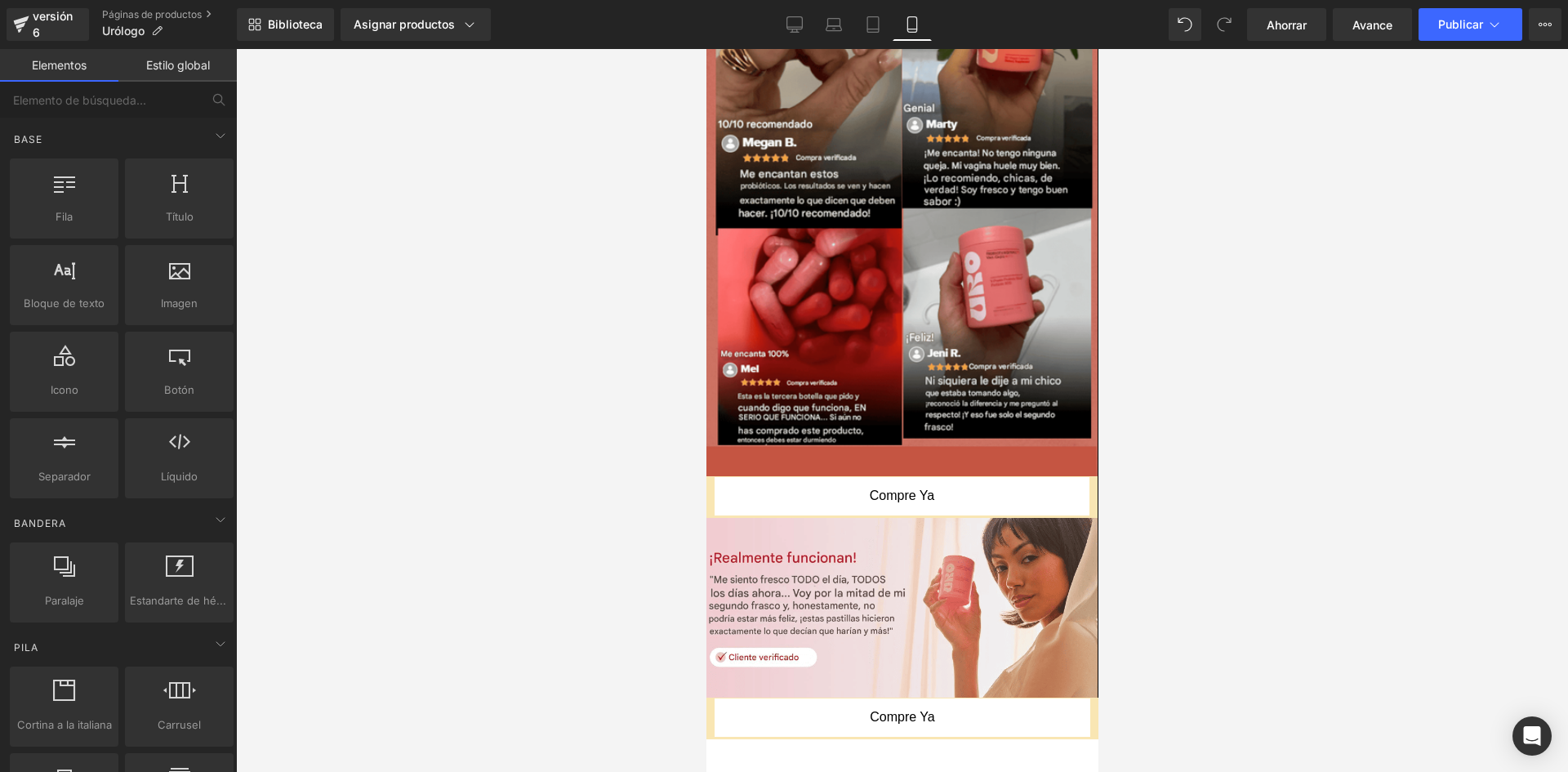
click at [706, 49] on div at bounding box center [706, 49] width 0 height 0
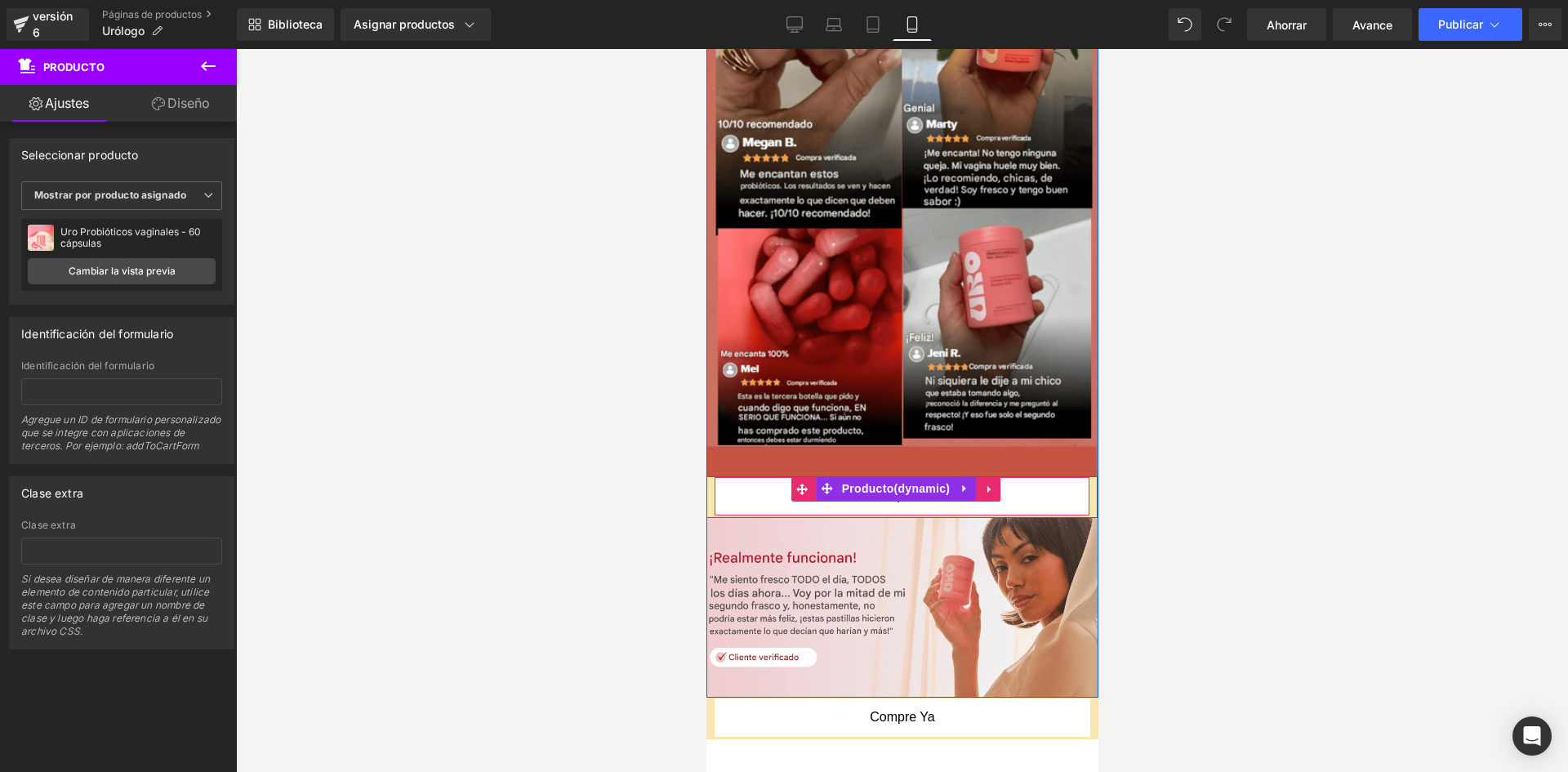
click at [1051, 477] on button "Compre ya" at bounding box center [901, 496] width 375 height 39
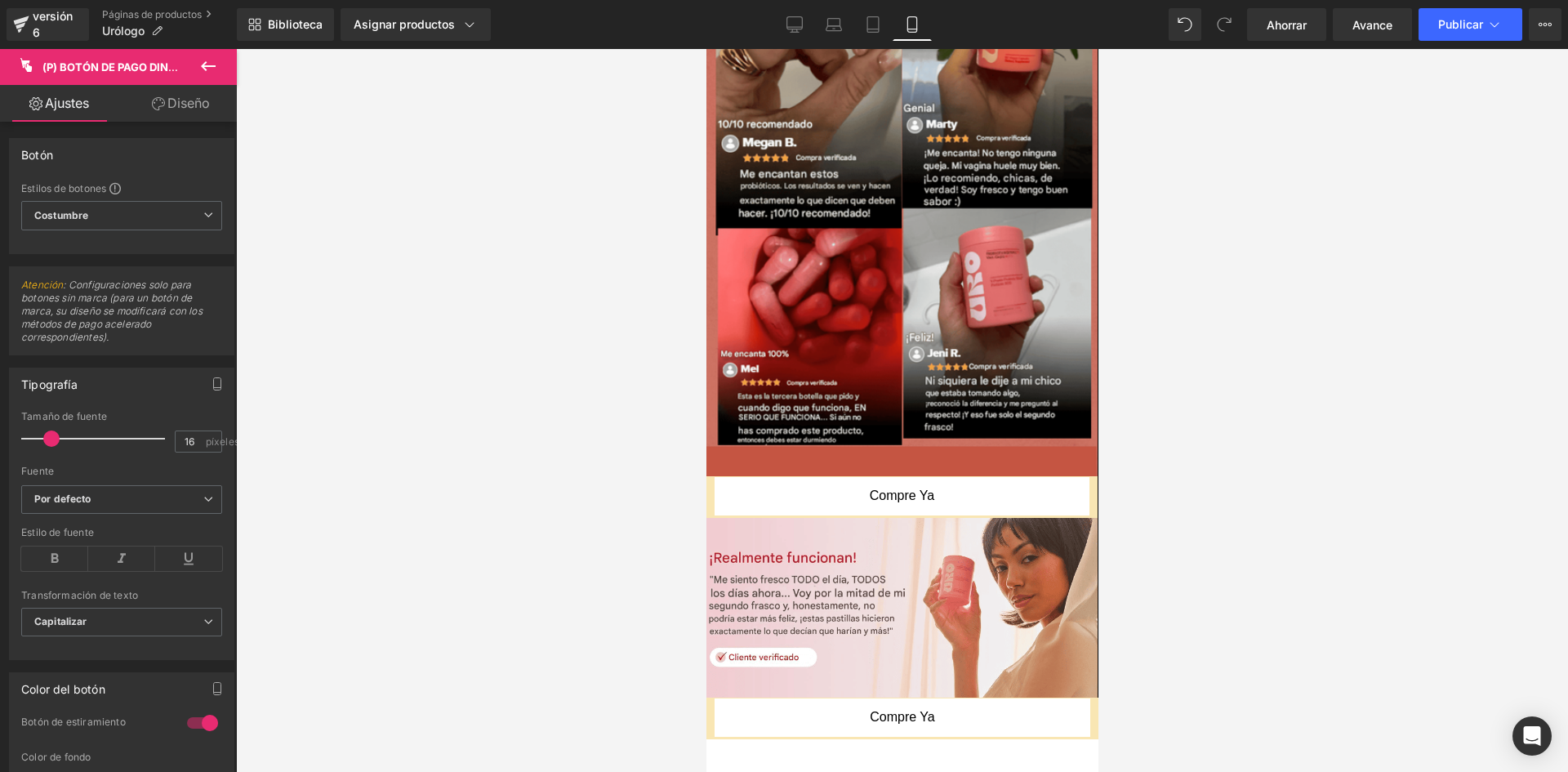
scroll to position [506, 0]
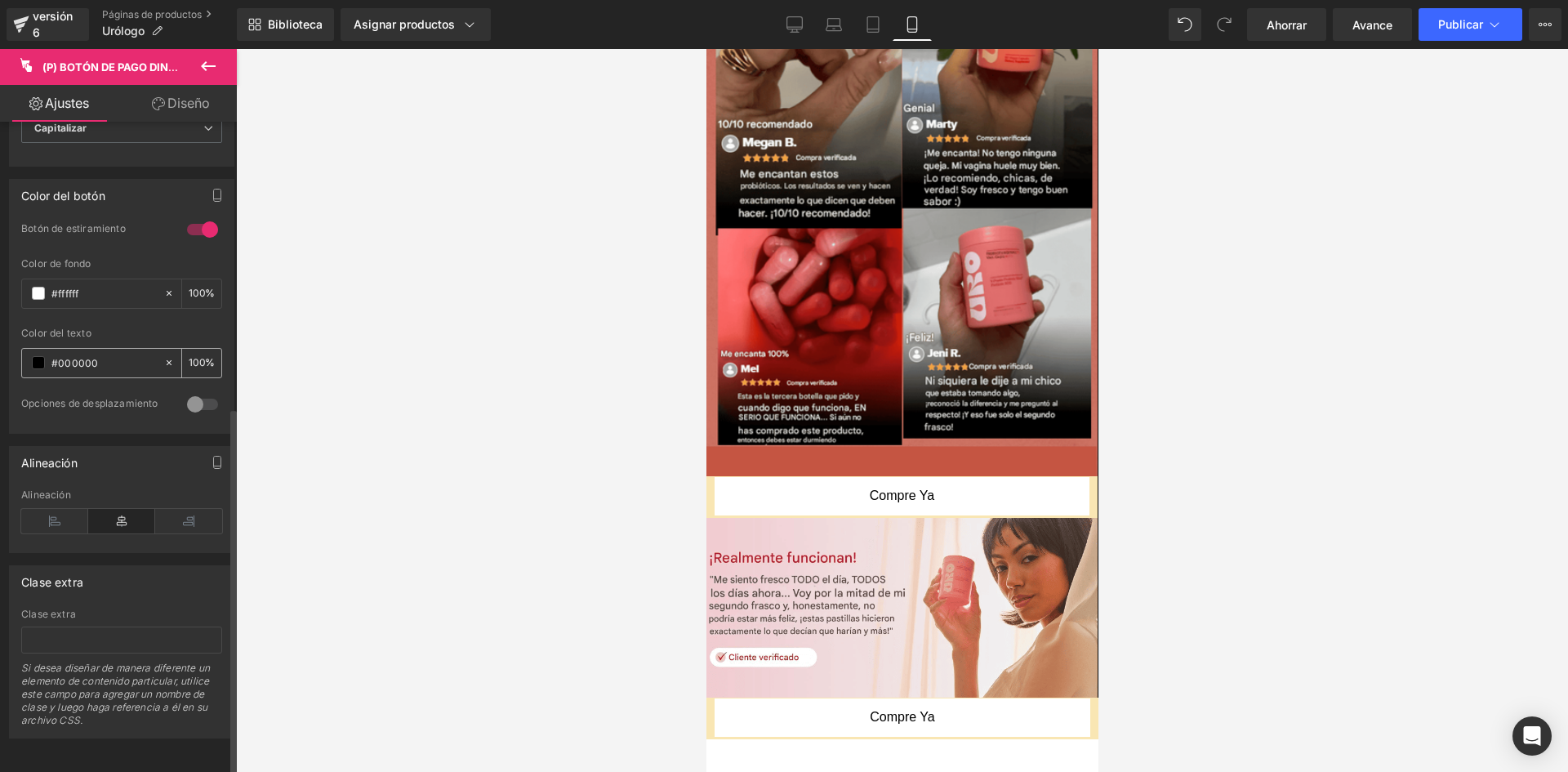
click at [39, 356] on span at bounding box center [38, 362] width 13 height 13
click at [32, 287] on span at bounding box center [38, 293] width 13 height 13
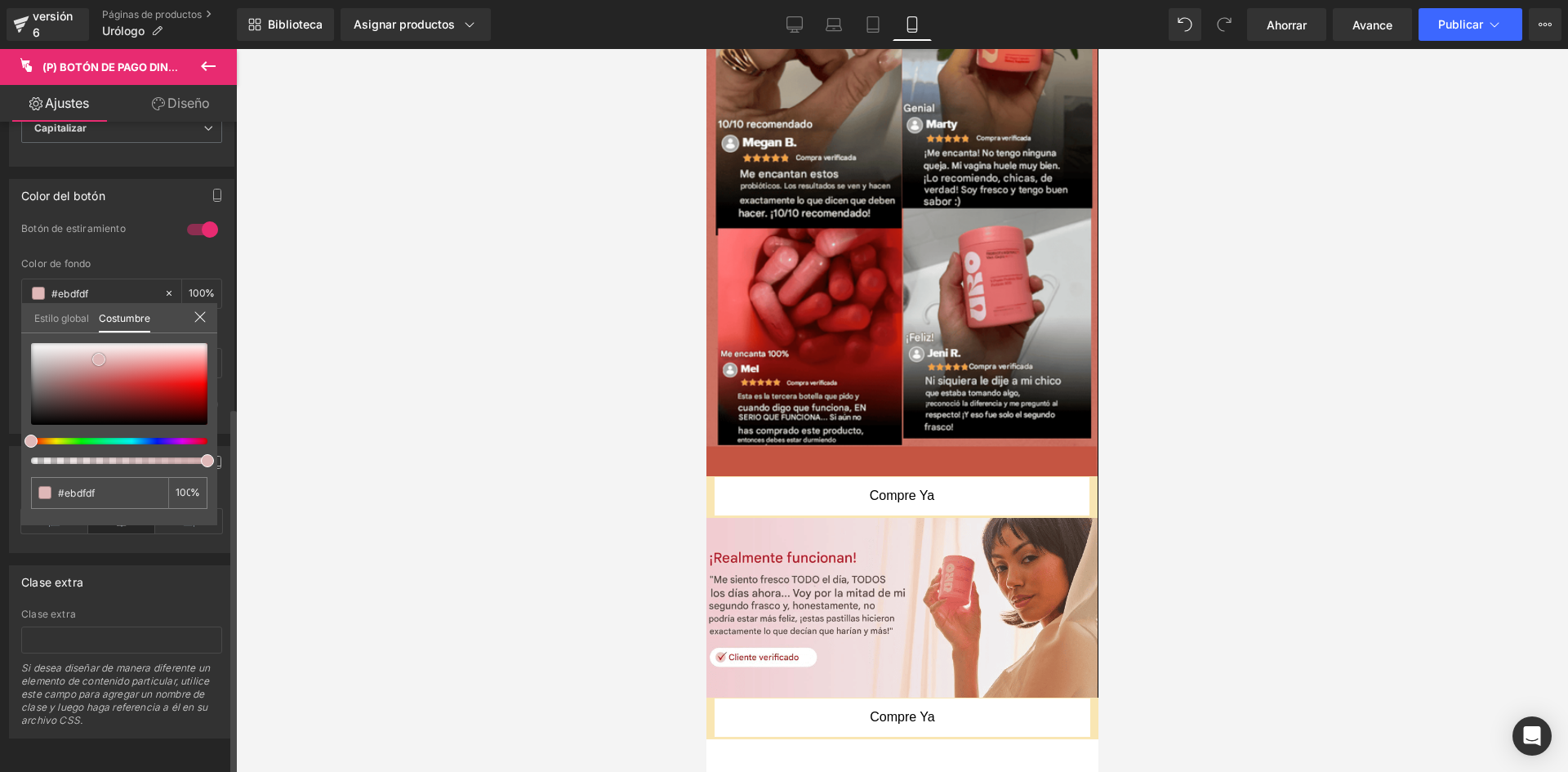
type input "#ebdfdf"
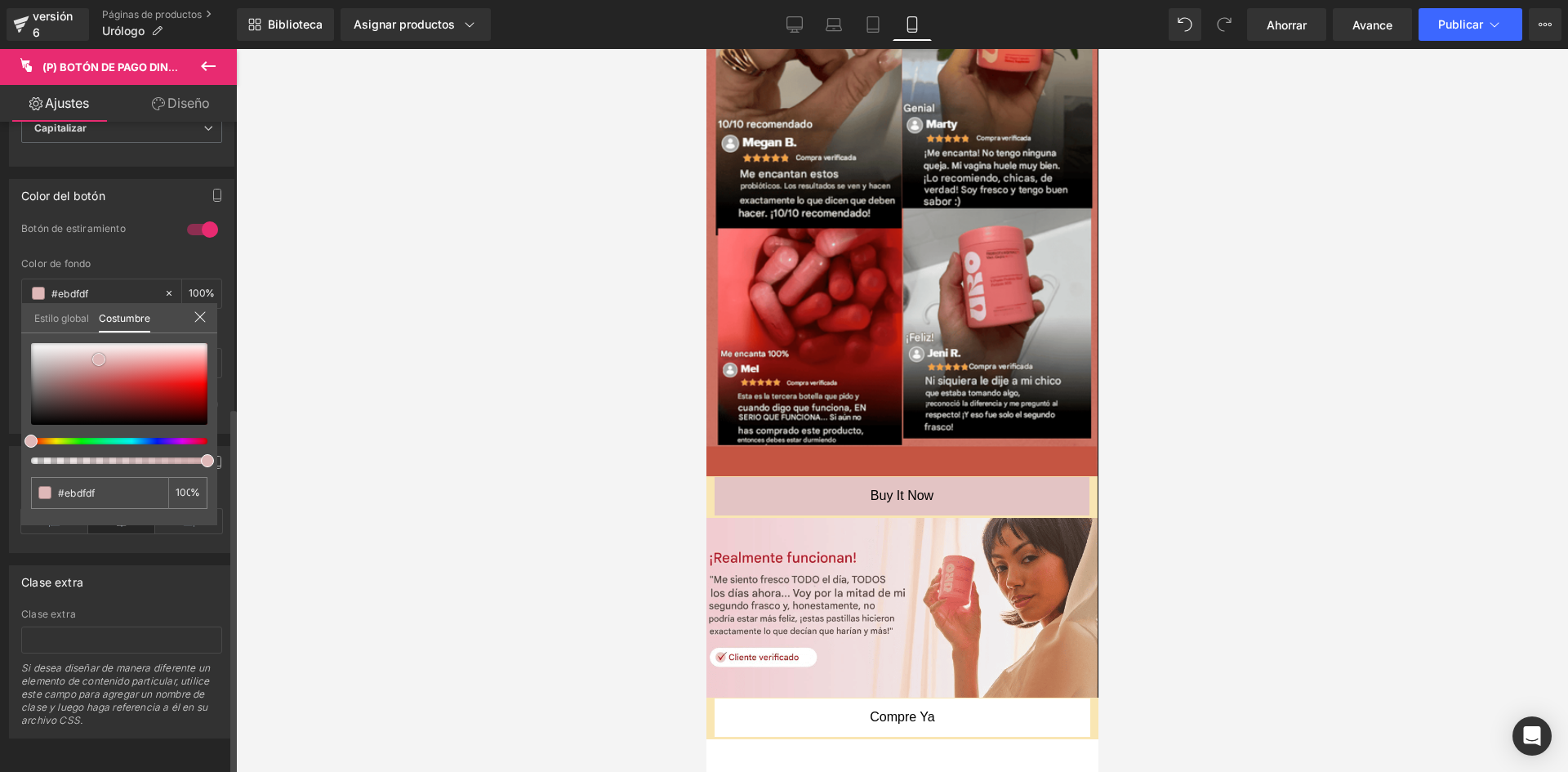
type input "#e3c4c4"
type input "#d79292"
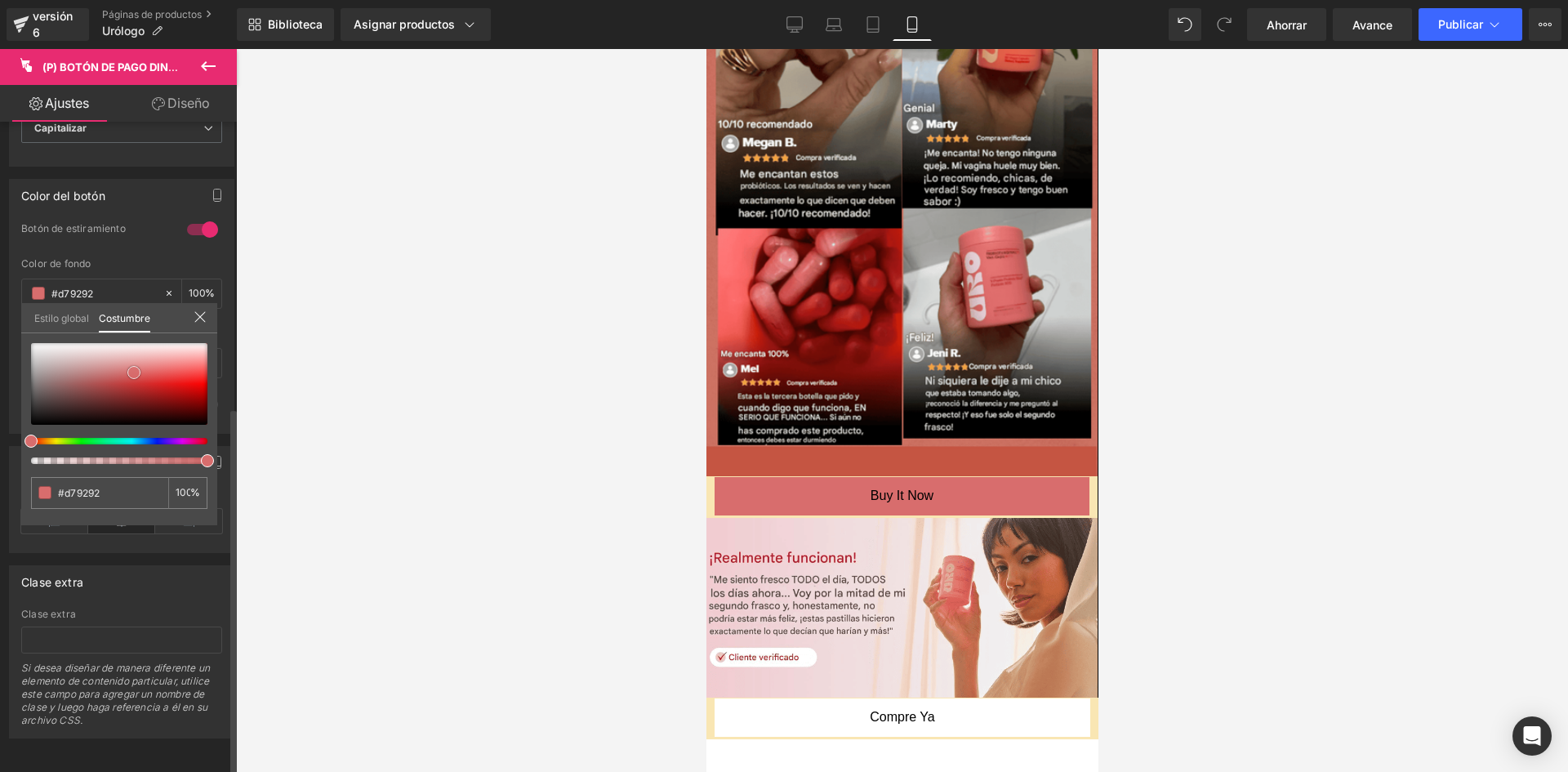
type input "#d86d6d"
type input "#d95858"
type input "#da5252"
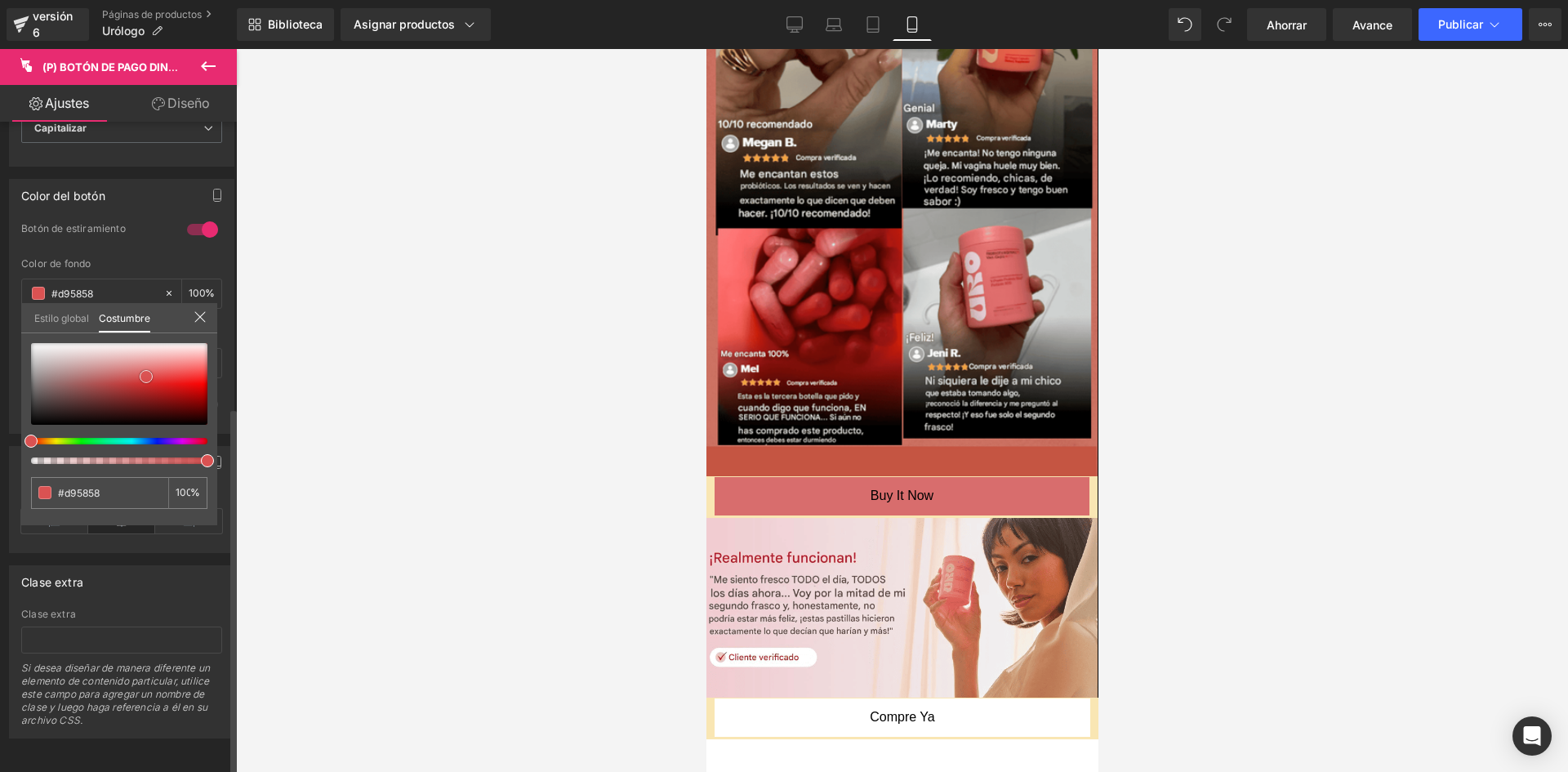
type input "#da5252"
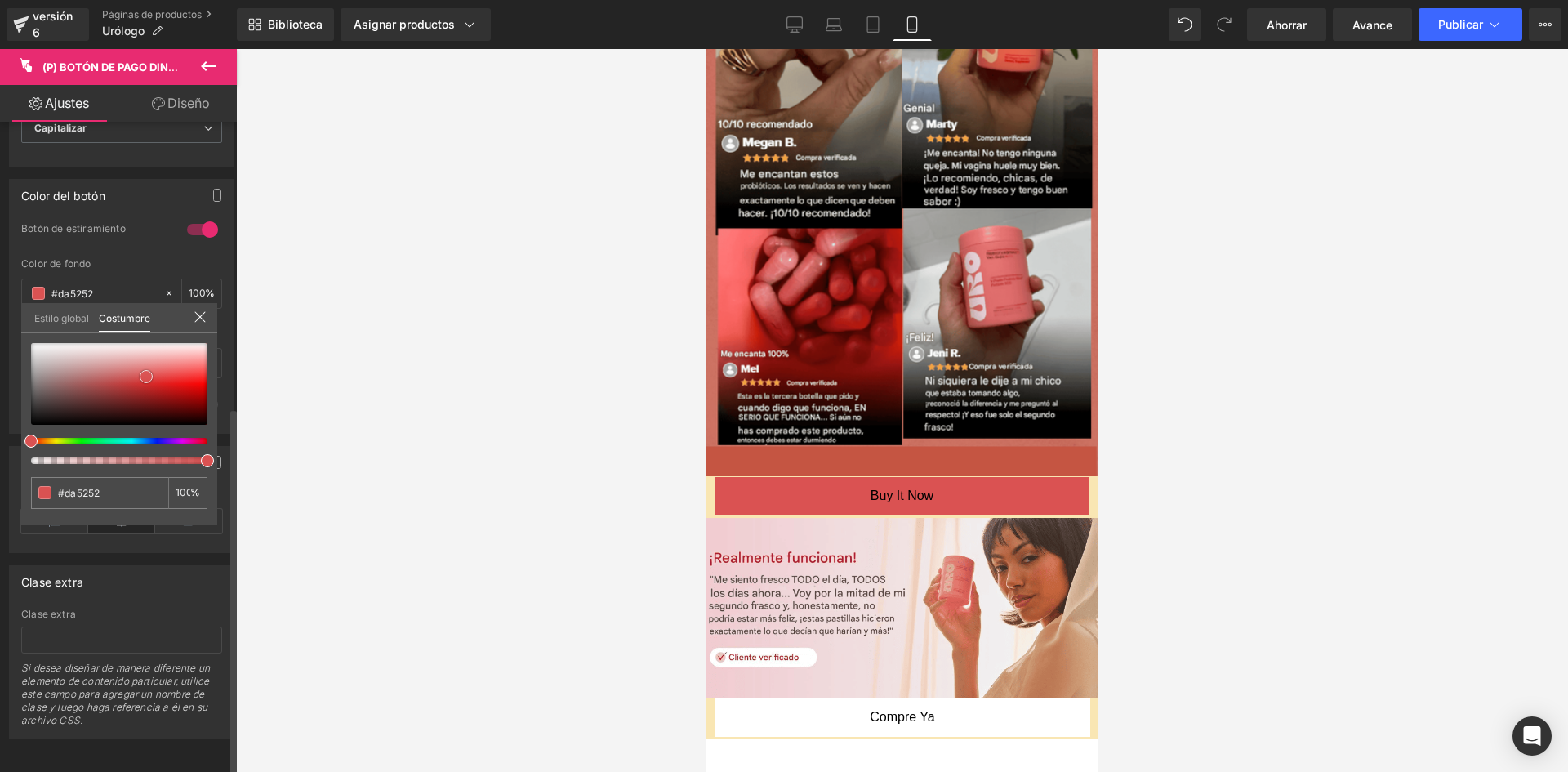
type input "#da4747"
type input "#dd4545"
type input "#e04242"
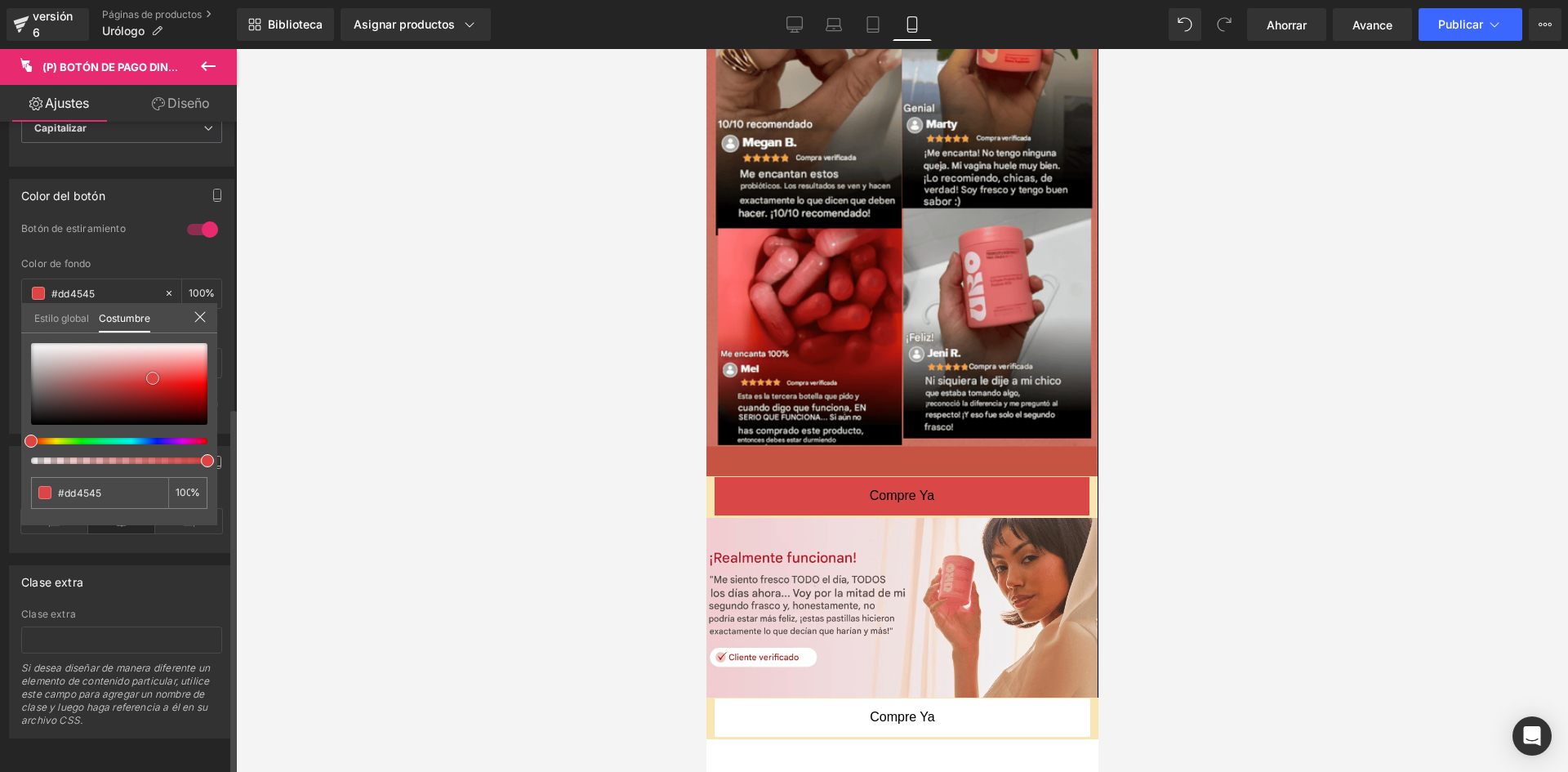
type input "#e04242"
type input "#df4343"
type input "#cd4545"
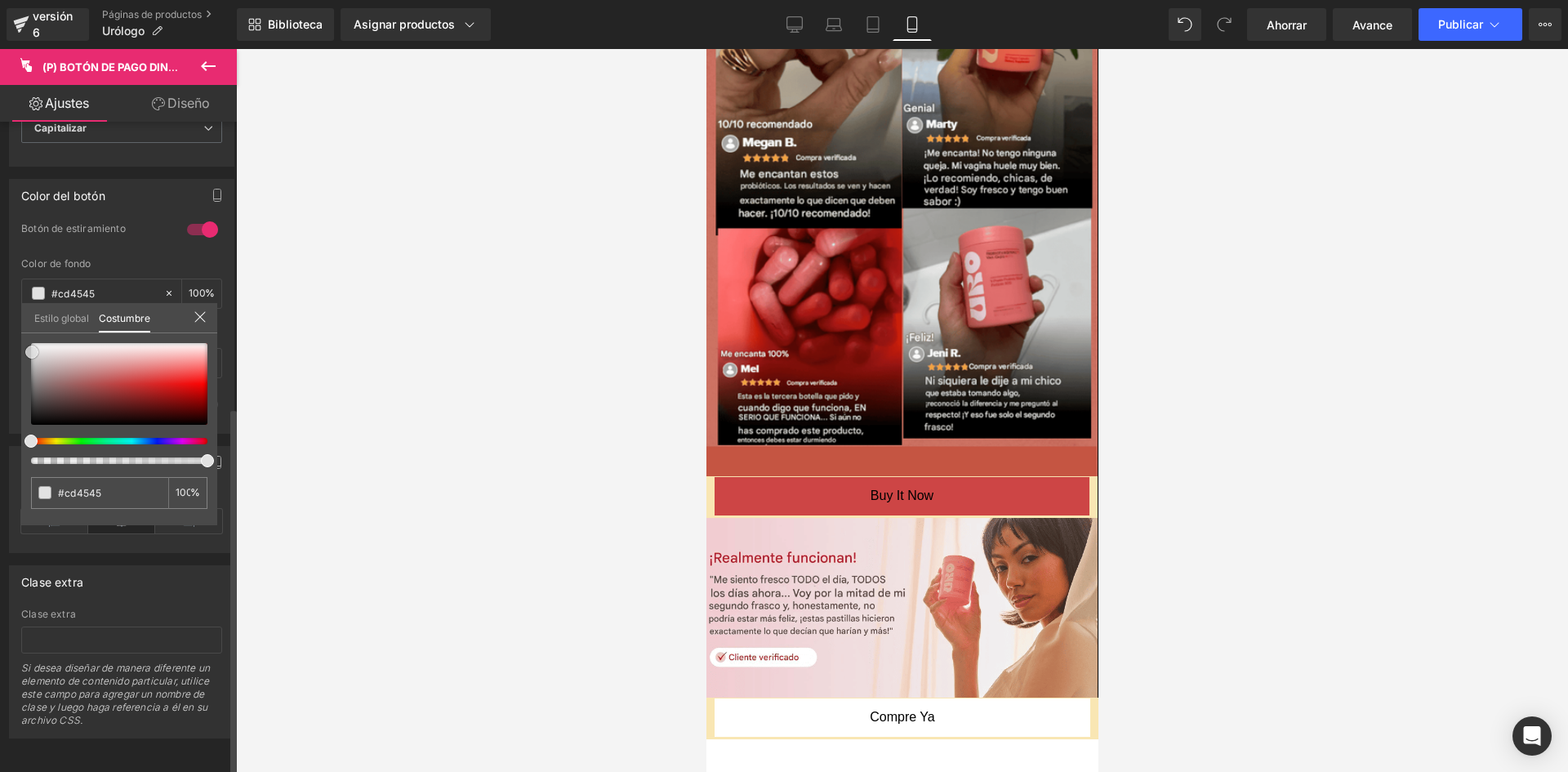
type input "#c59494"
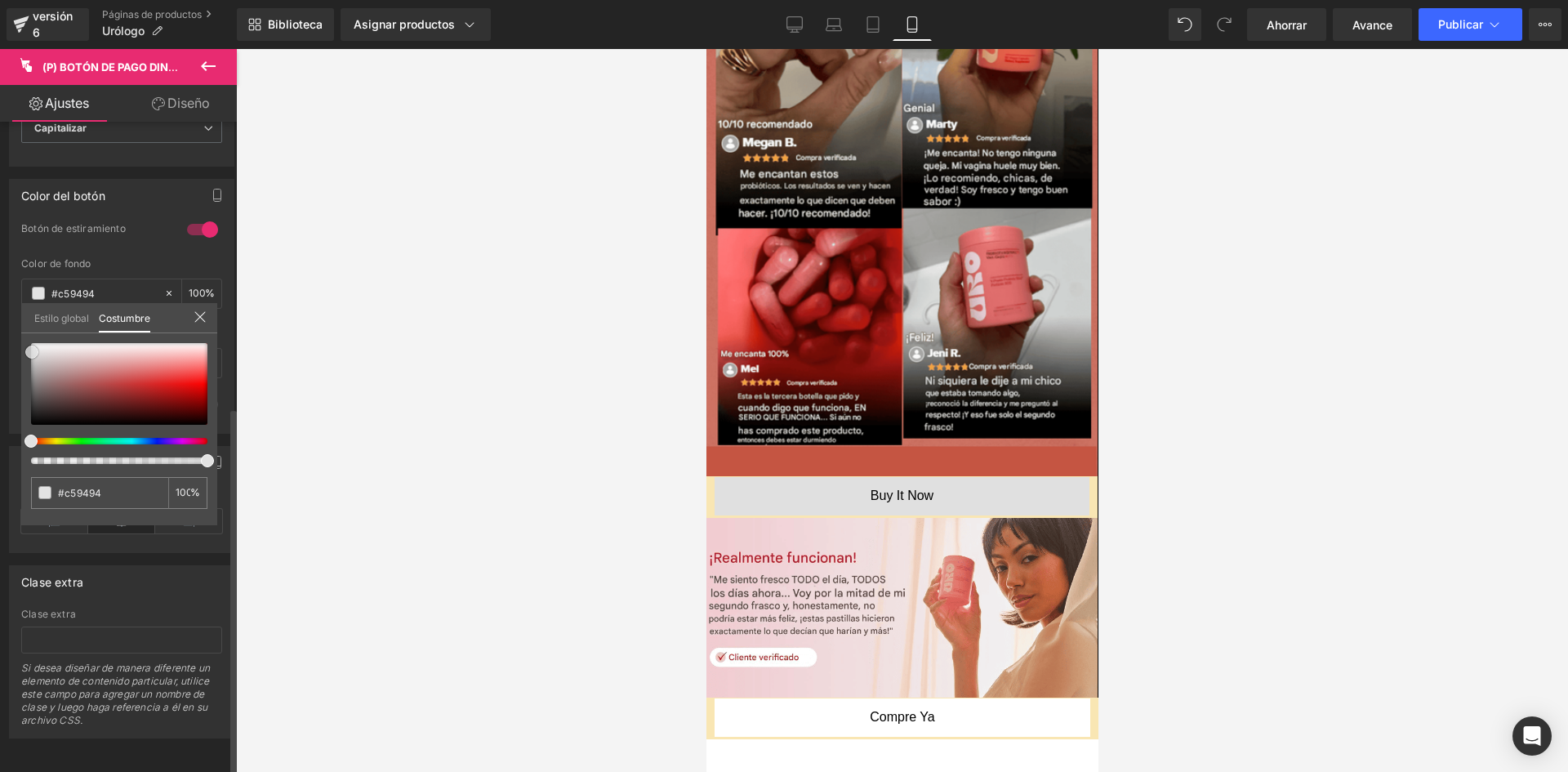
type input "#e0e0e0"
type input "#fcfcfc"
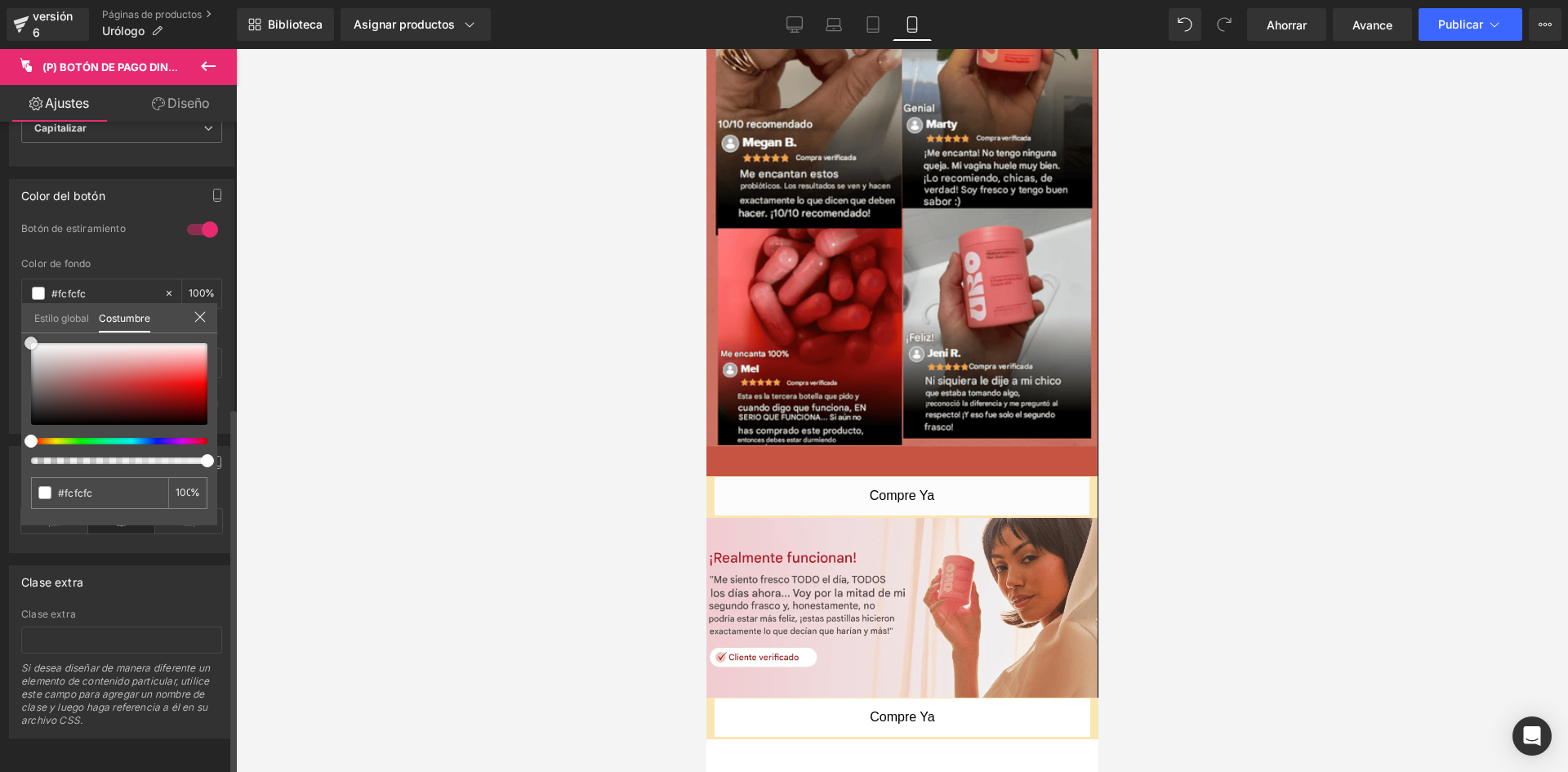
drag, startPoint x: 34, startPoint y: 342, endPoint x: 23, endPoint y: 338, distance: 11.7
click at [23, 338] on div "#fcfcfc 100 %" at bounding box center [119, 343] width 196 height 19
click at [202, 322] on icon at bounding box center [200, 316] width 13 height 13
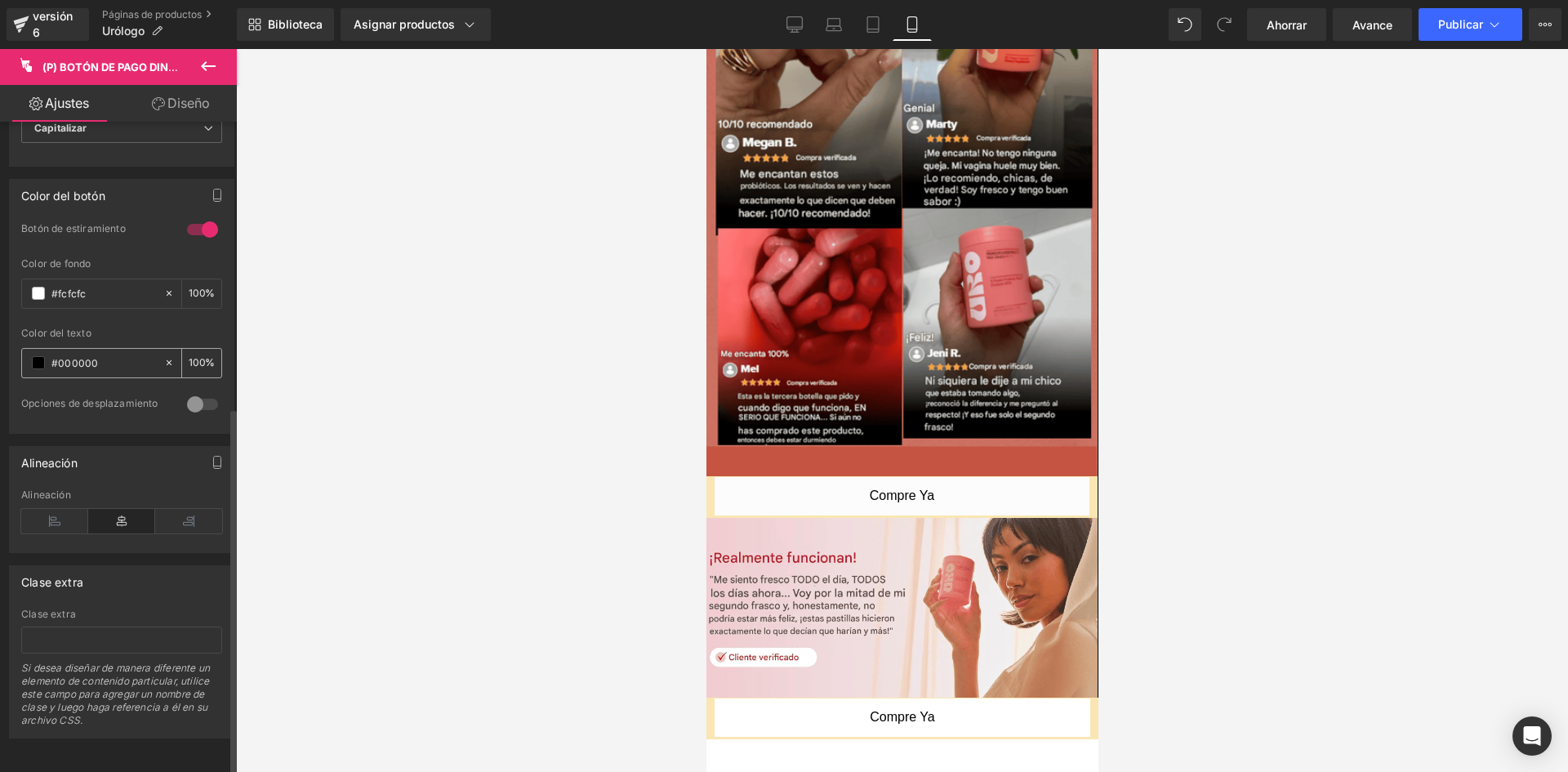
click at [44, 356] on span at bounding box center [38, 362] width 13 height 13
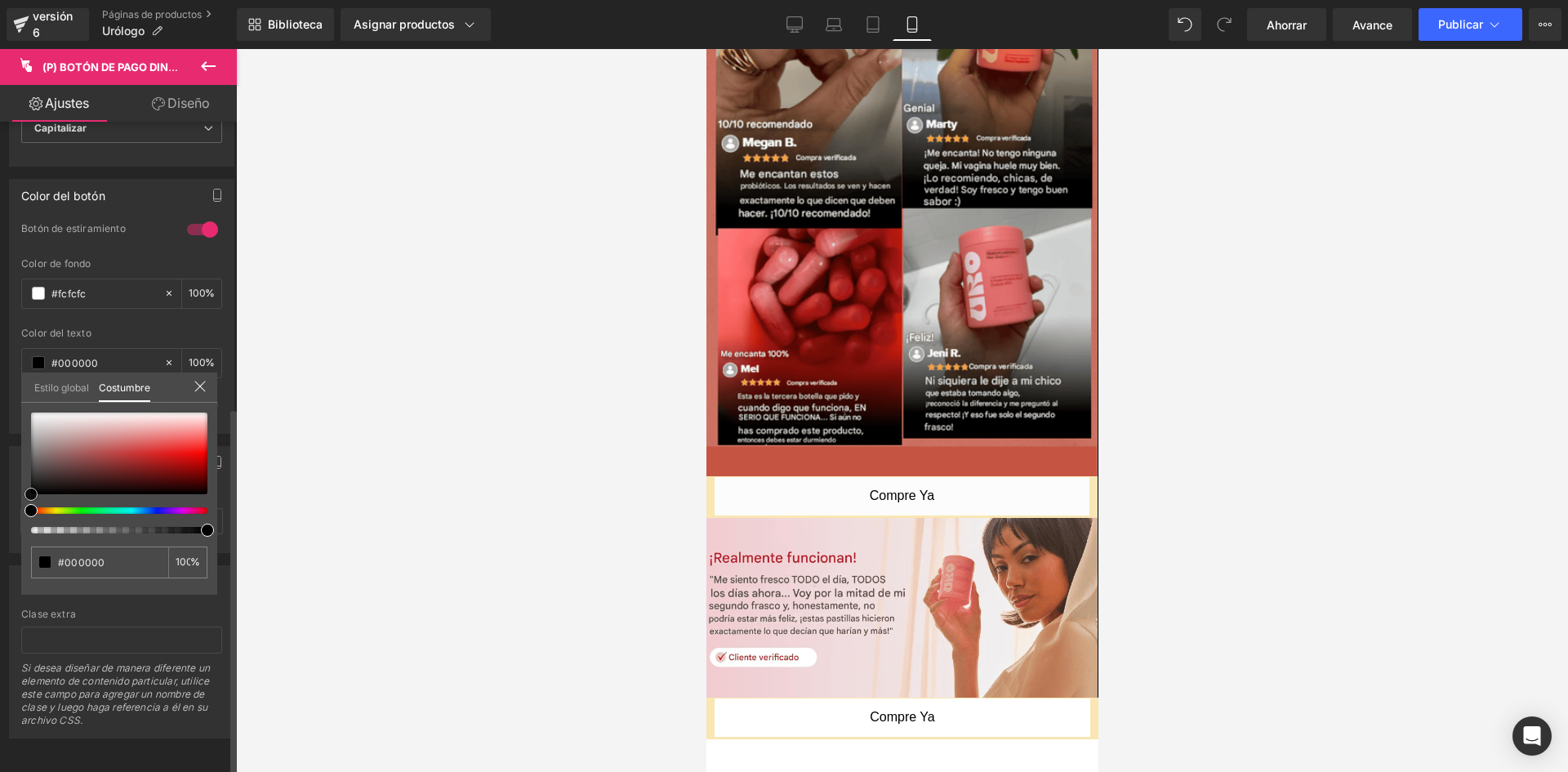
type input "#020202"
type input "#322323"
type input "#502f2f"
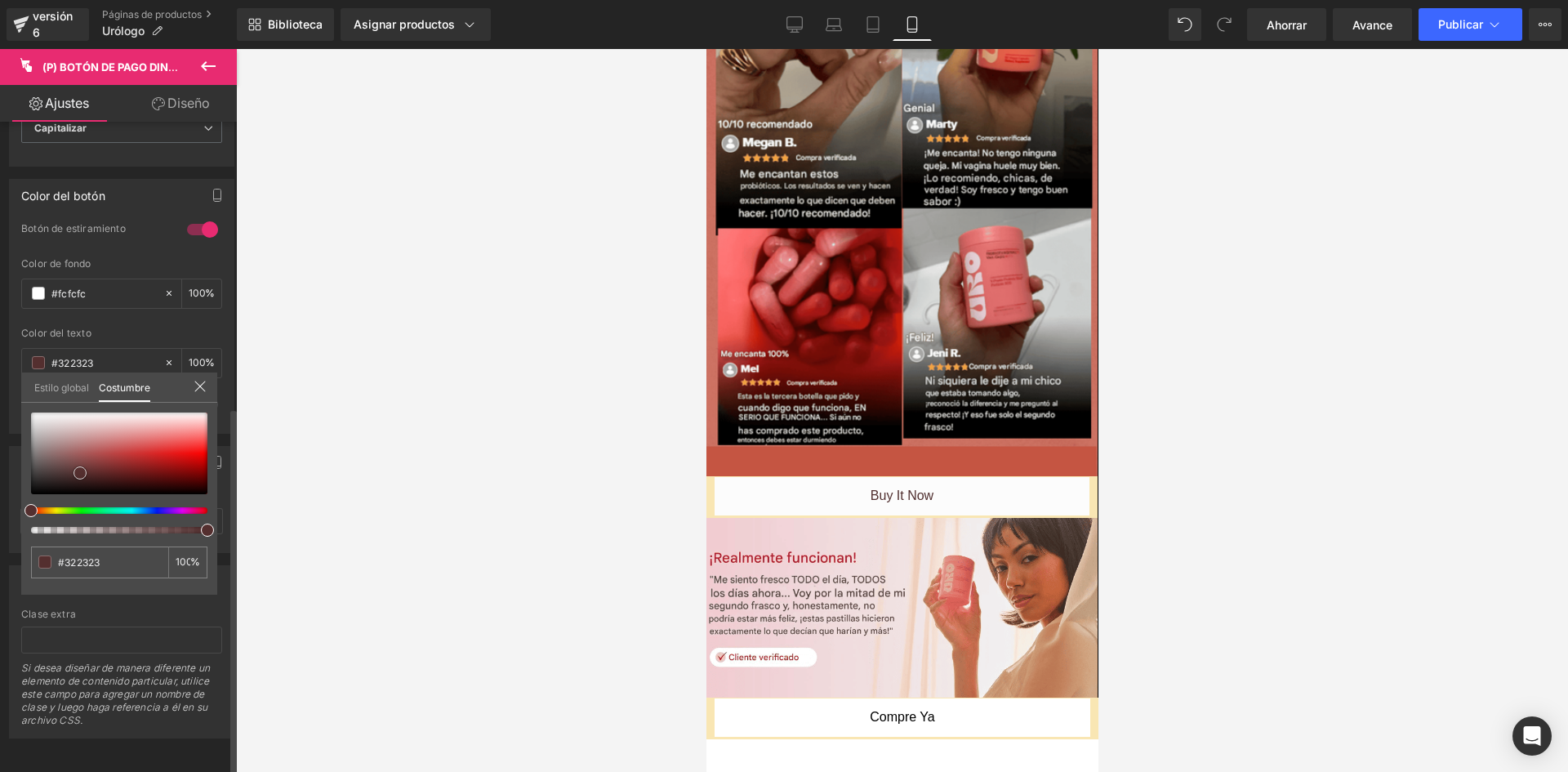
type input "#502f2f"
type input "#773535"
type input "#8b3636"
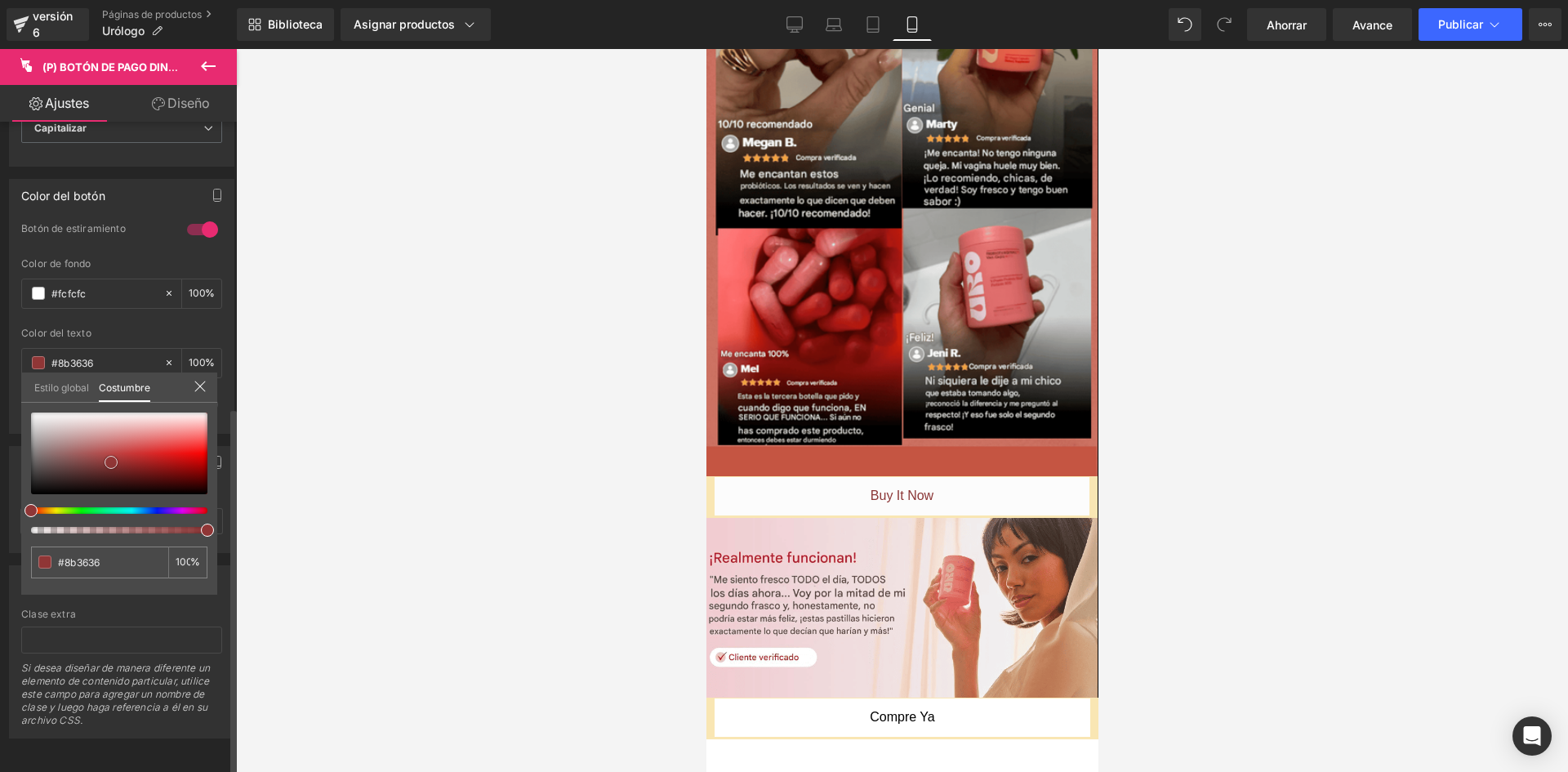
type input "#b33737"
type input "#b53434"
type input "#c53434"
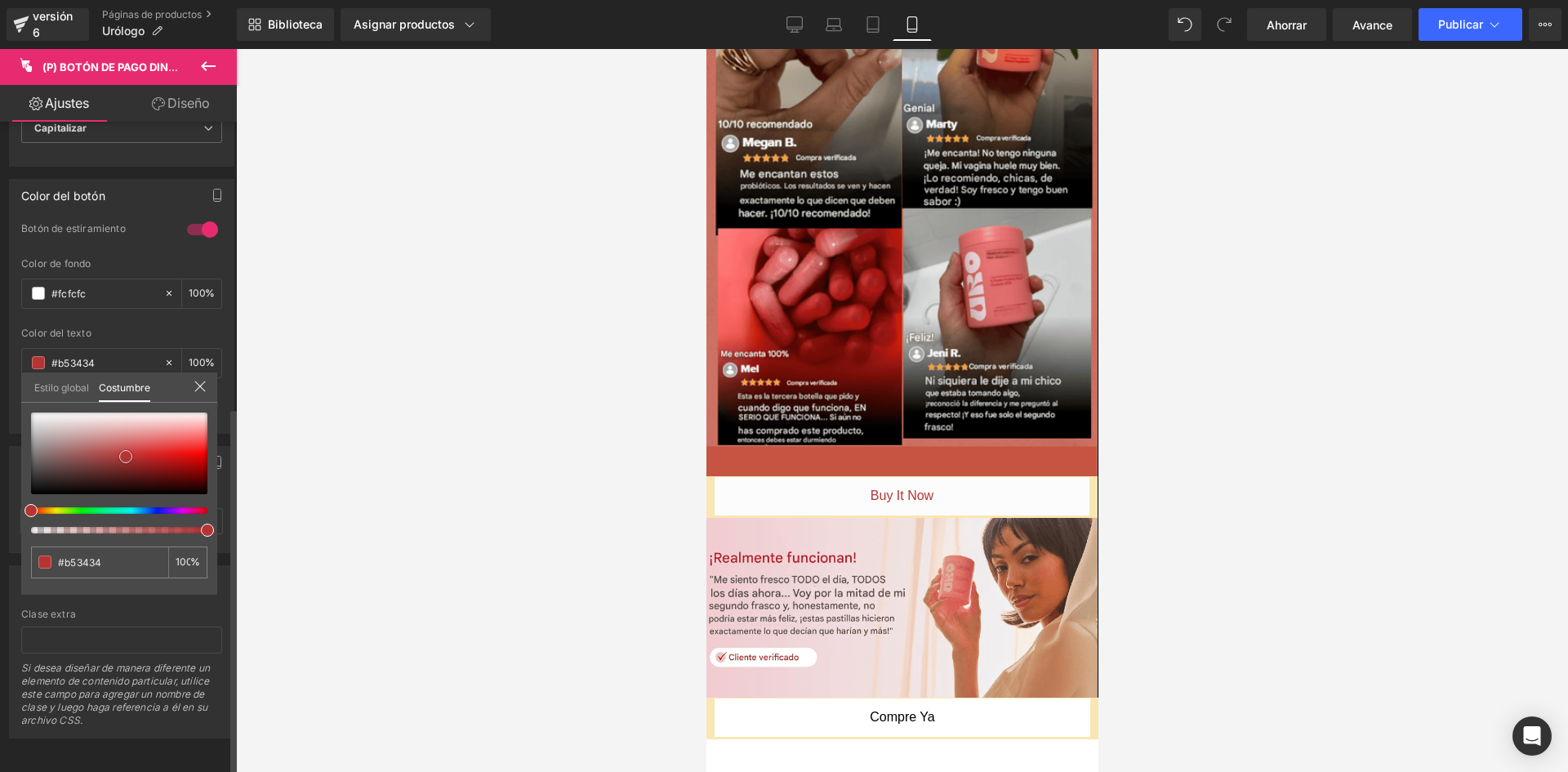
type input "#c53434"
type input "#d13c3c"
type input "#d64646"
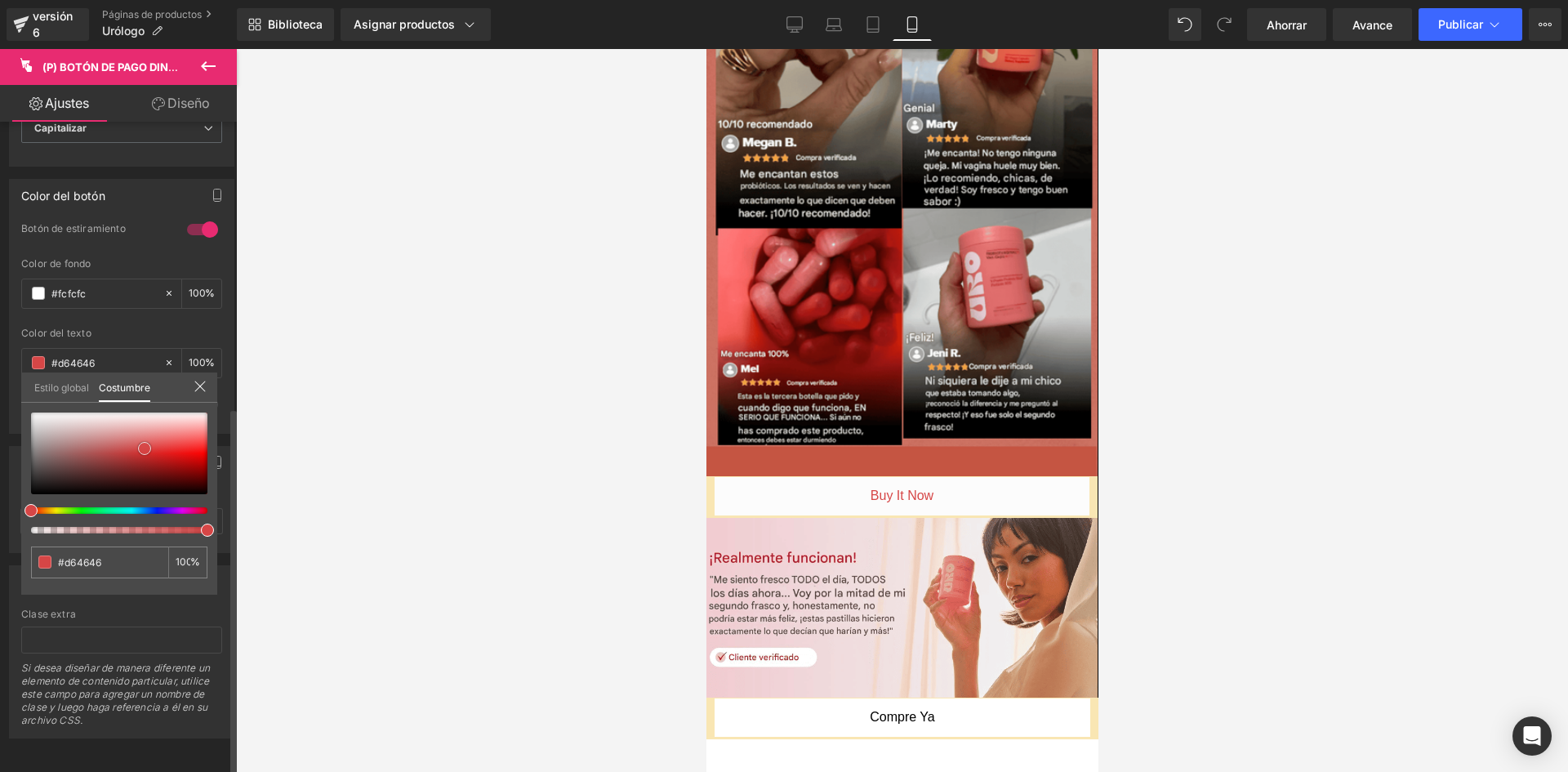
type input "#da4d4d"
type input "#e35d5d"
type input "#eb6f6f"
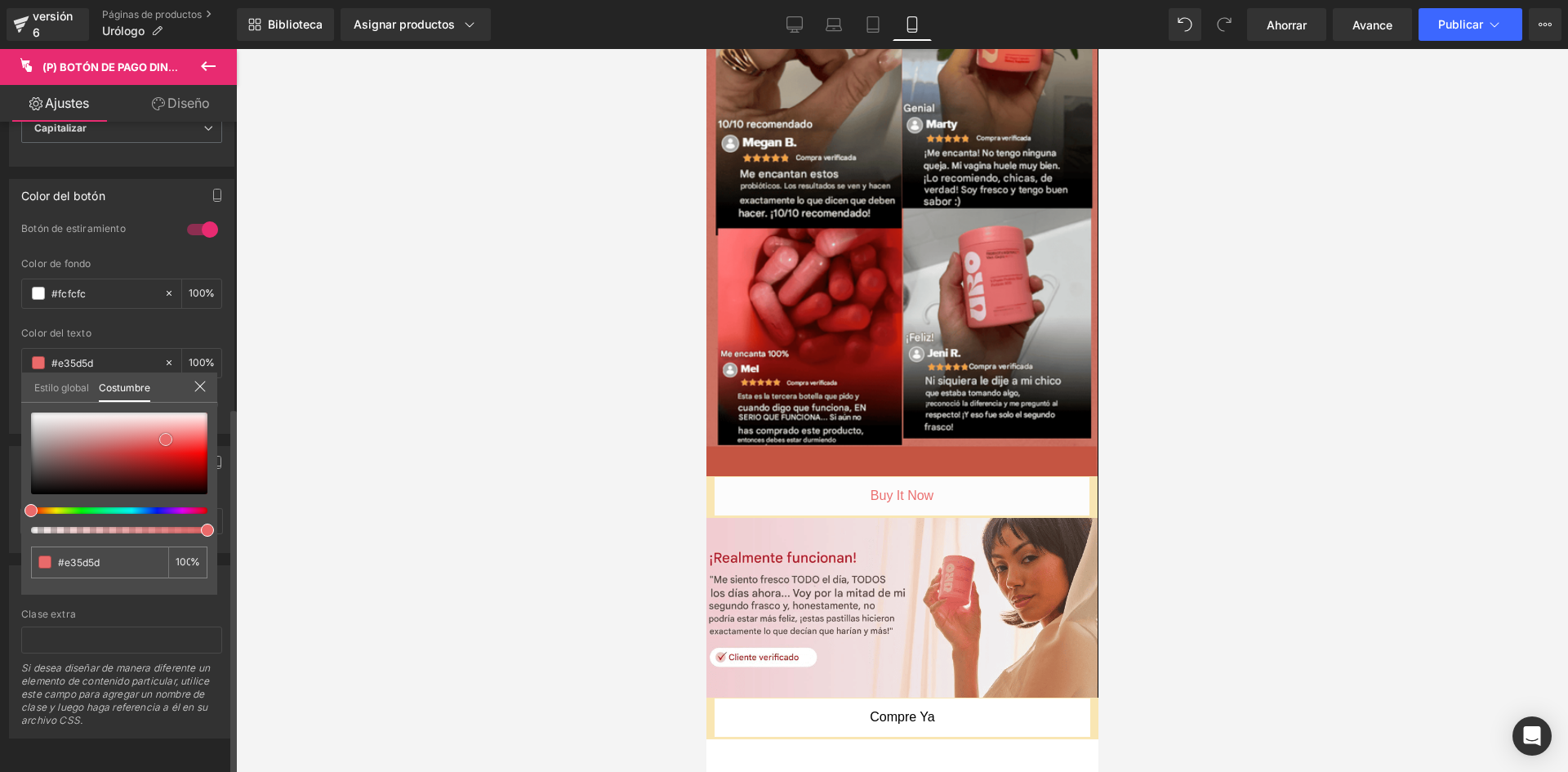
type input "#eb6f6f"
type input "#e56666"
type input "#642f2f"
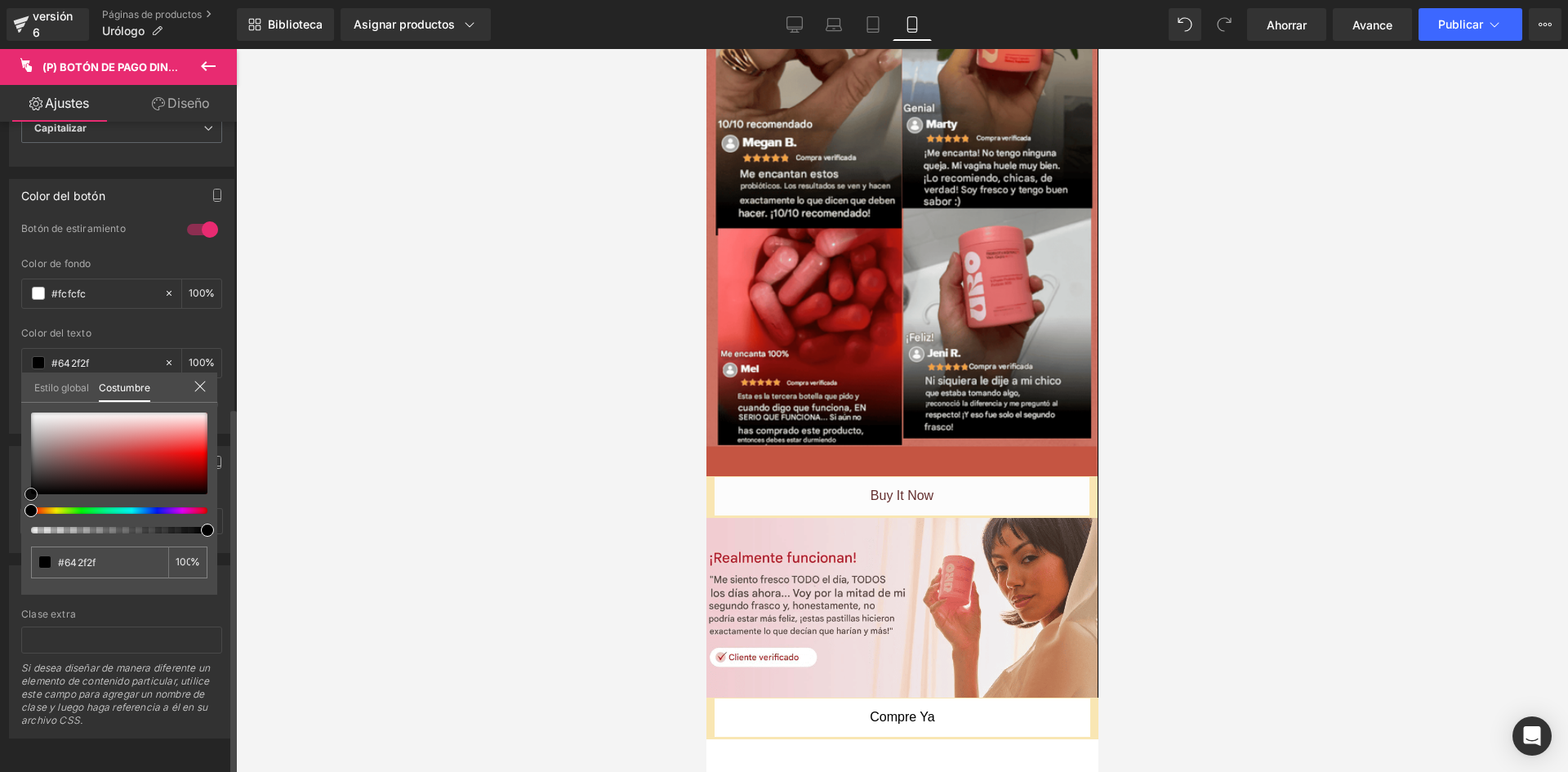
type input "#0e0b0b"
type input "#000000"
drag, startPoint x: 24, startPoint y: 491, endPoint x: 13, endPoint y: 498, distance: 13.0
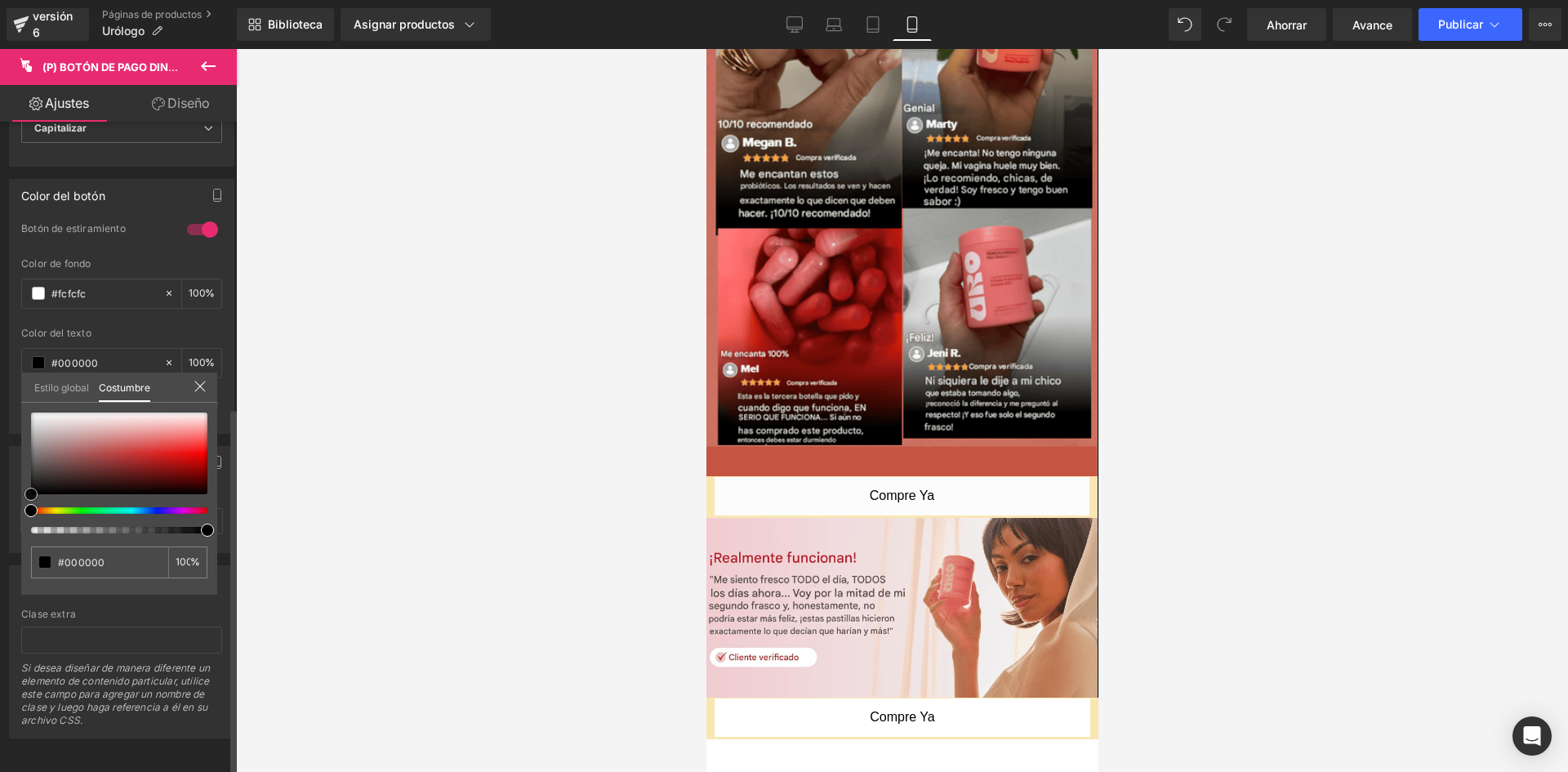
click at [13, 434] on div "Color del botón 1 Botón de estiramiento rgba(252, 252, 252, 1) Color de fondo #…" at bounding box center [122, 300] width 244 height 267
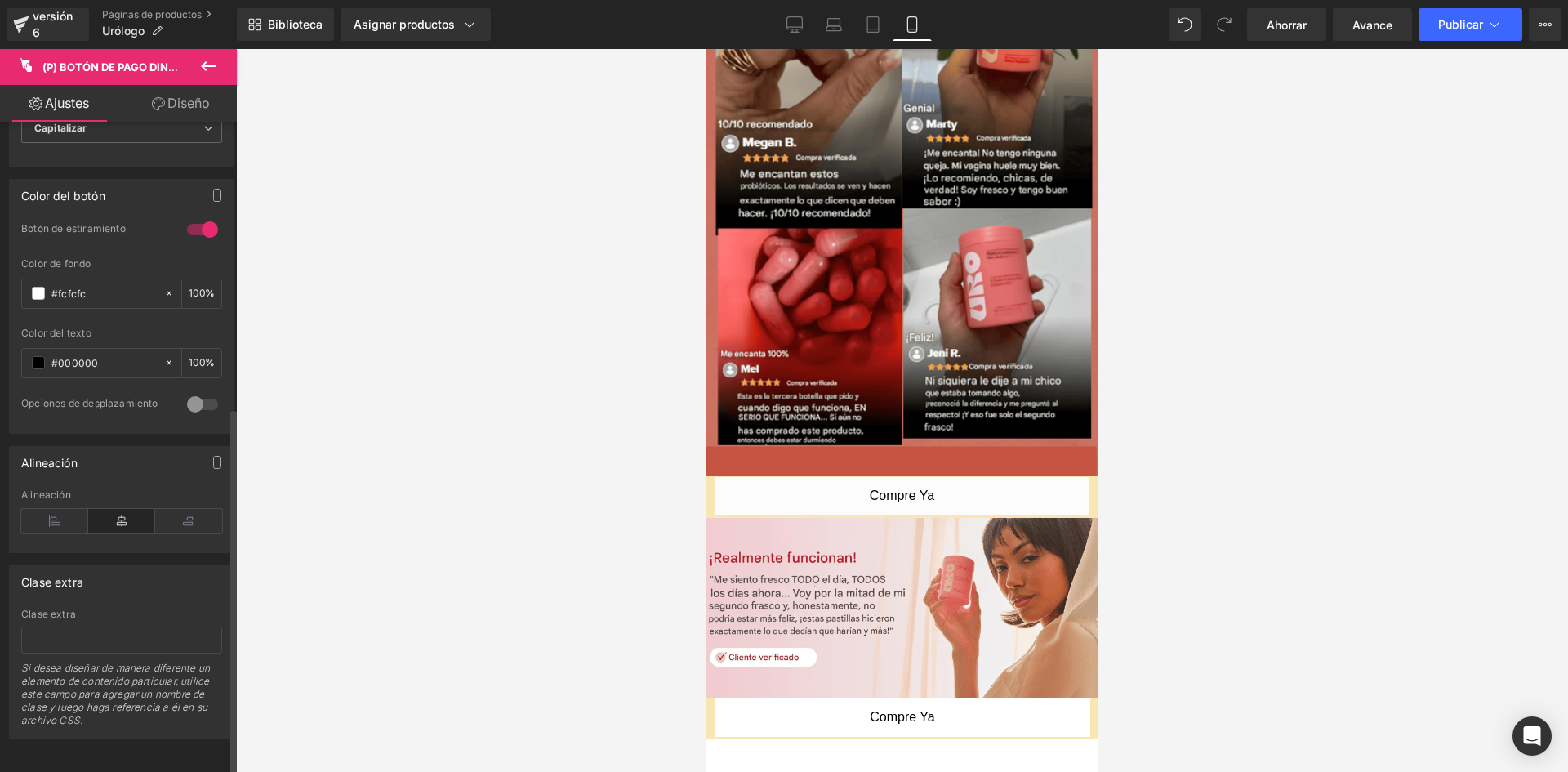
scroll to position [0, 0]
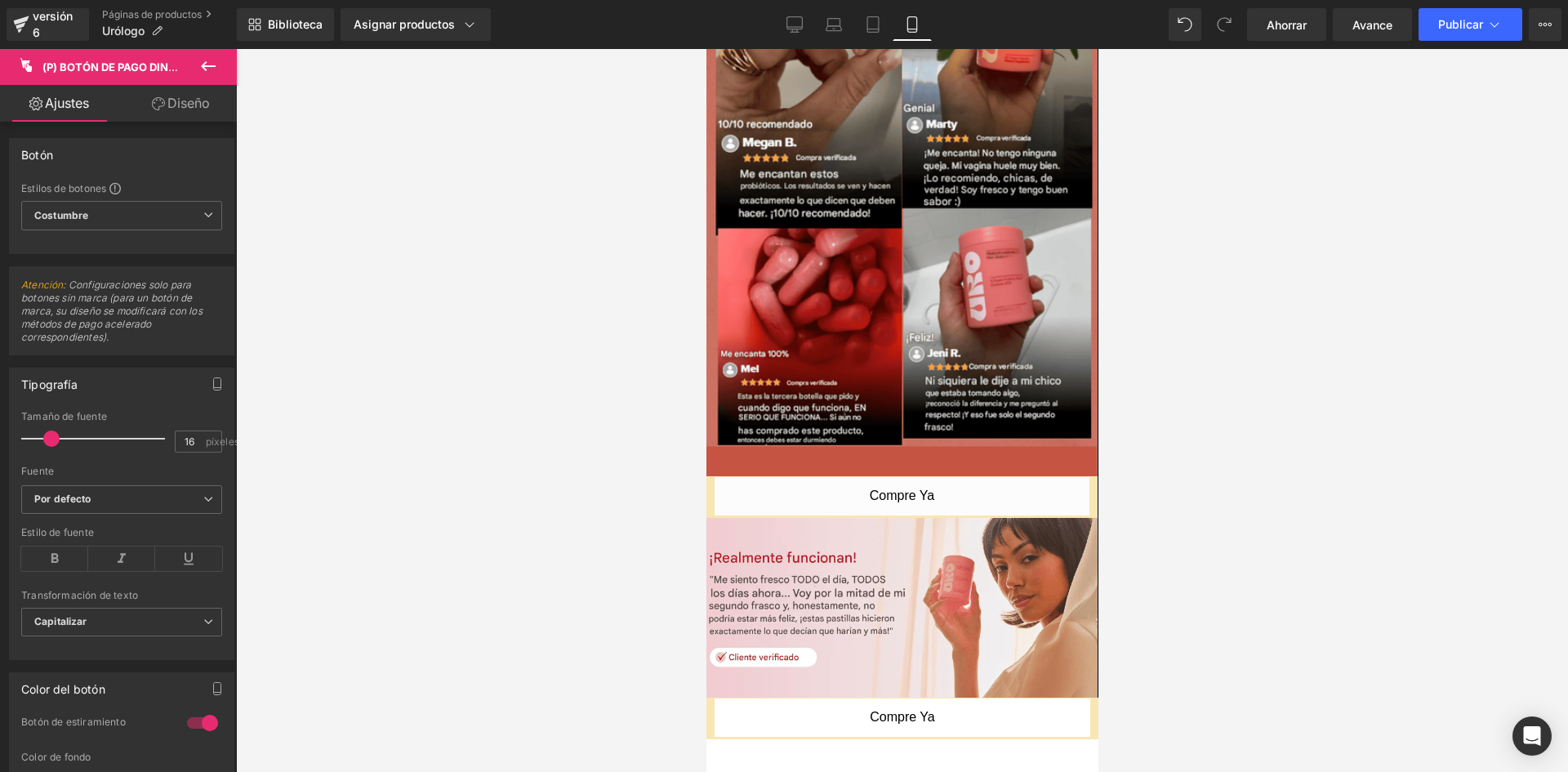
click at [712, 697] on div at bounding box center [709, 718] width 8 height 42
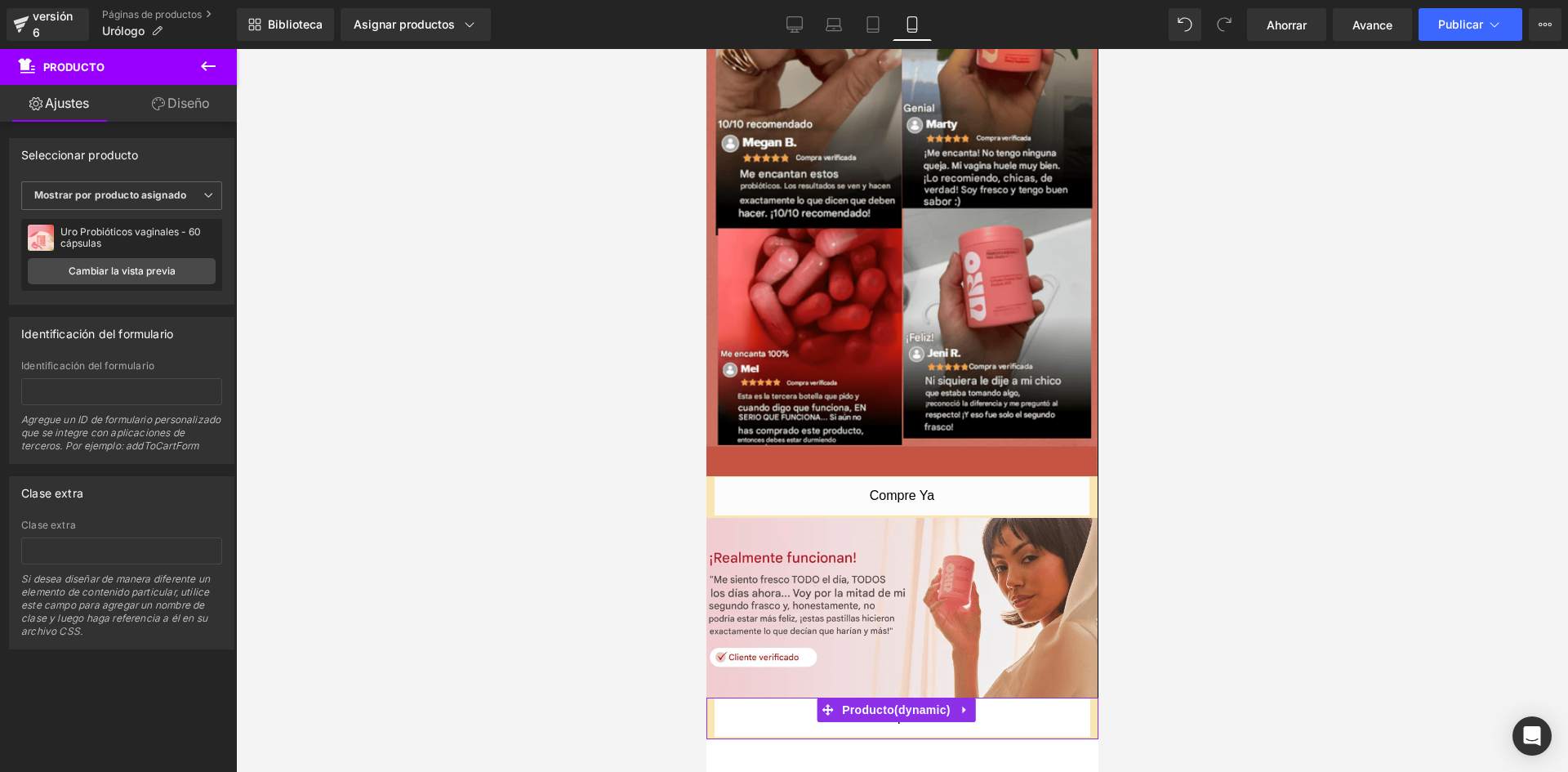
click at [191, 109] on font "Diseño" at bounding box center [189, 103] width 43 height 16
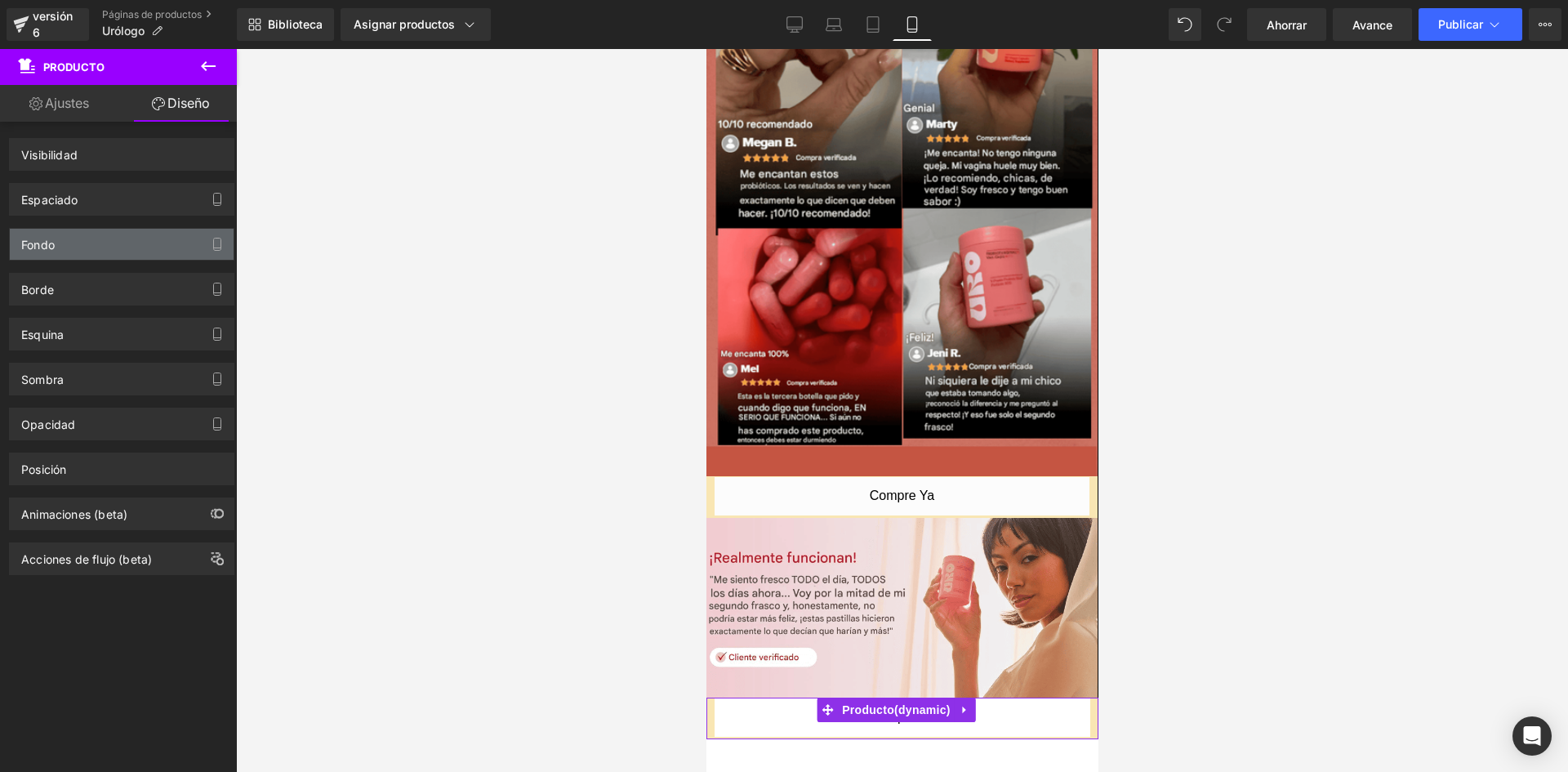
click at [138, 247] on div "Fondo" at bounding box center [121, 244] width 224 height 31
click at [159, 235] on div "Fondo" at bounding box center [121, 244] width 224 height 31
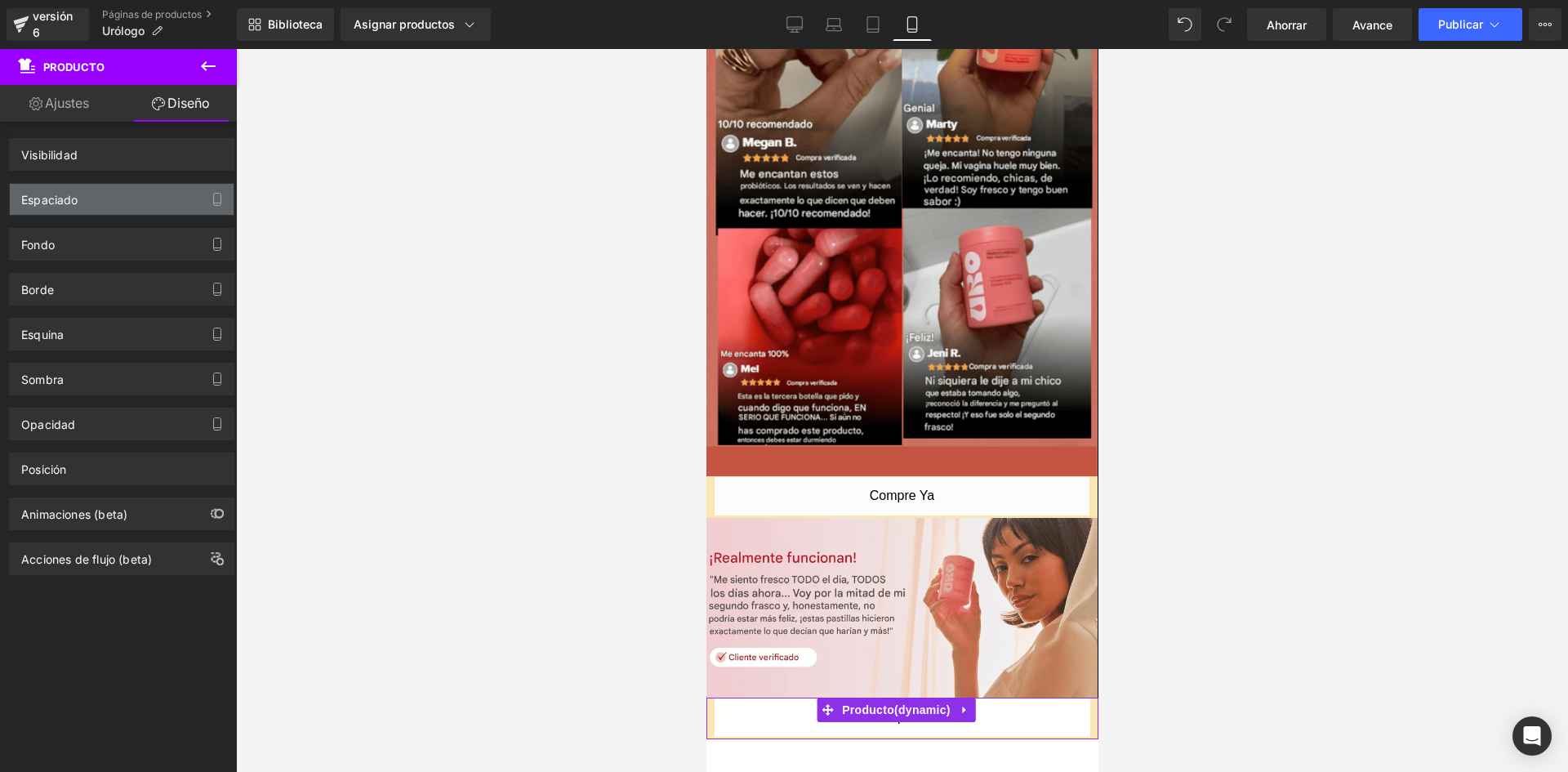
click at [140, 201] on div "Espaciado" at bounding box center [121, 200] width 224 height 31
click at [204, 199] on button "button" at bounding box center [217, 200] width 26 height 31
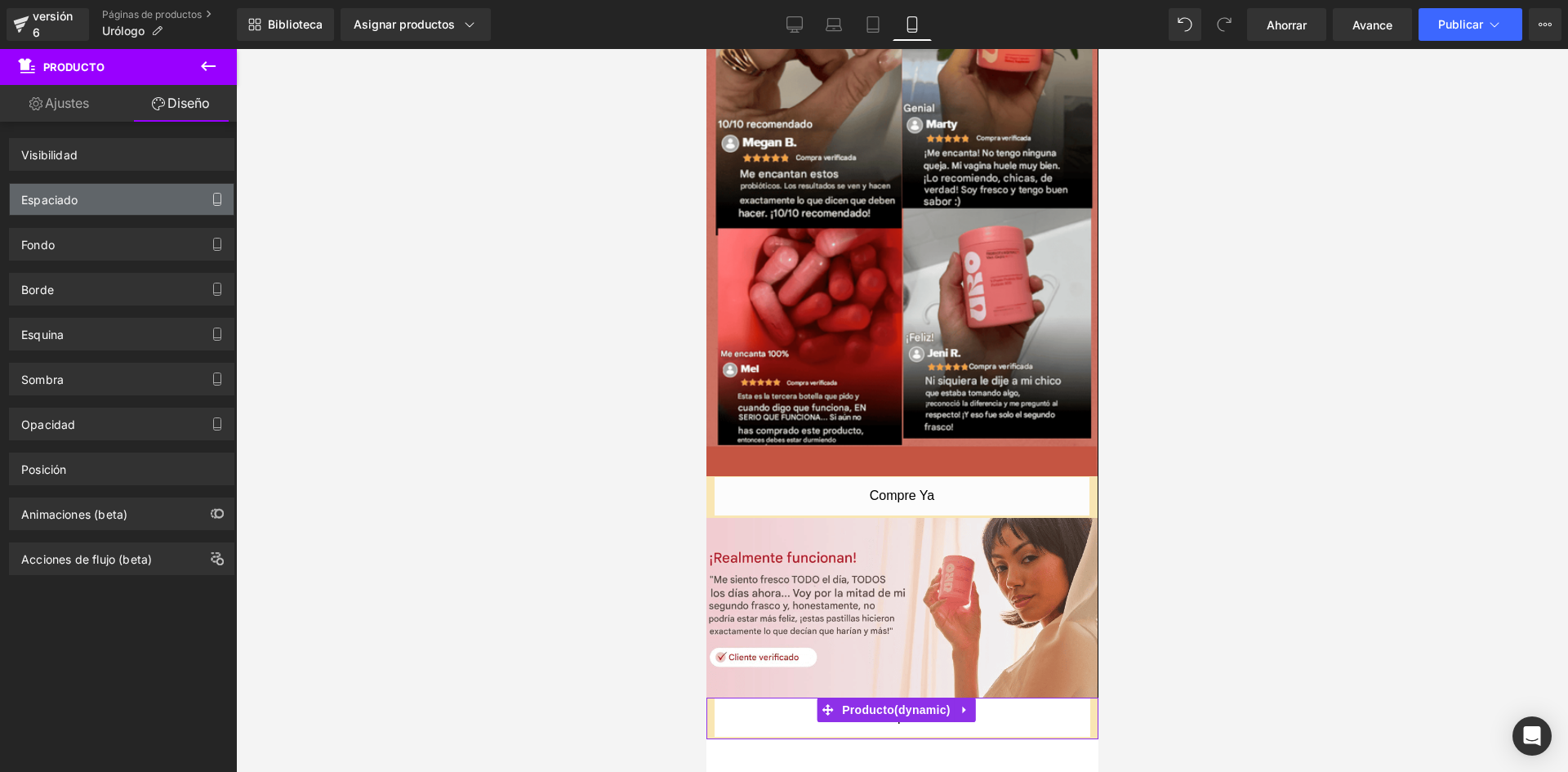
click at [204, 199] on button "button" at bounding box center [217, 200] width 26 height 31
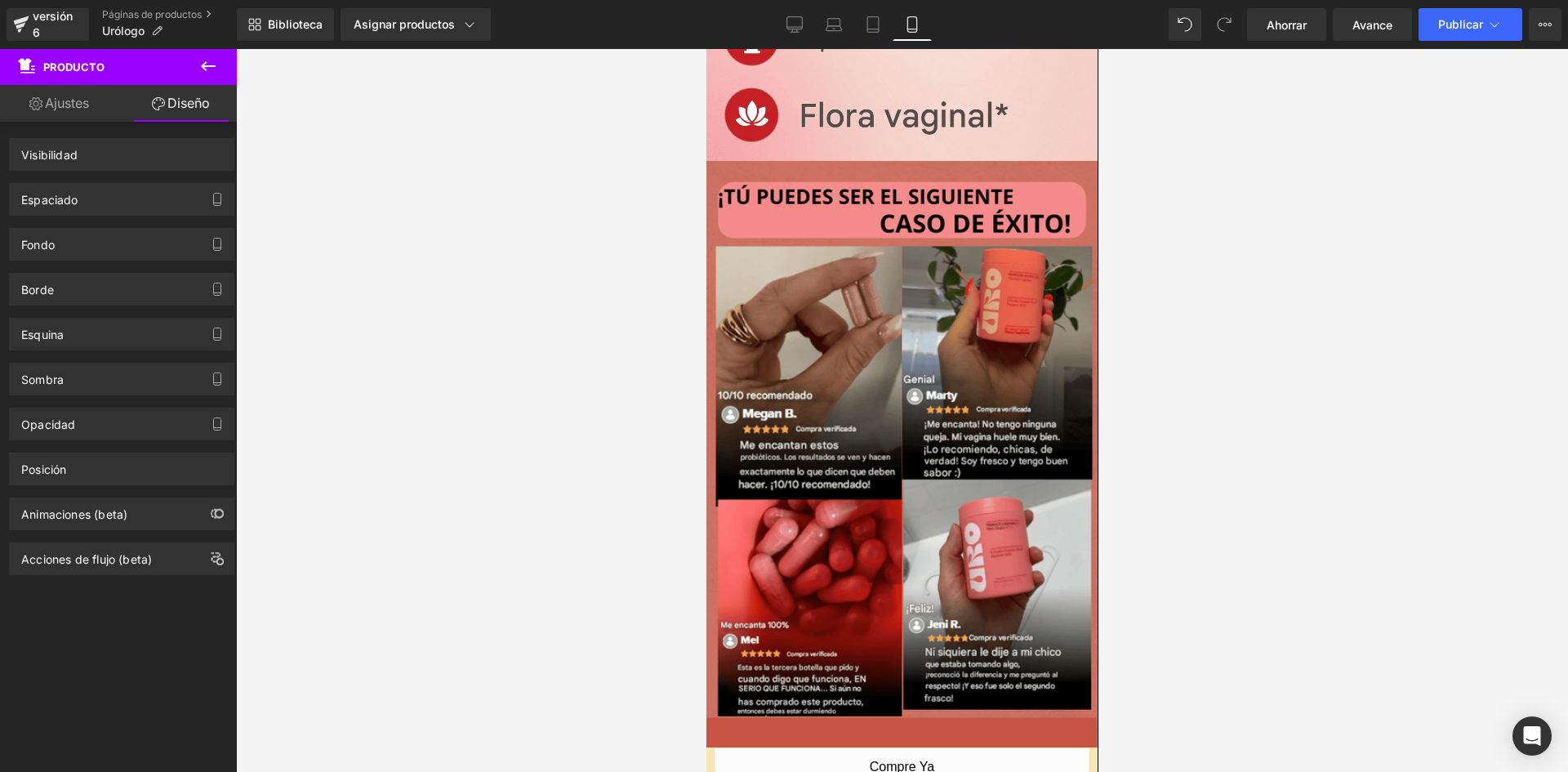
scroll to position [1754, 0]
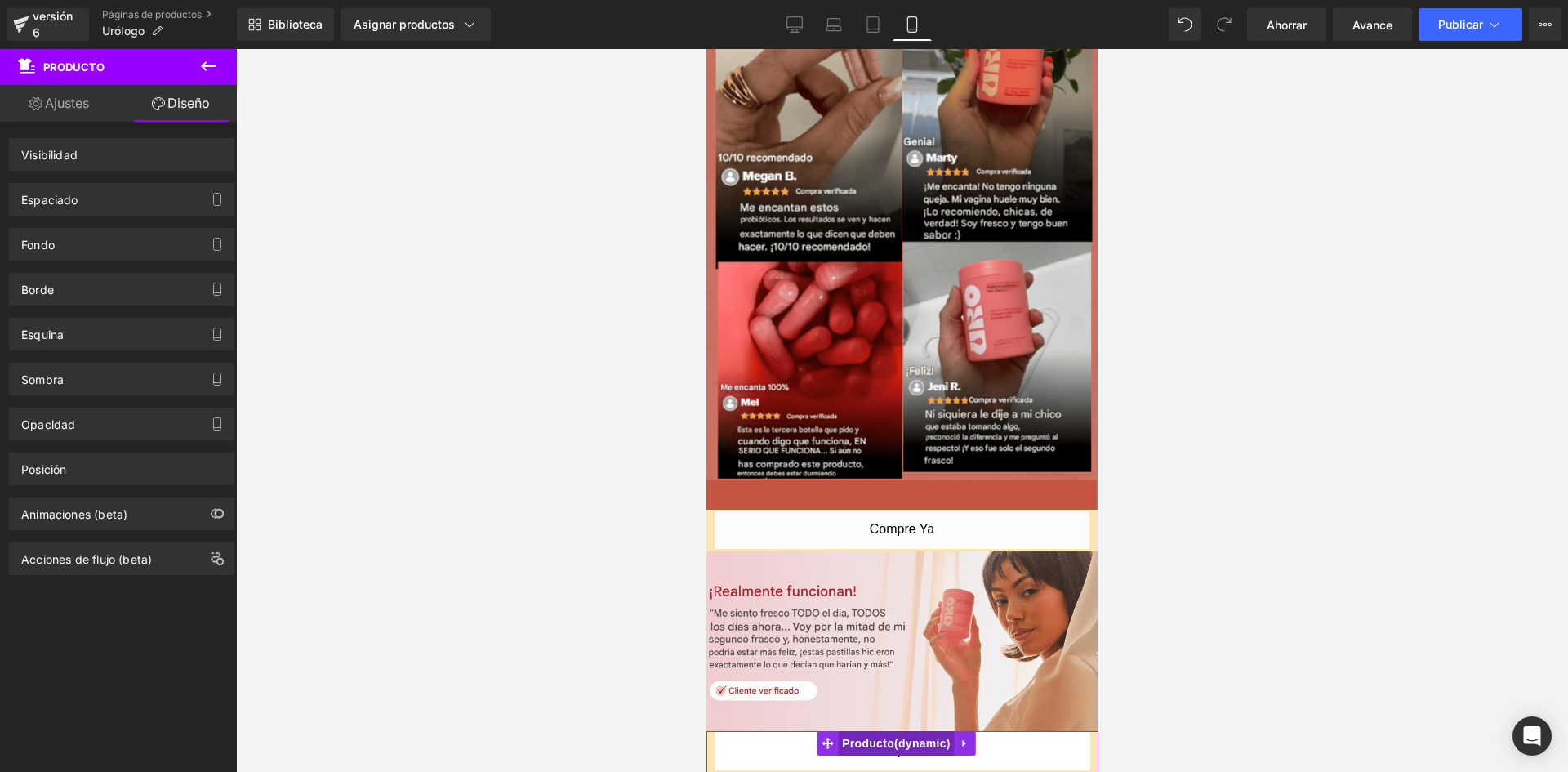
click at [878, 736] on font "Producto" at bounding box center [867, 742] width 52 height 13
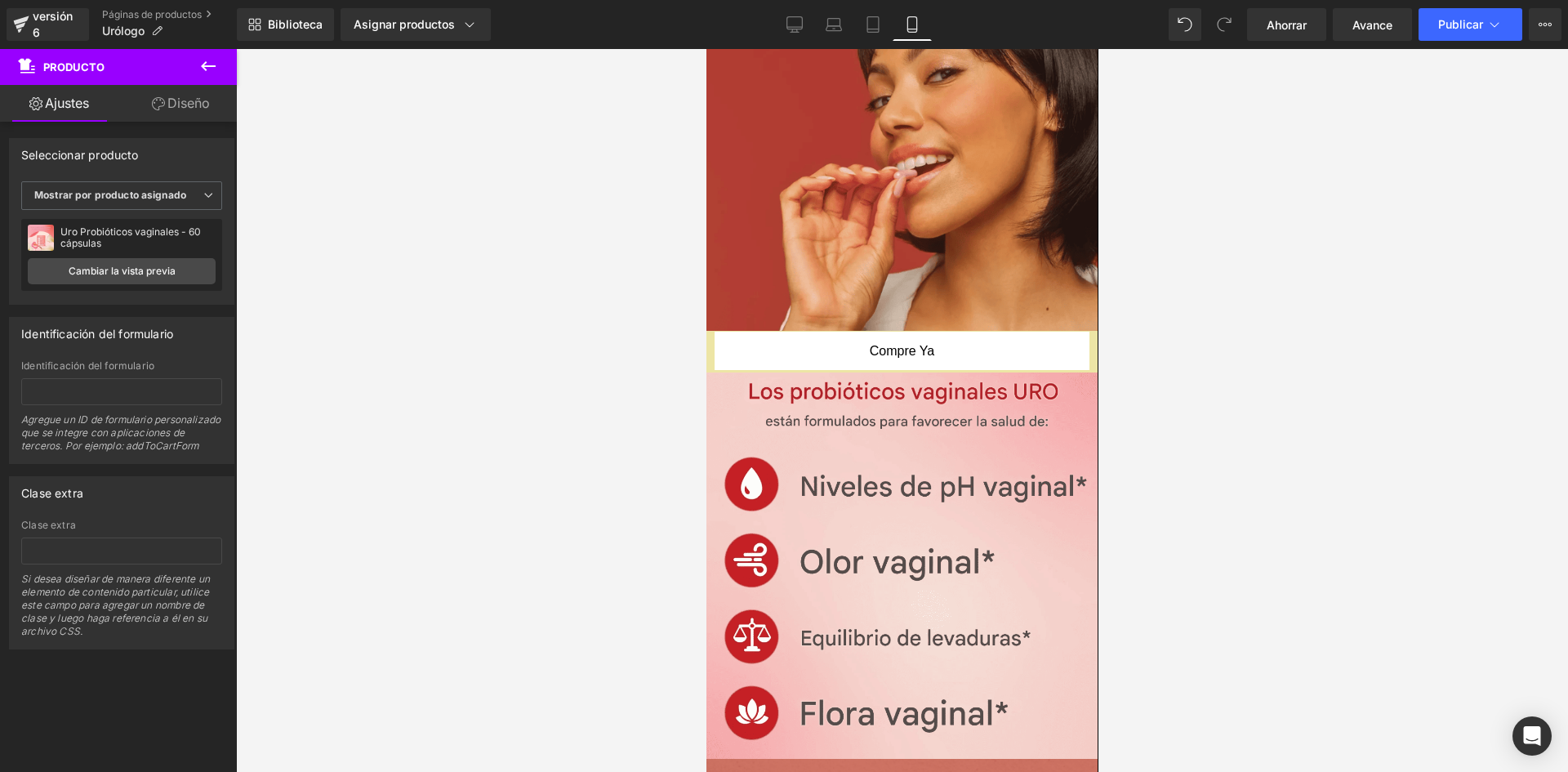
scroll to position [691, 0]
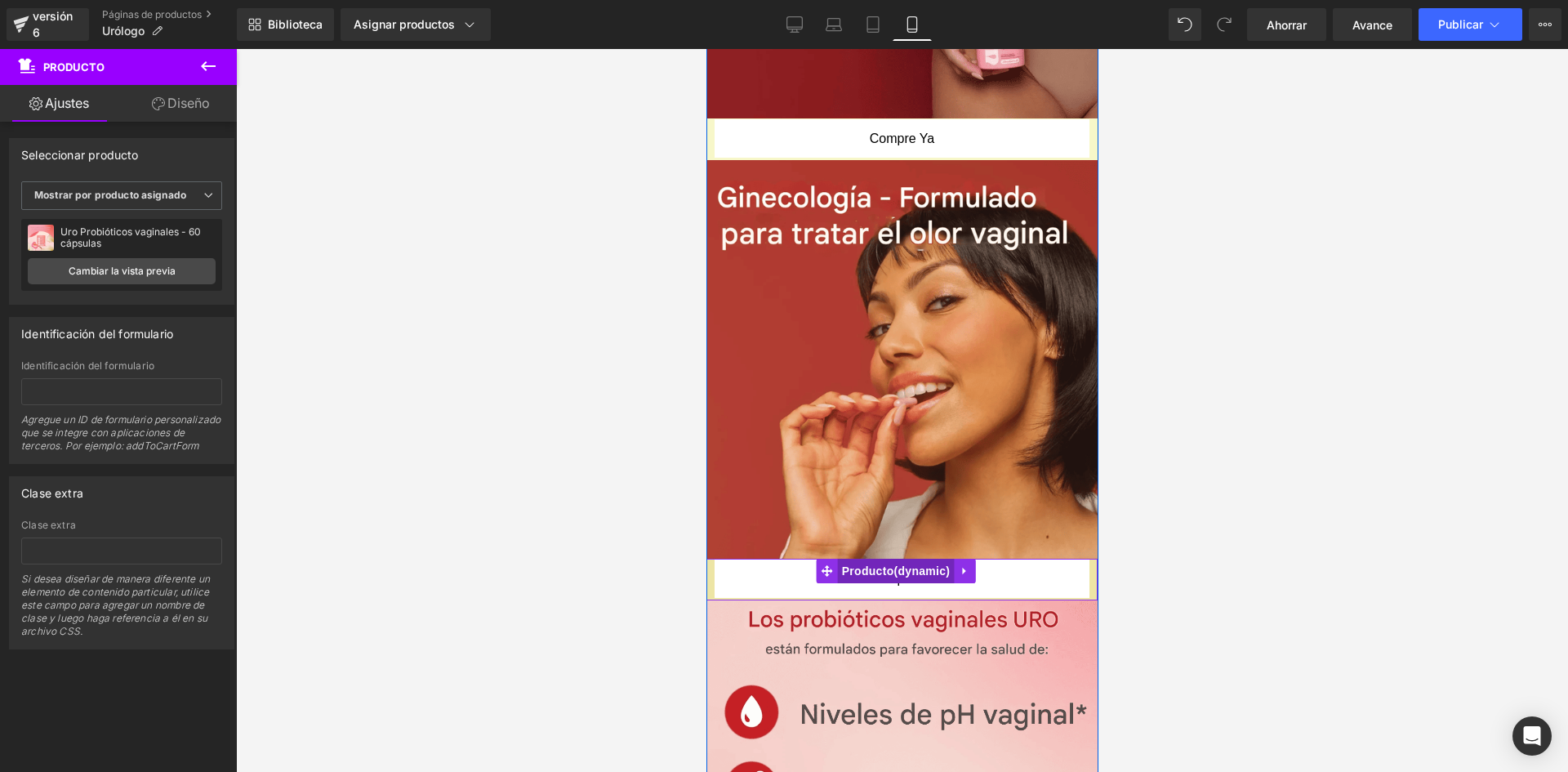
click at [876, 559] on font "Producto" at bounding box center [867, 571] width 52 height 24
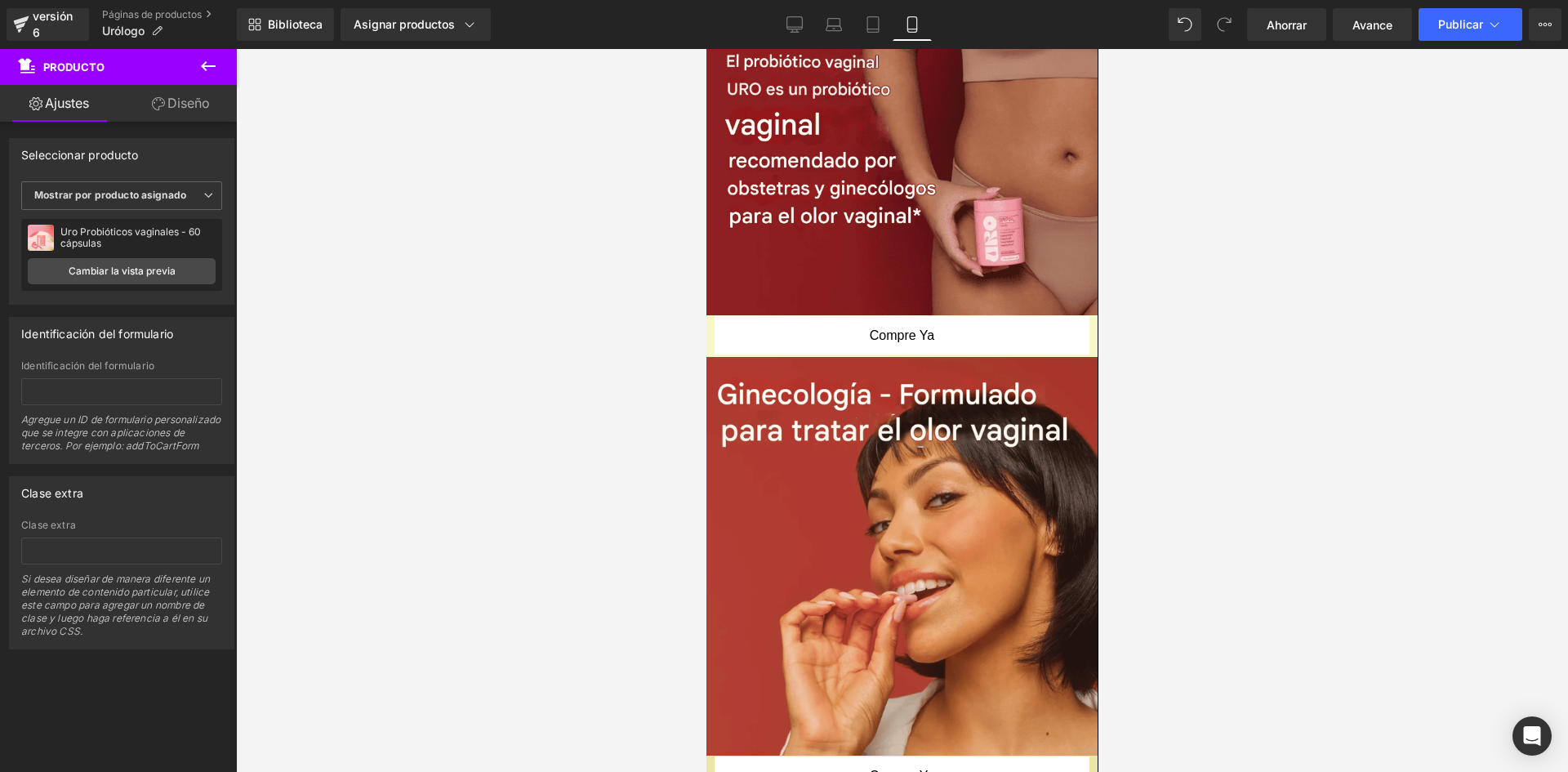
scroll to position [341, 0]
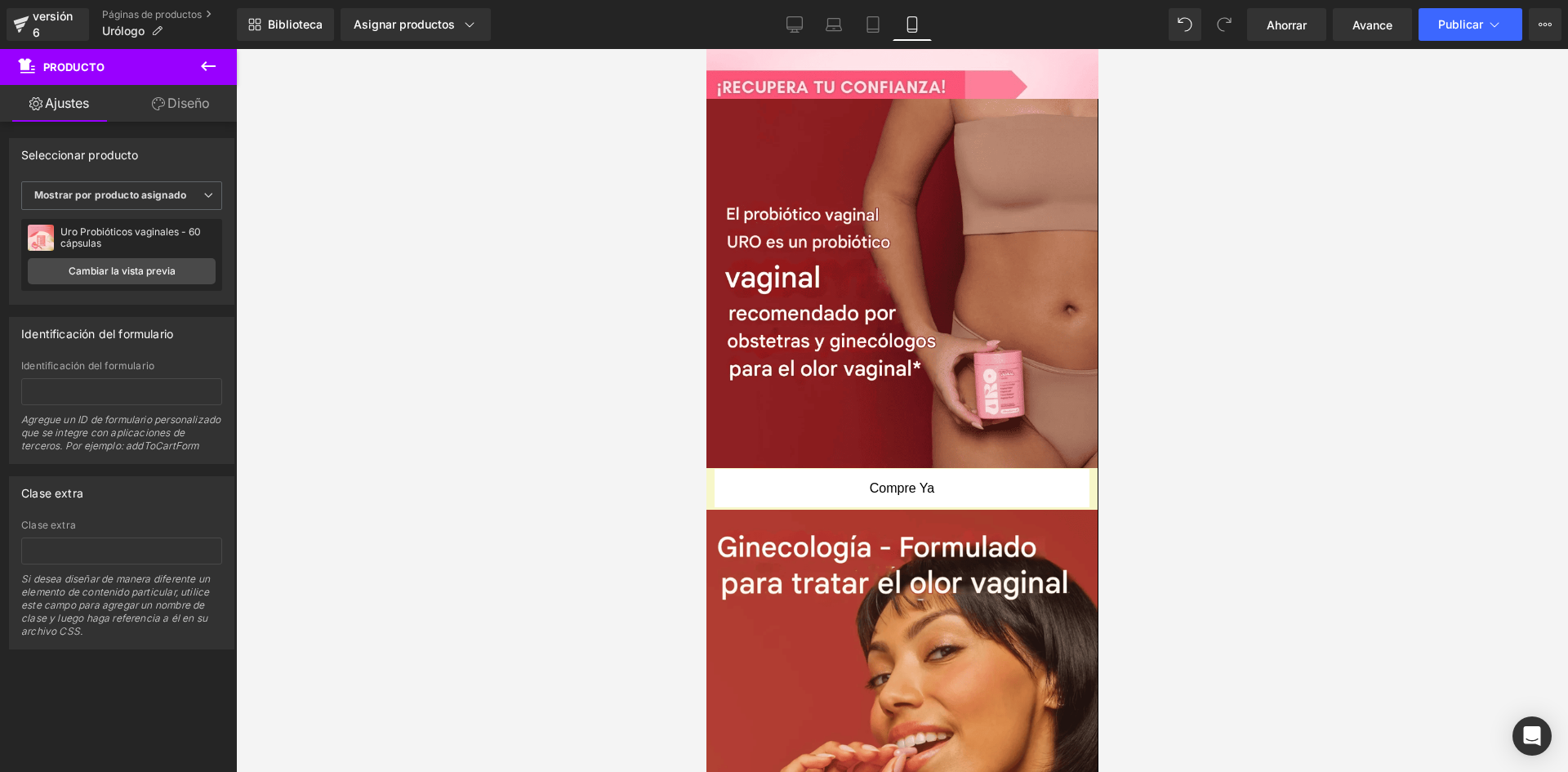
click at [885, 476] on font "Producto" at bounding box center [872, 480] width 42 height 11
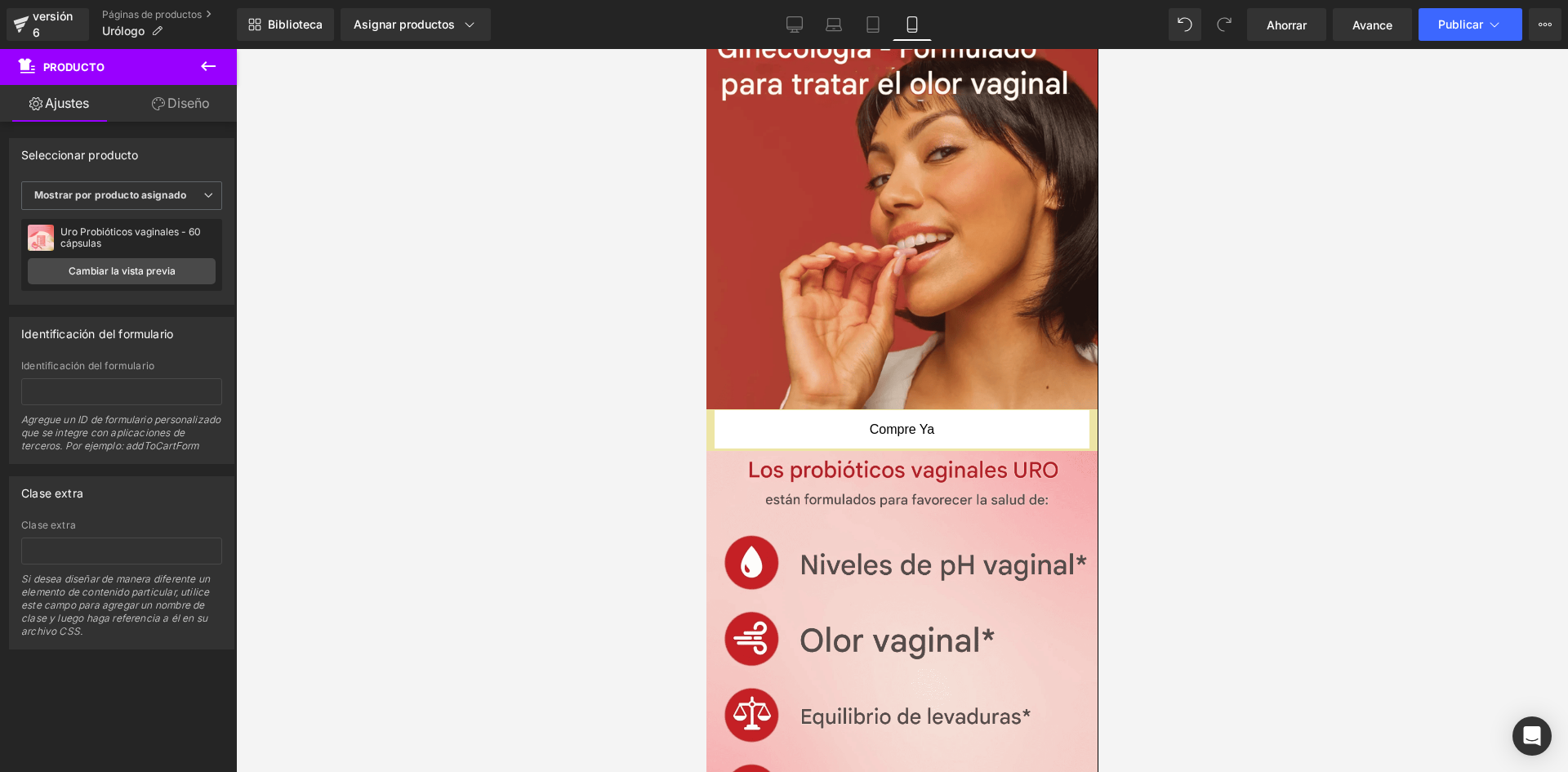
scroll to position [0, 0]
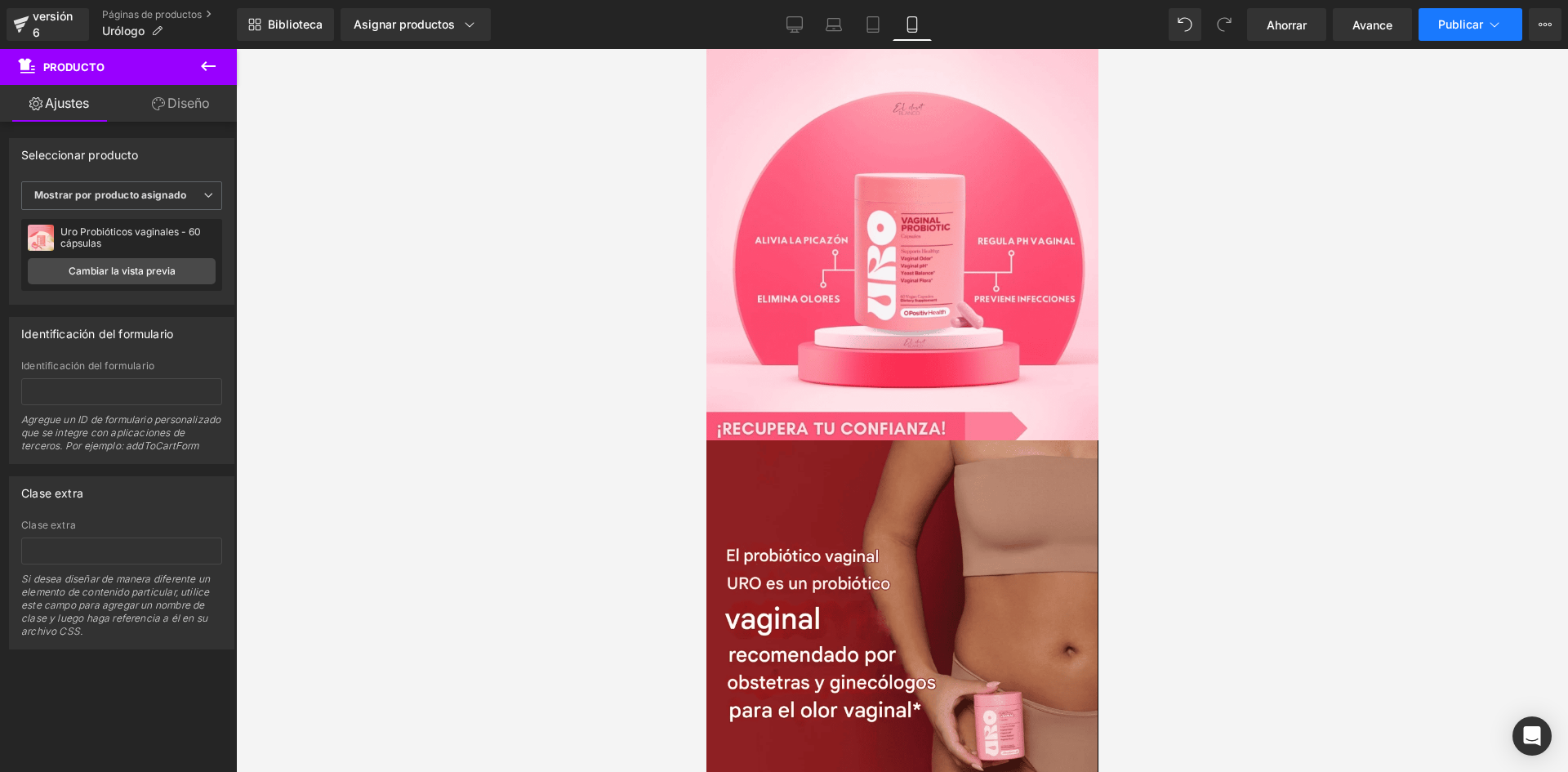
click at [1447, 29] on font "Publicar" at bounding box center [1460, 24] width 45 height 14
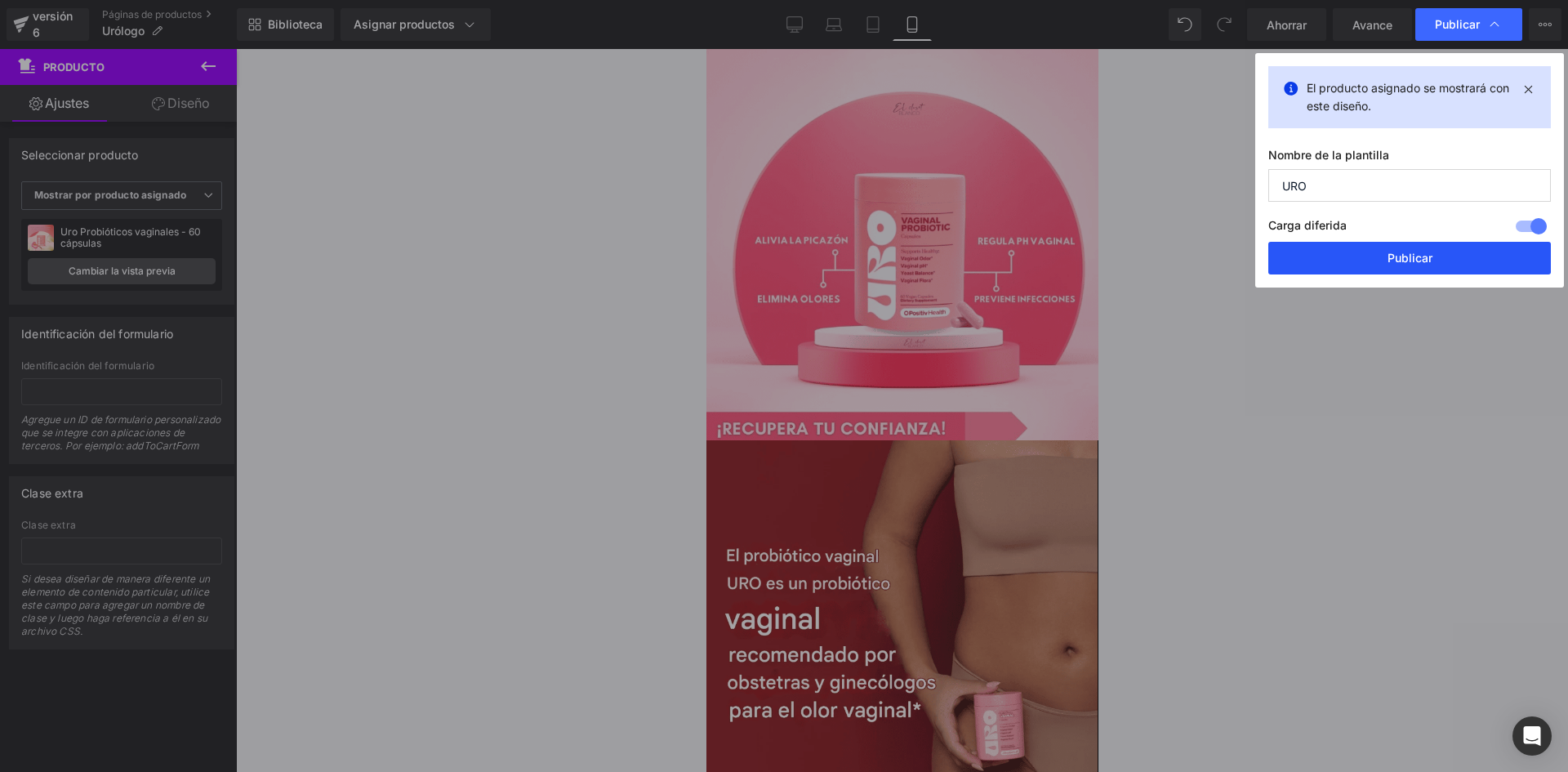
click at [1343, 261] on button "Publicar" at bounding box center [1410, 259] width 283 height 33
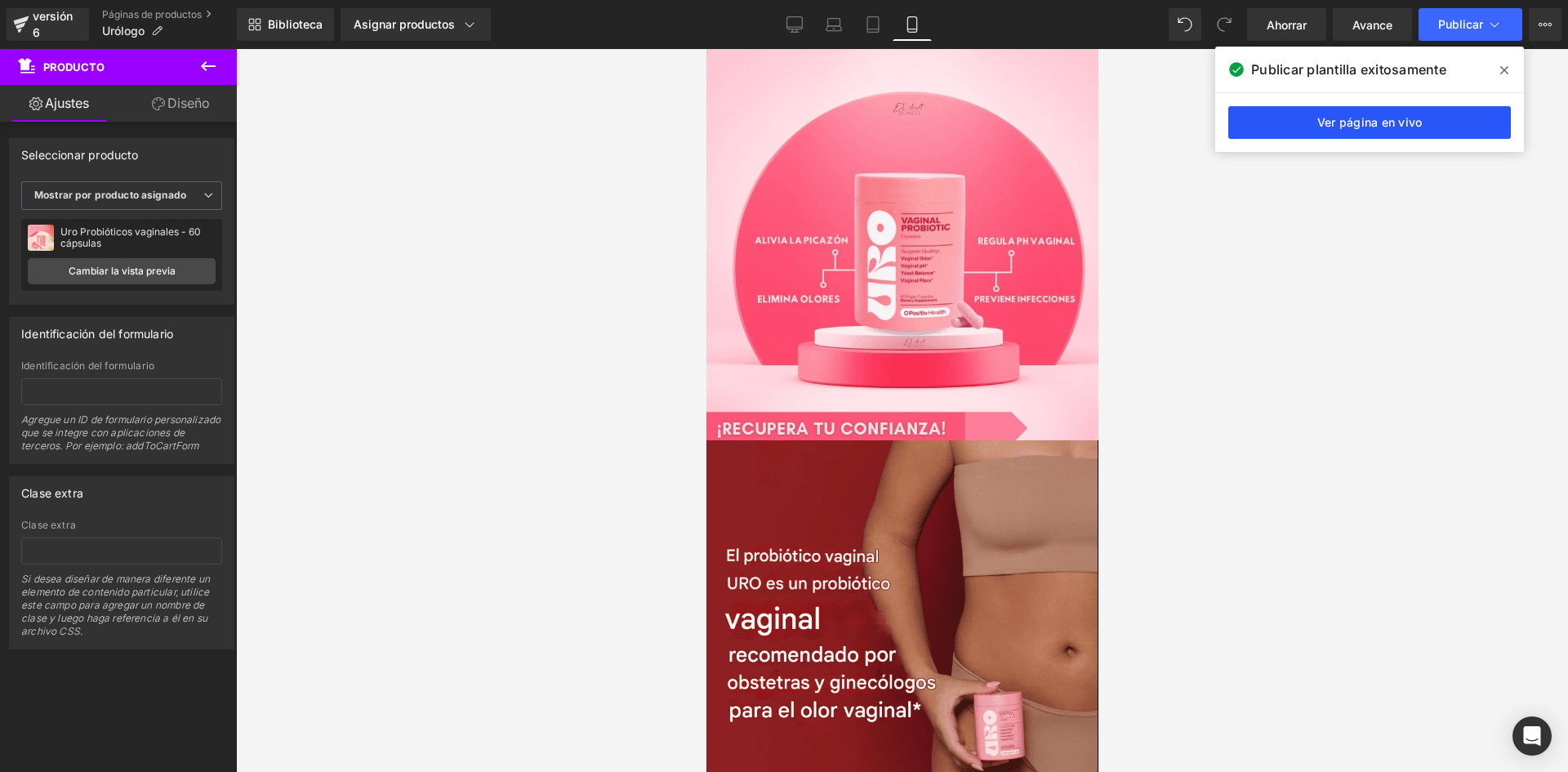
click at [1335, 116] on font "Ver página en vivo" at bounding box center [1370, 122] width 106 height 14
